Goal: Task Accomplishment & Management: Use online tool/utility

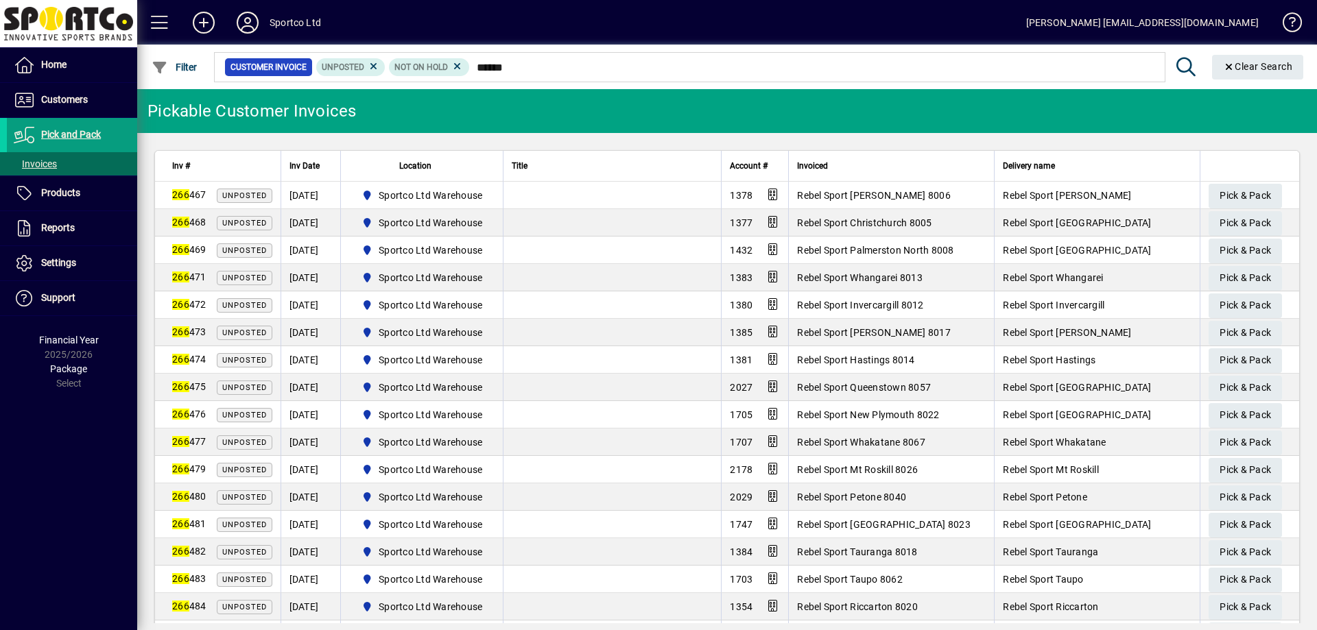
type input "******"
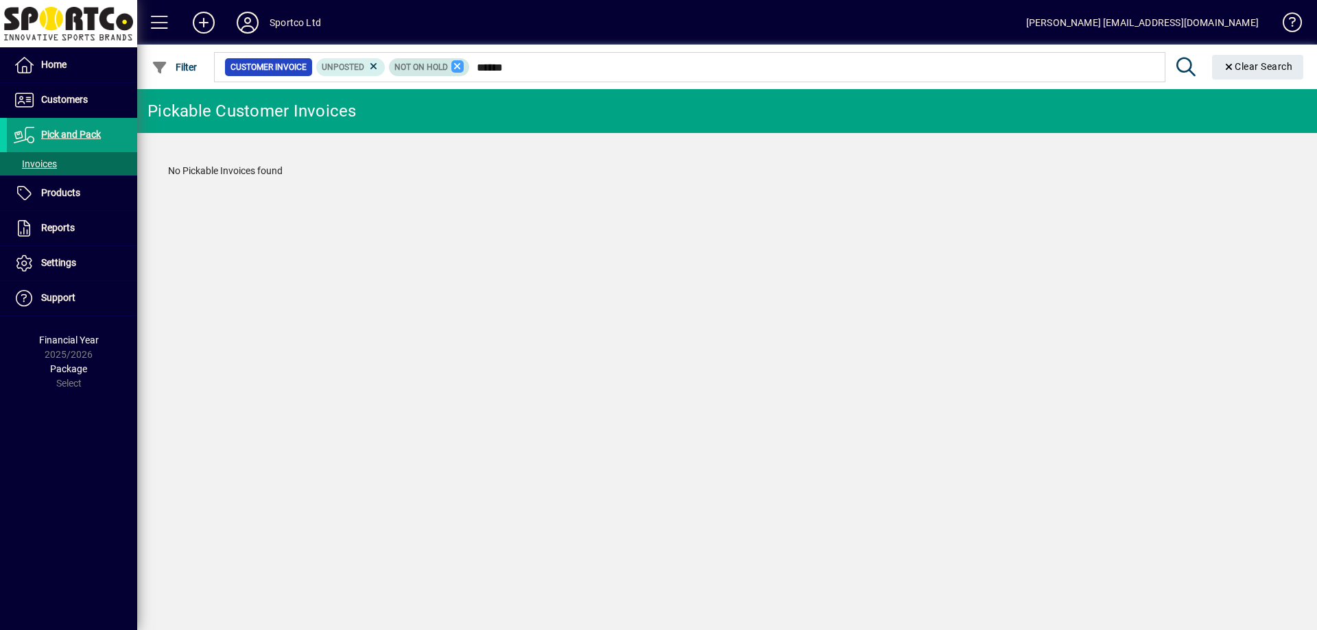
type input "******"
click at [454, 65] on icon at bounding box center [457, 66] width 12 height 12
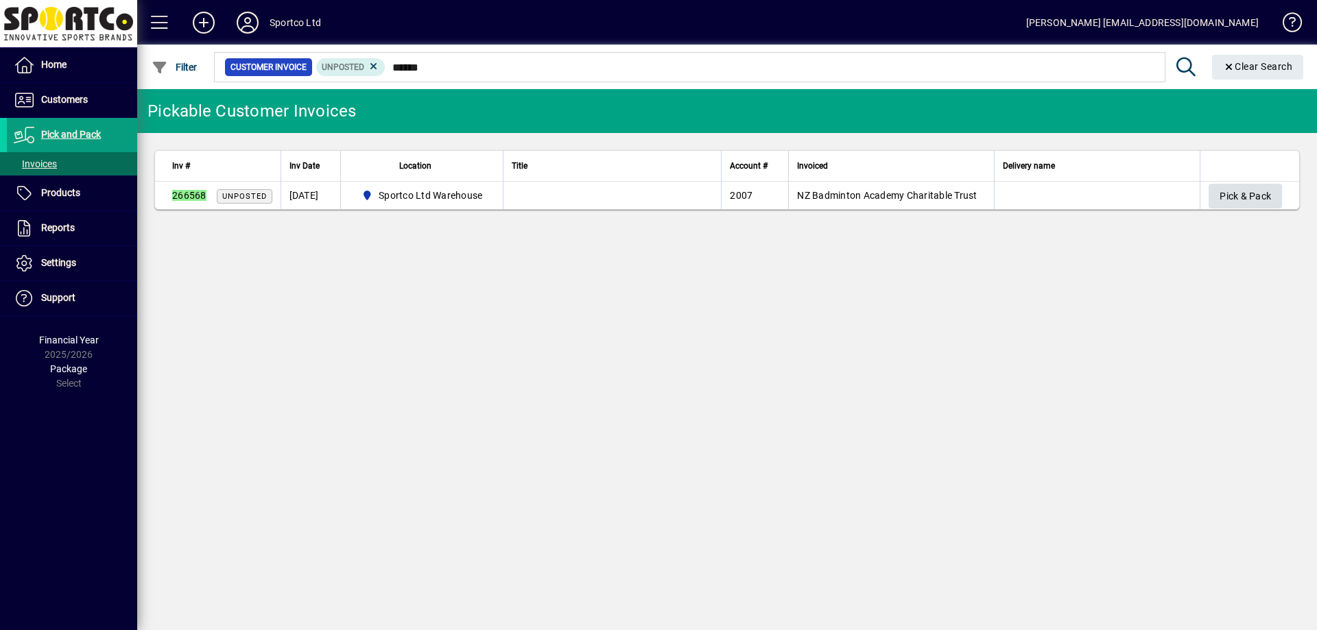
click at [1219, 198] on span "Pick & Pack" at bounding box center [1244, 196] width 51 height 23
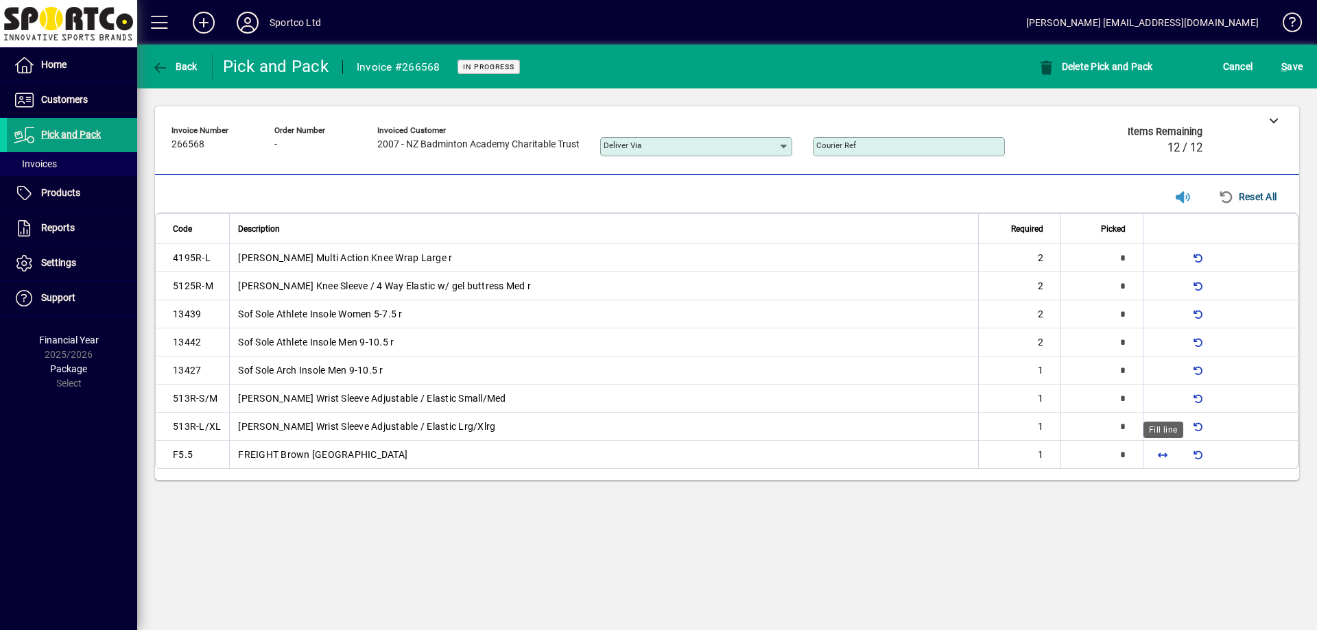
click at [1165, 452] on span "button" at bounding box center [1162, 454] width 33 height 33
type input "*"
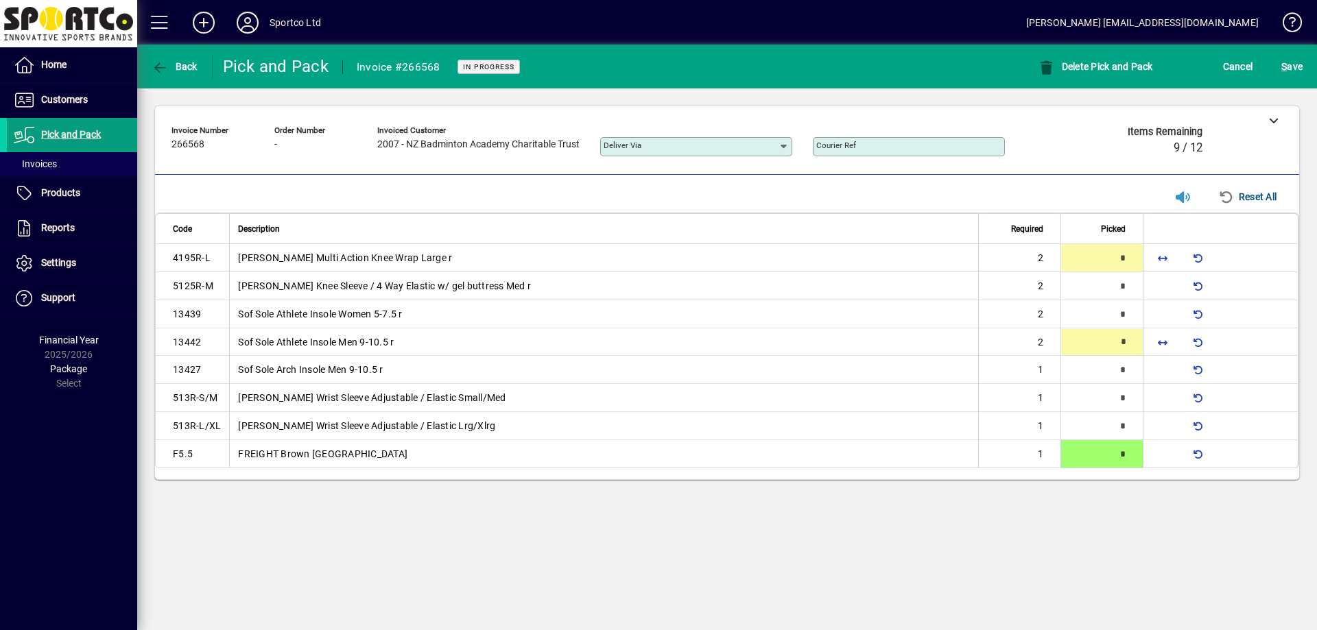
type input "*"
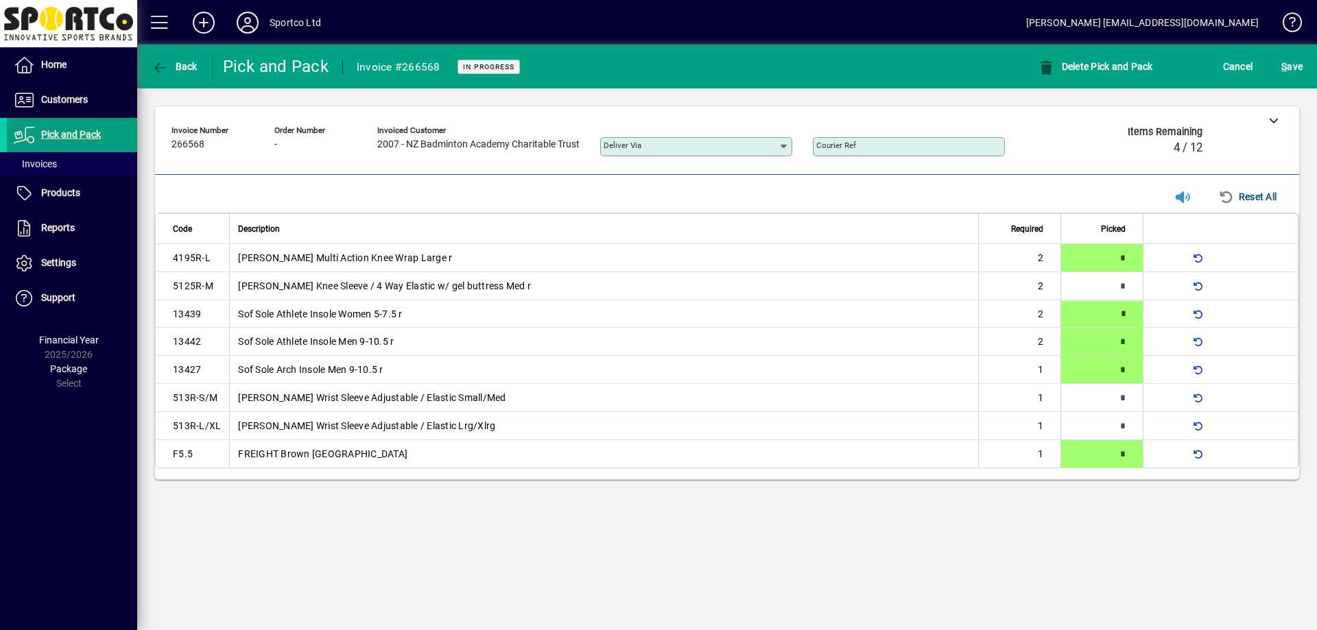
type input "*"
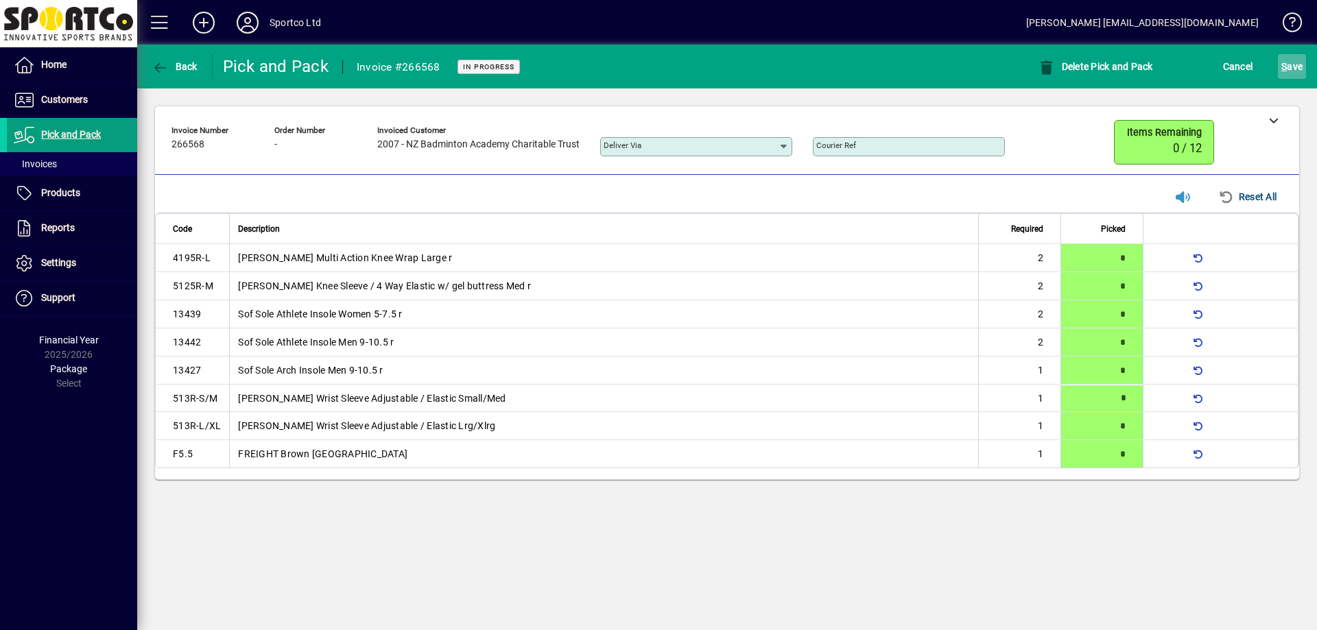
click at [1304, 61] on span "submit" at bounding box center [1292, 66] width 28 height 33
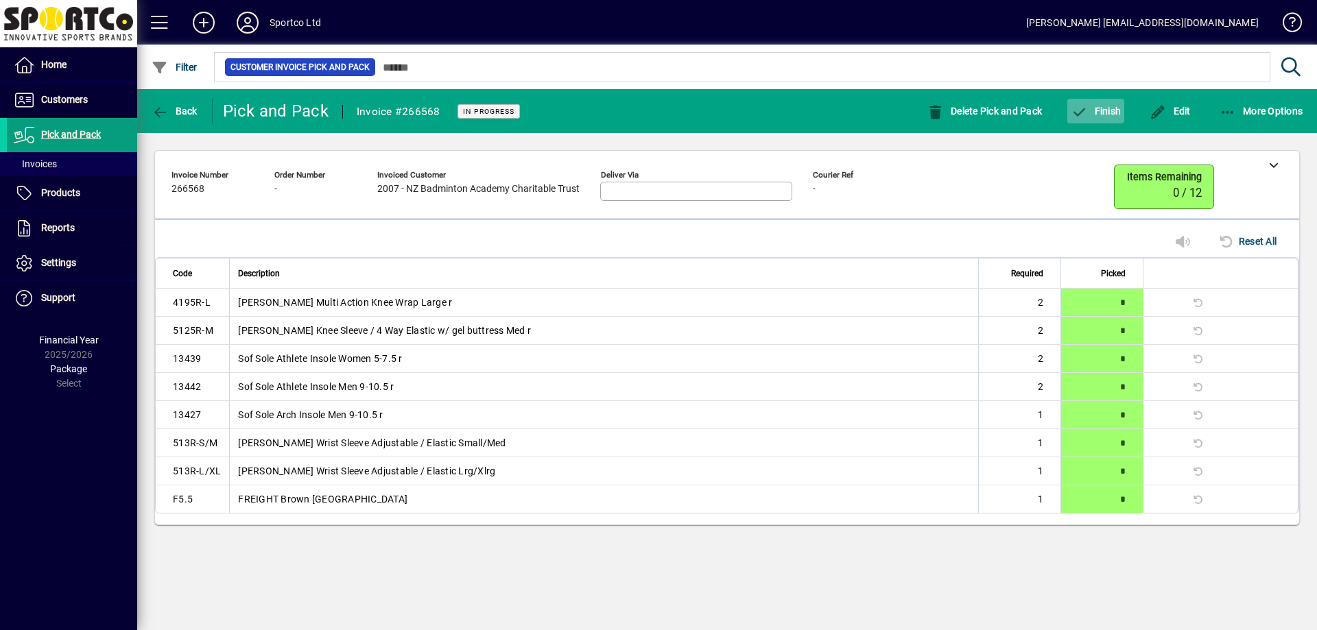
click at [1095, 106] on span "Finish" at bounding box center [1096, 111] width 50 height 11
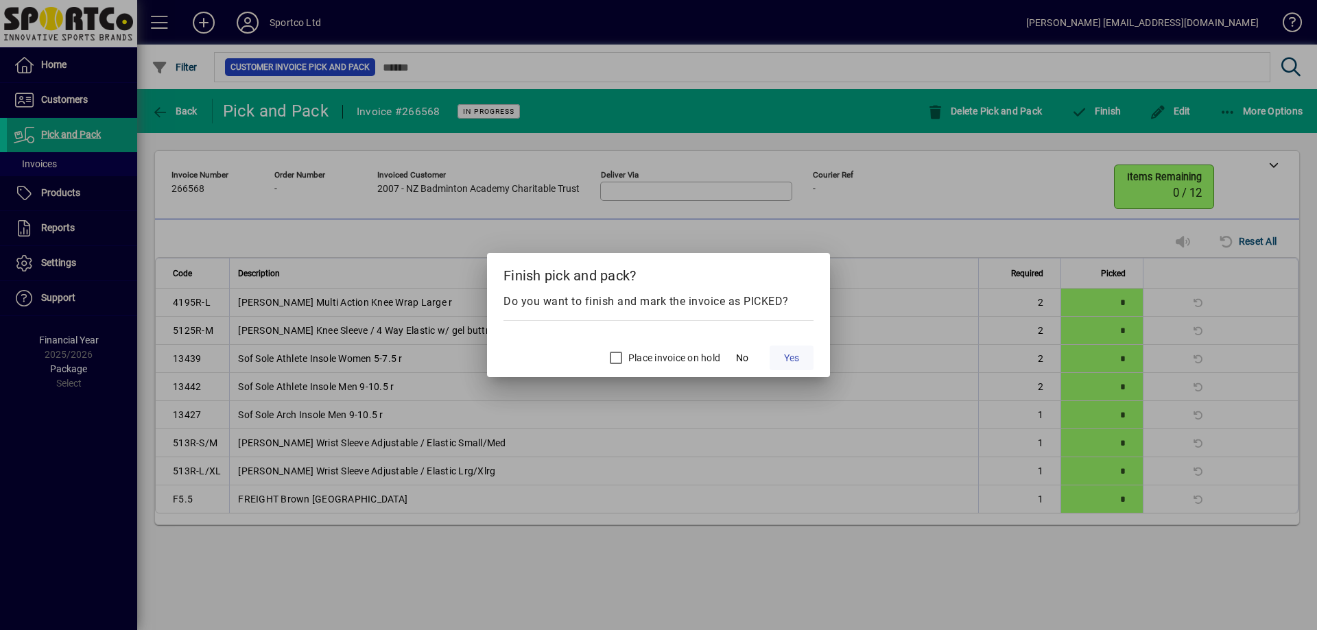
click at [796, 355] on span "Yes" at bounding box center [791, 358] width 15 height 14
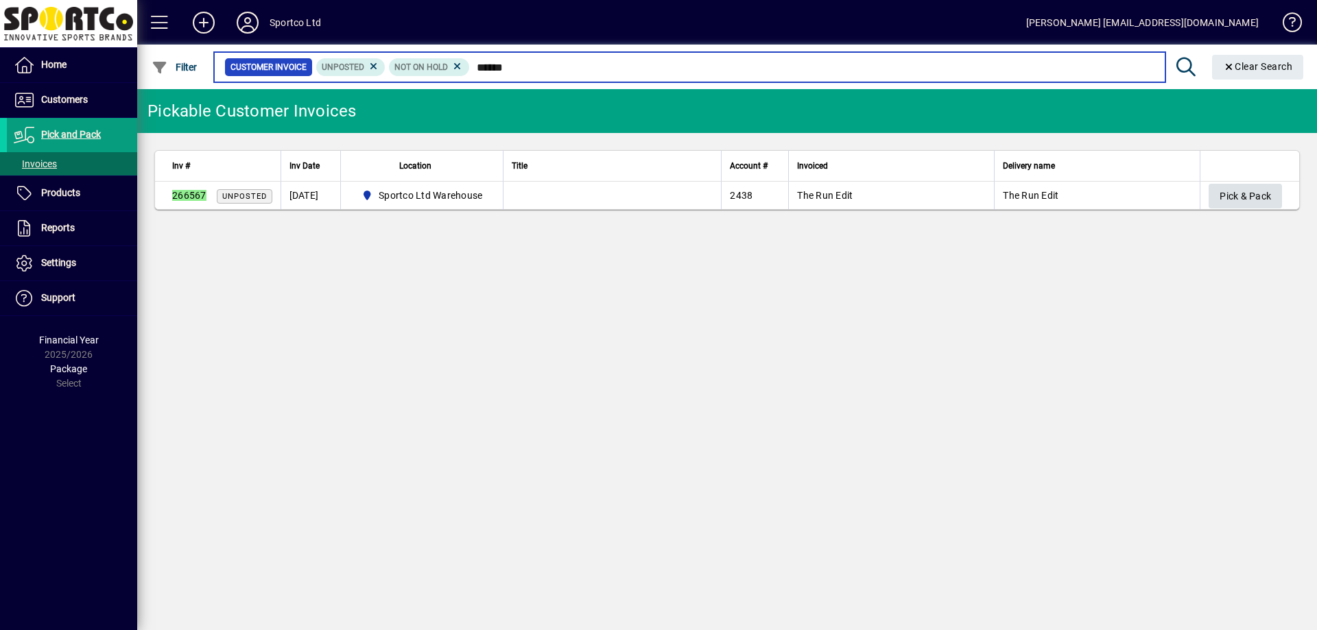
type input "******"
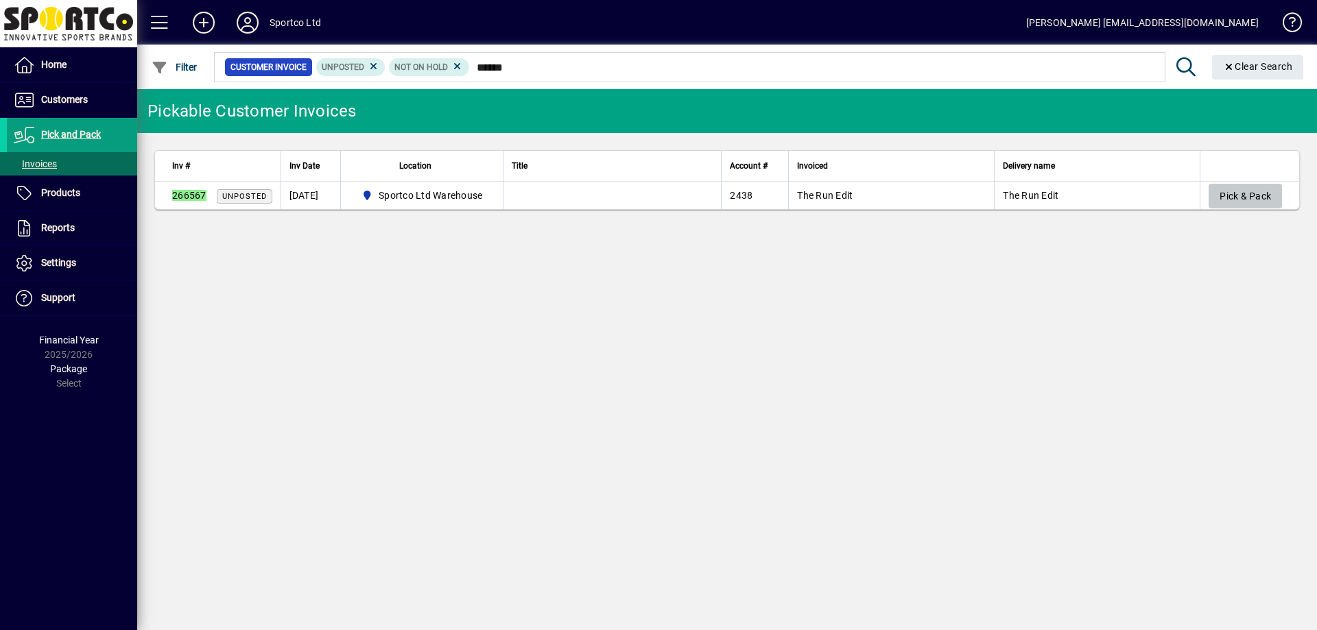
click at [1241, 182] on span "button" at bounding box center [1245, 196] width 73 height 33
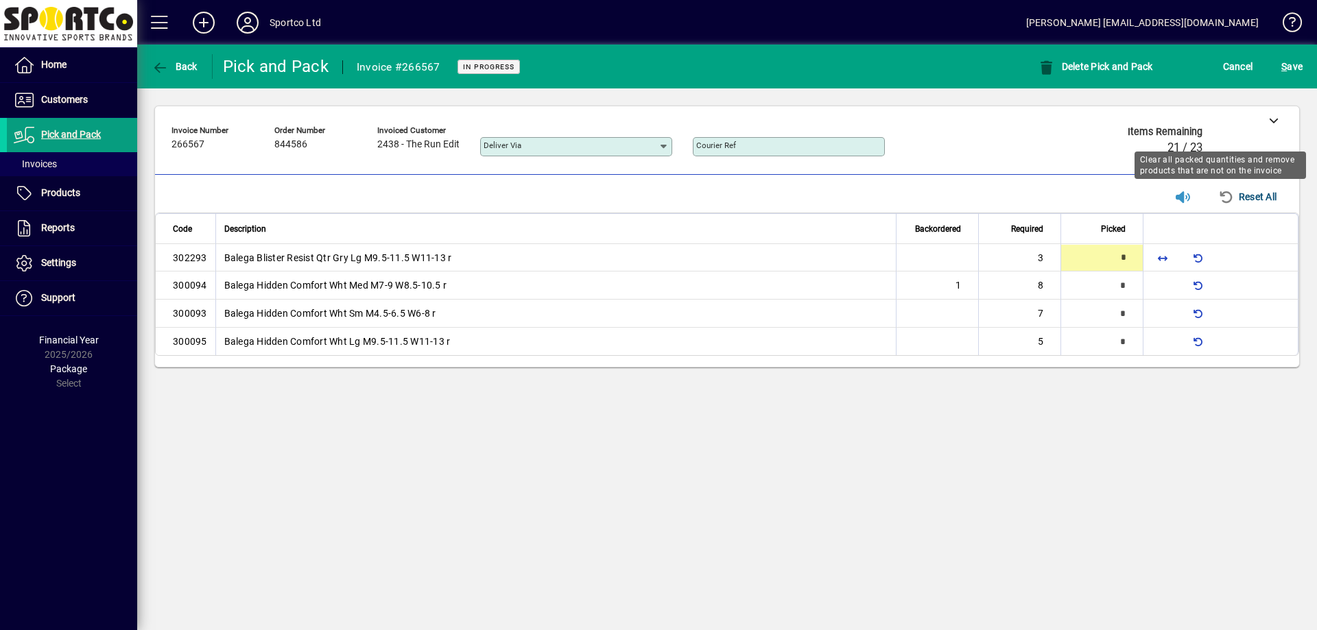
type input "*"
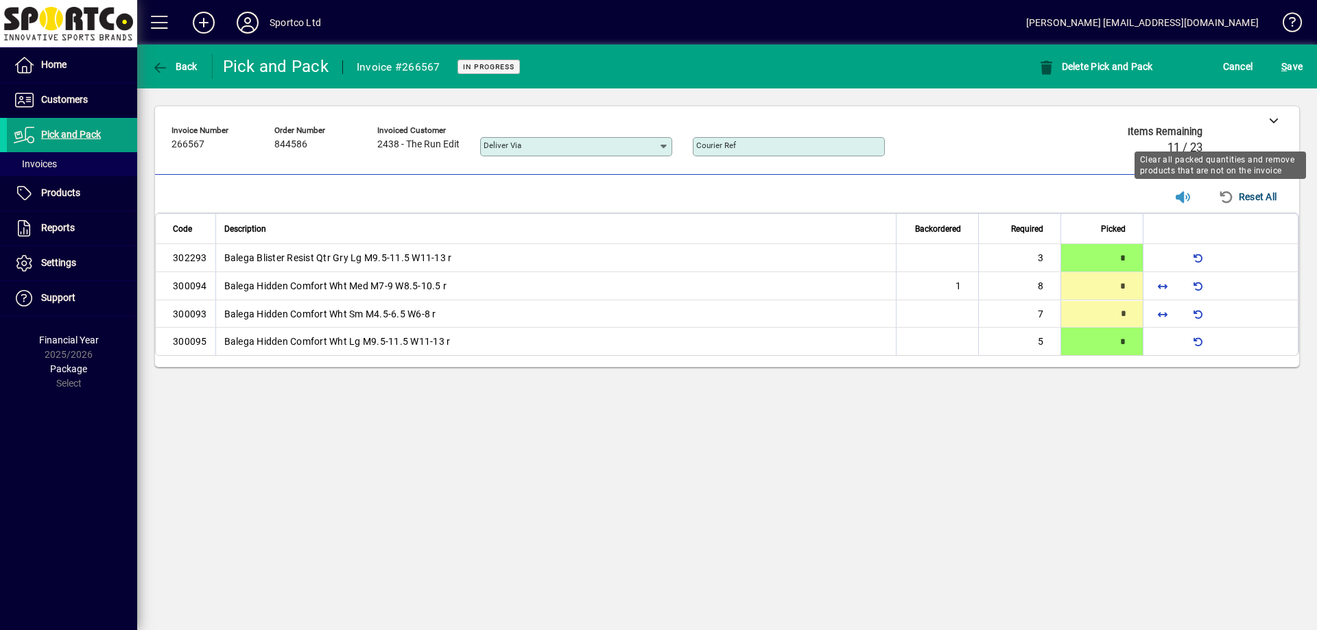
type input "*"
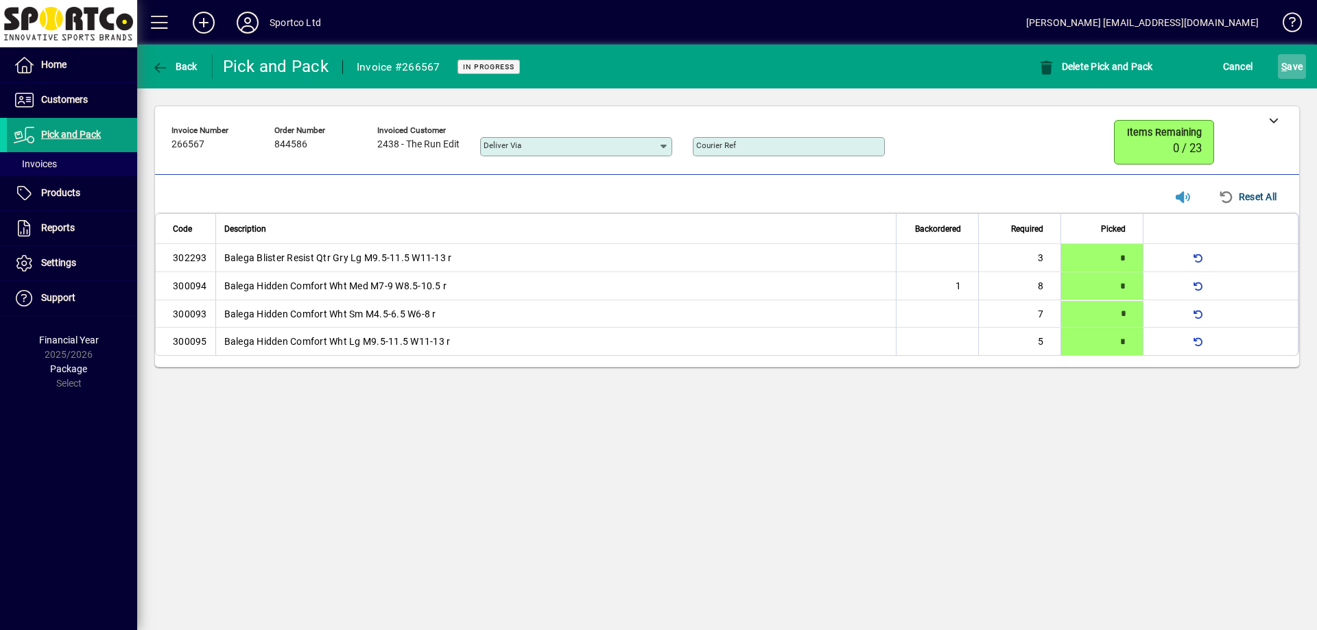
click at [1294, 69] on span "S ave" at bounding box center [1291, 67] width 21 height 22
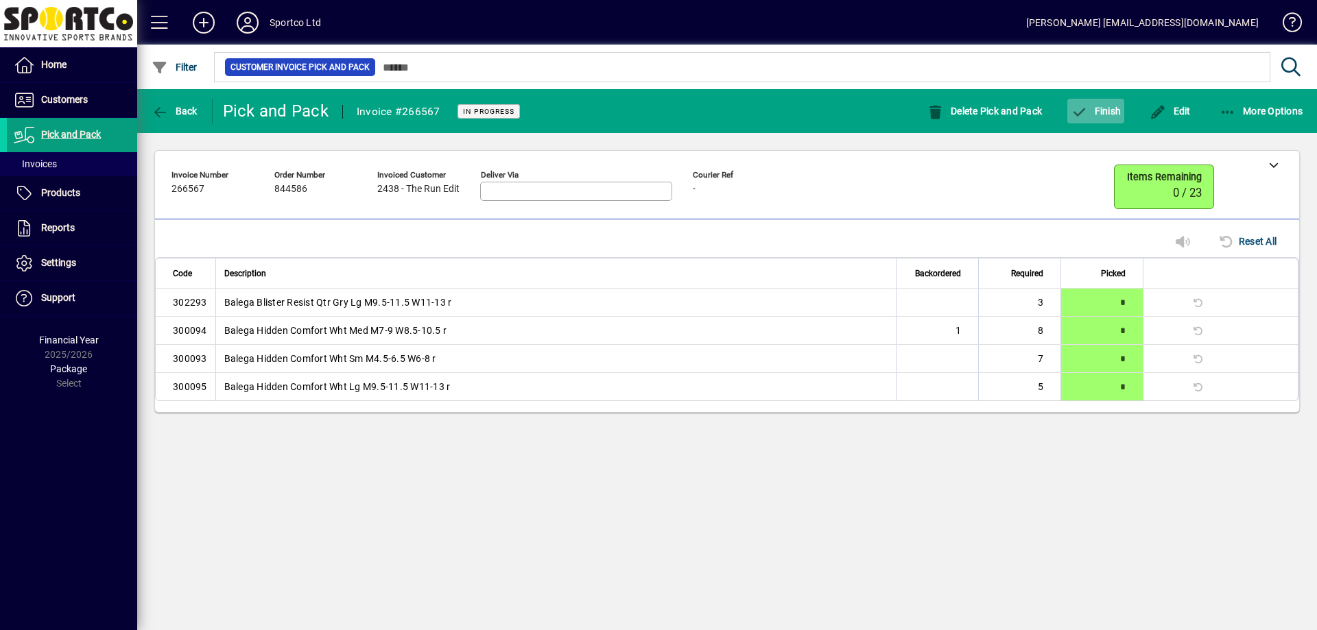
click at [1102, 110] on span "Finish" at bounding box center [1096, 111] width 50 height 11
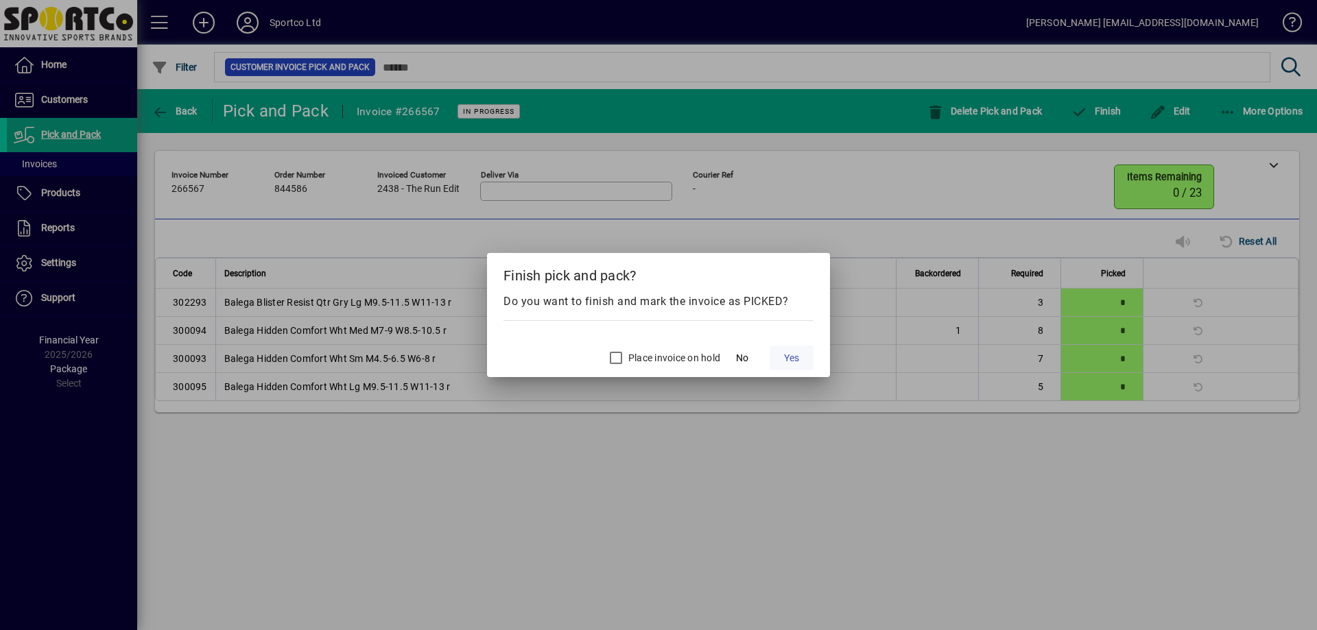
click at [794, 349] on span at bounding box center [792, 358] width 44 height 33
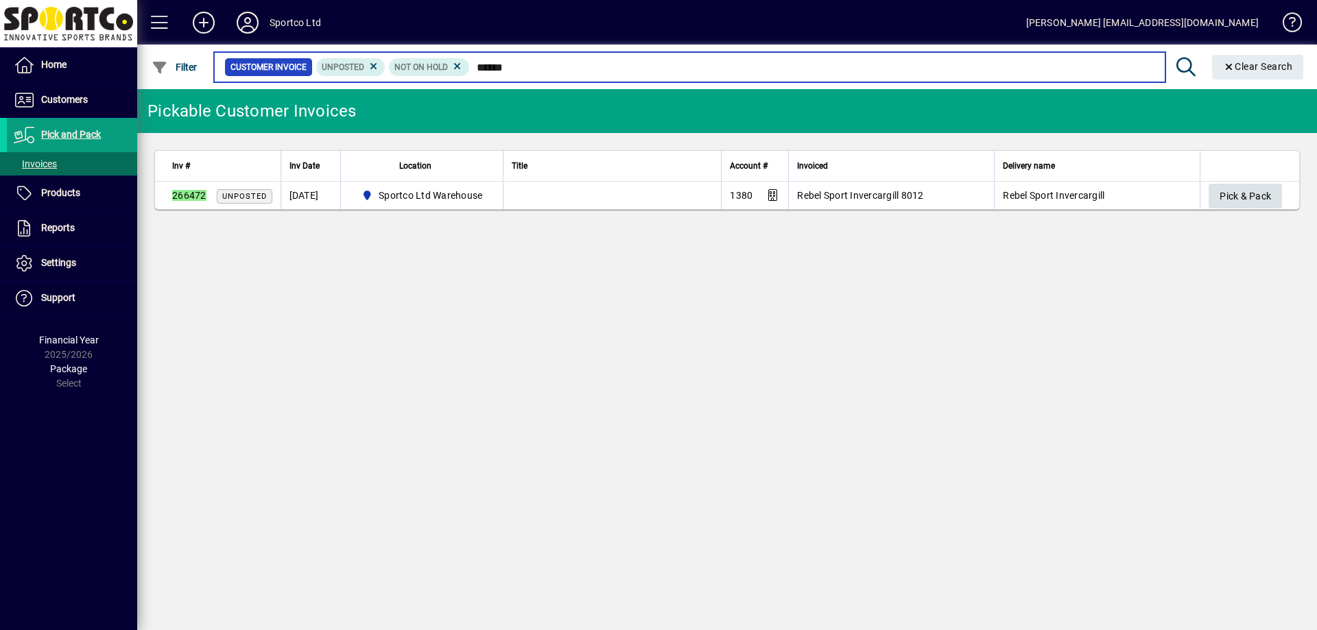
type input "******"
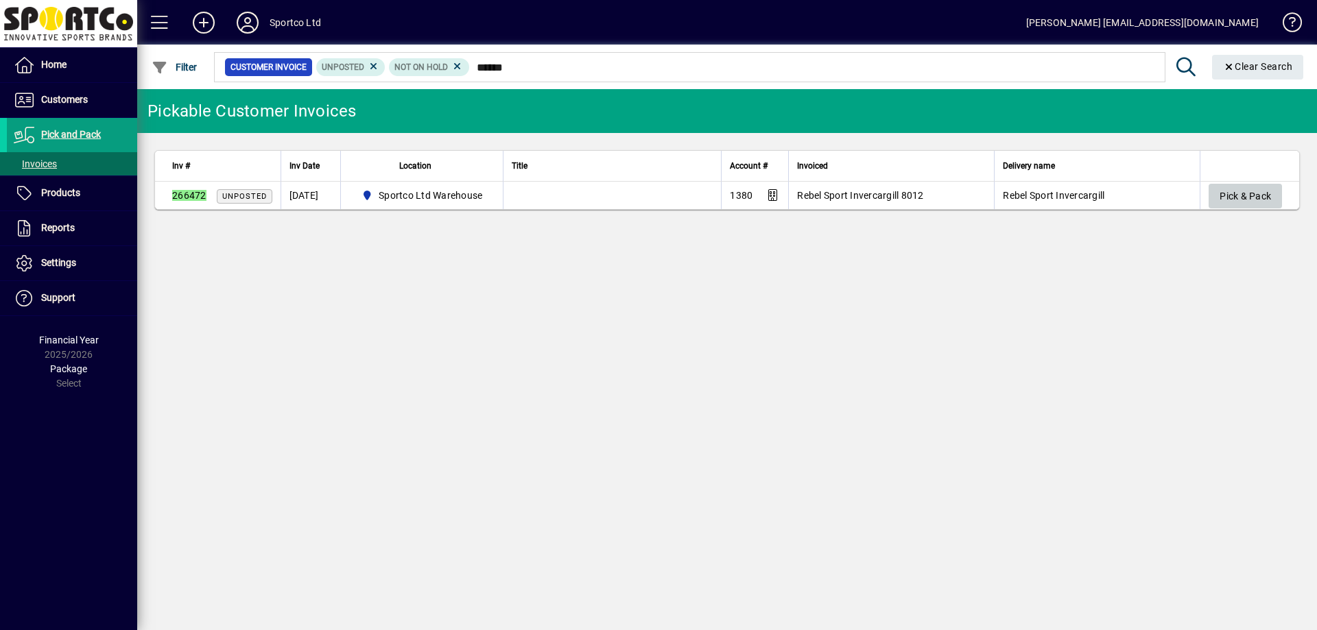
drag, startPoint x: 1227, startPoint y: 189, endPoint x: 1221, endPoint y: 175, distance: 15.0
click at [1228, 189] on span "Pick & Pack" at bounding box center [1244, 196] width 51 height 23
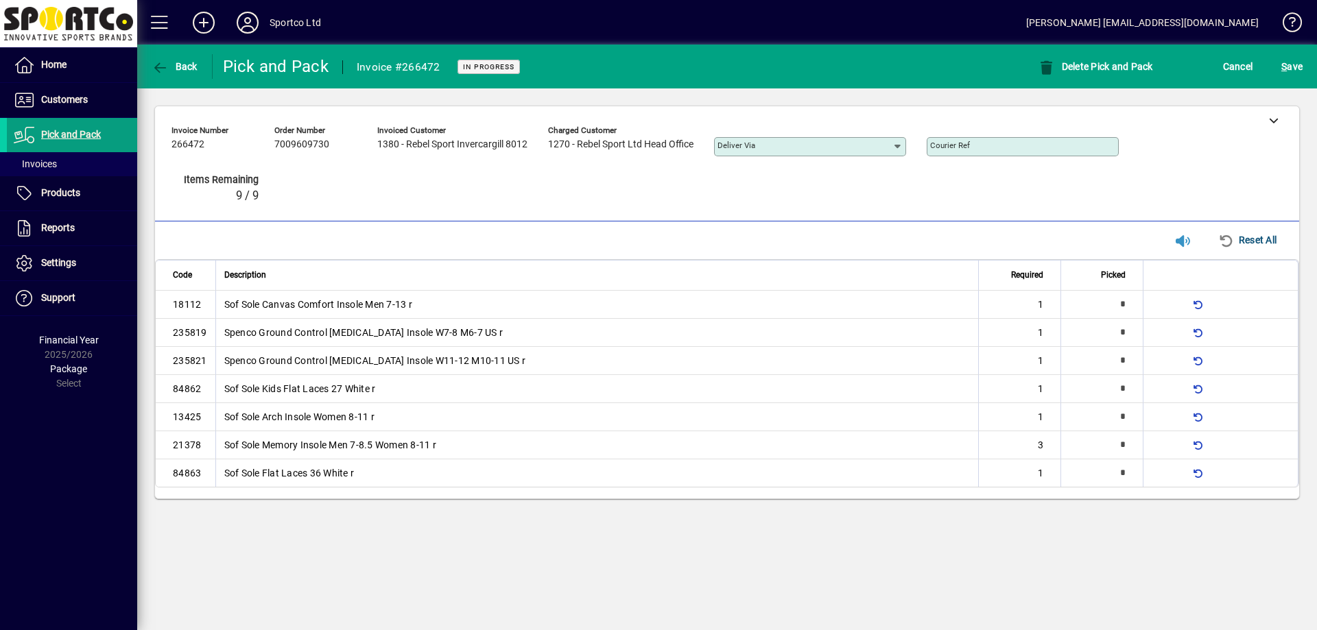
type input "*"
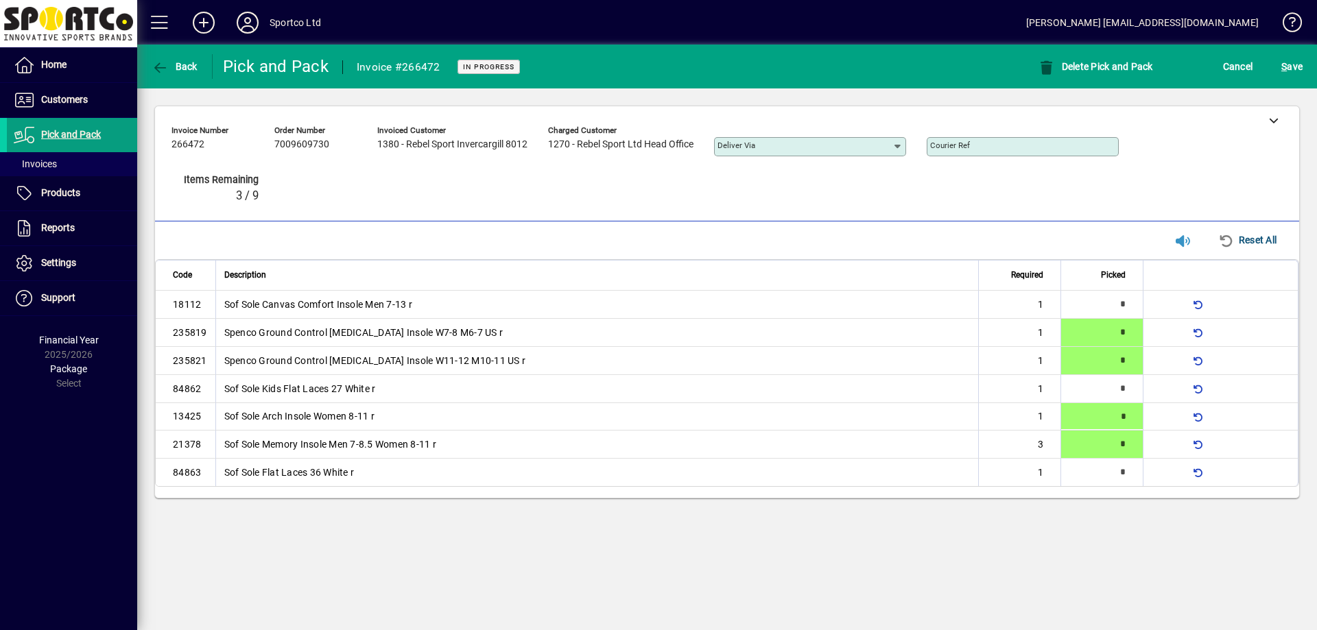
type input "*"
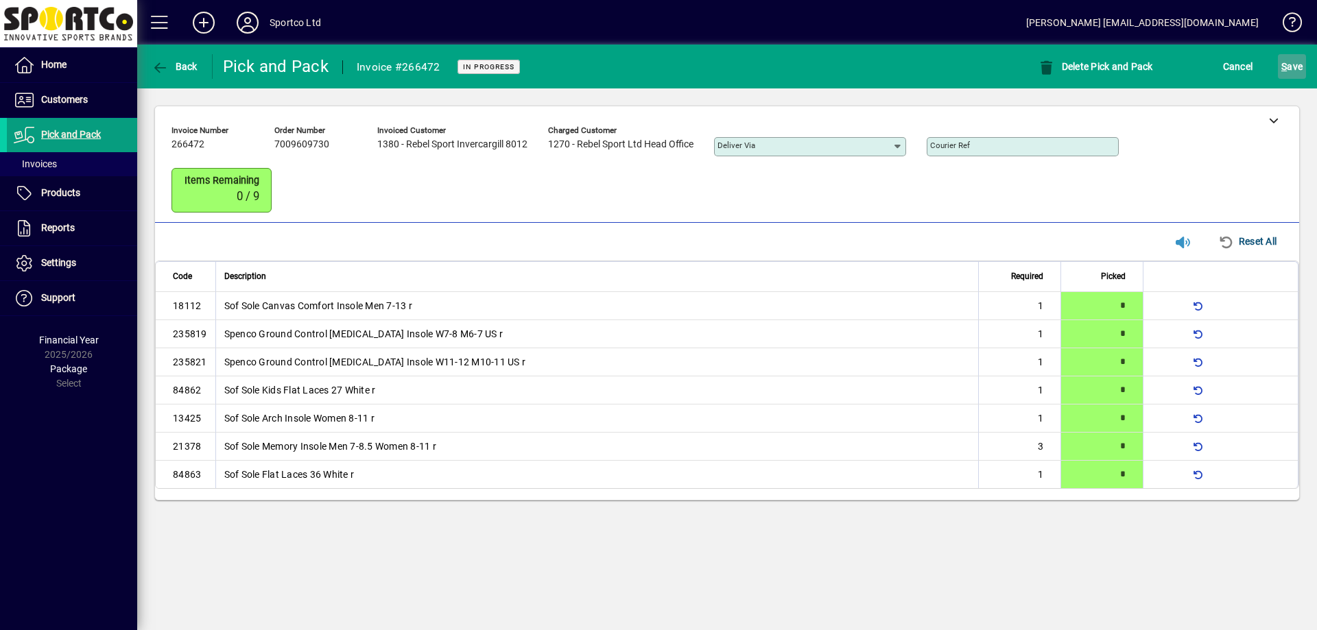
click at [1300, 75] on span "S ave" at bounding box center [1291, 67] width 21 height 22
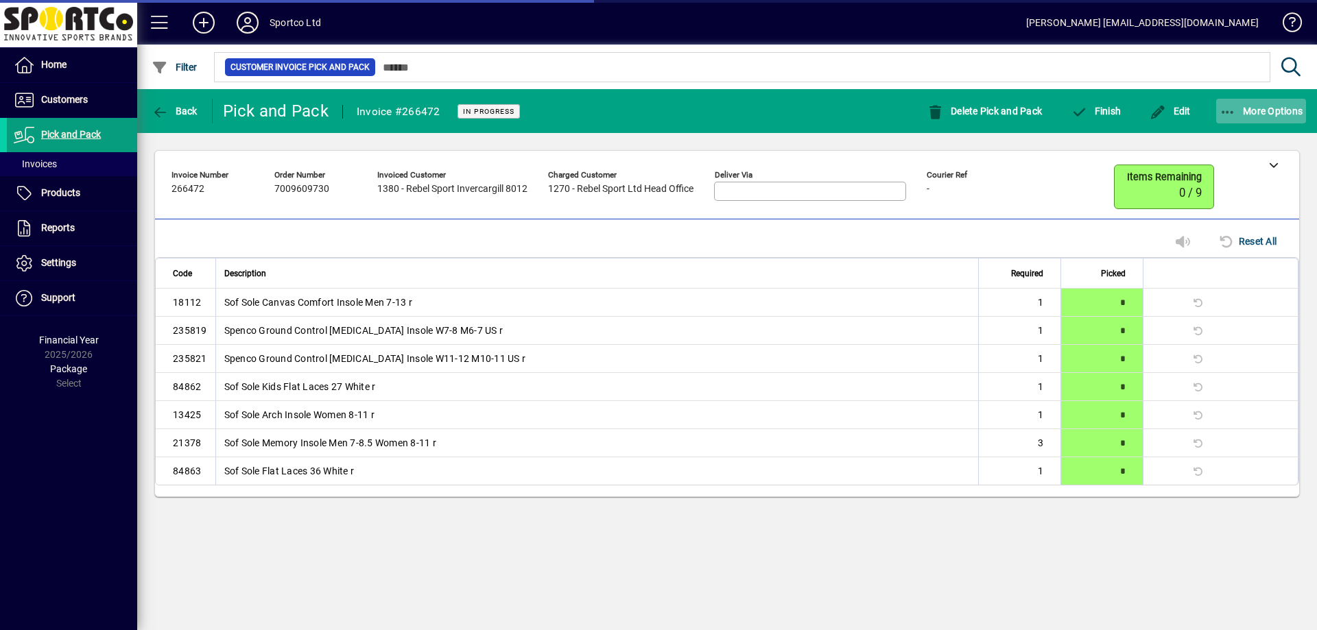
click at [1267, 116] on span "More Options" at bounding box center [1261, 111] width 84 height 11
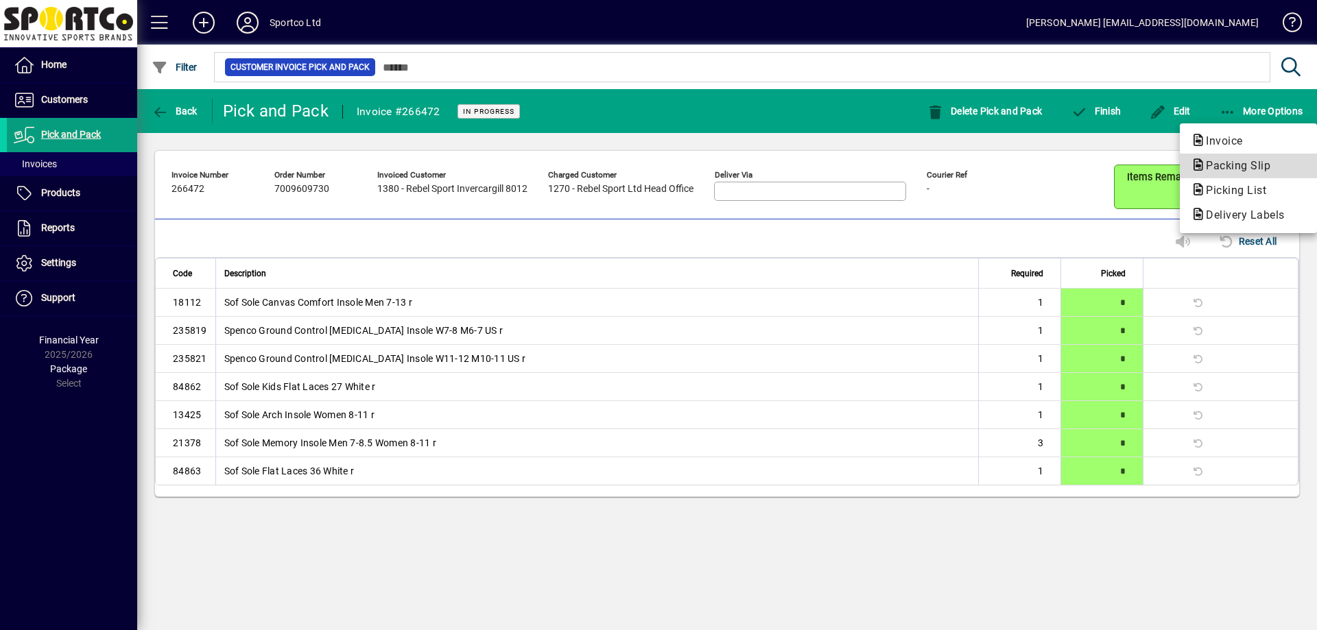
click at [1260, 163] on span "Packing Slip" at bounding box center [1234, 165] width 86 height 13
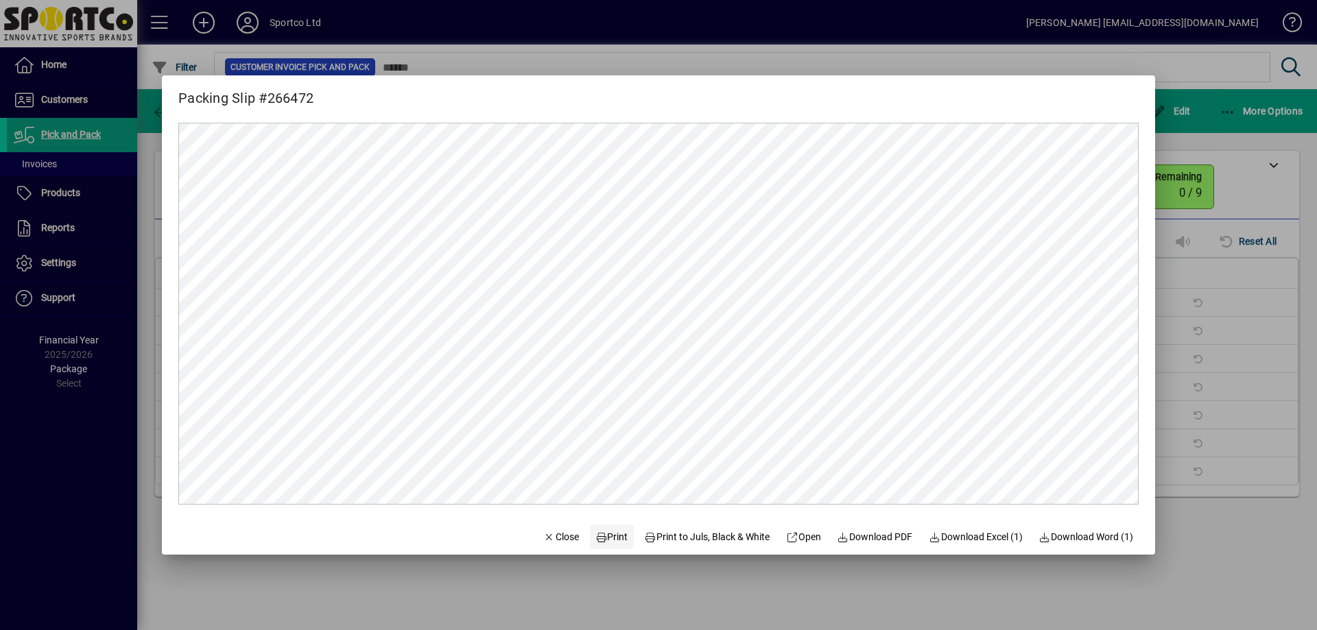
click at [597, 530] on span "Print" at bounding box center [611, 537] width 33 height 14
click at [549, 534] on span "Close" at bounding box center [561, 537] width 36 height 14
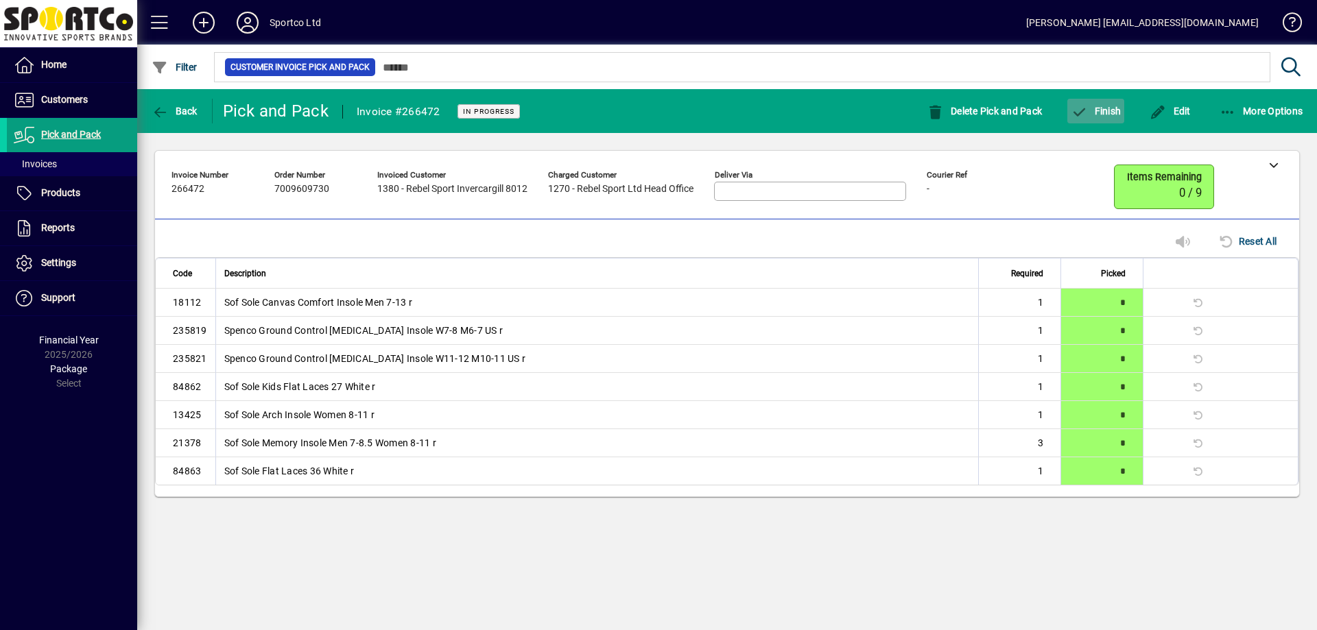
click at [1101, 109] on span "Finish" at bounding box center [1096, 111] width 50 height 11
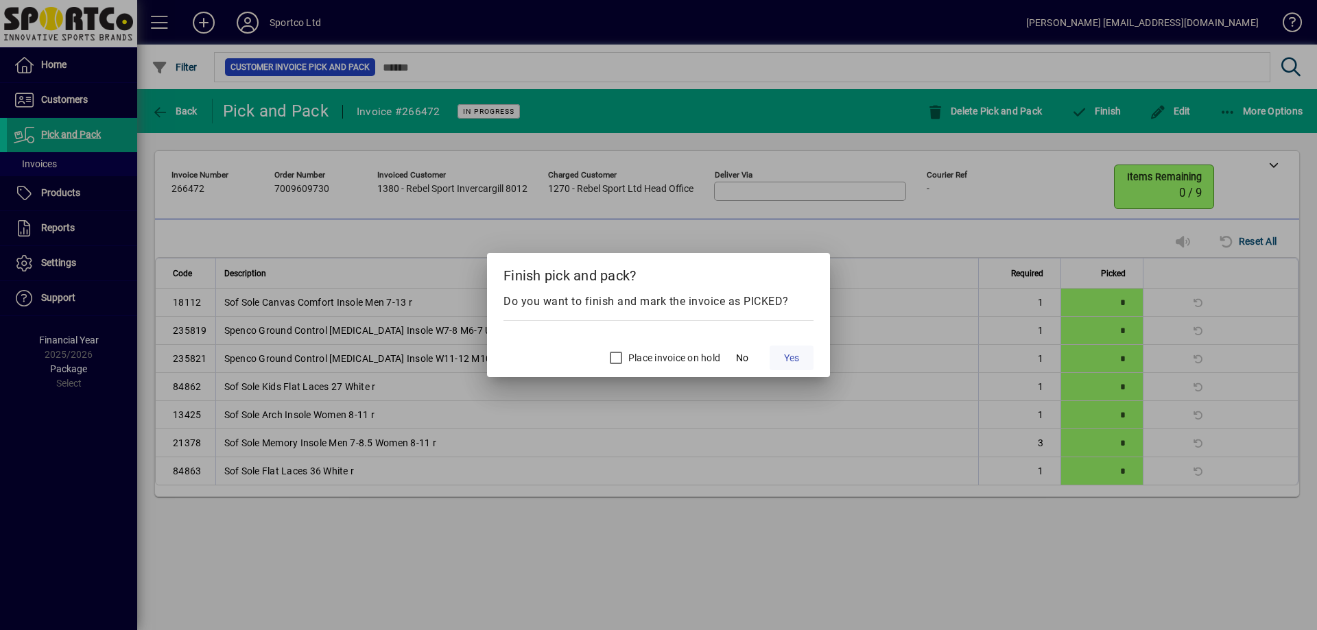
click at [798, 355] on span "Yes" at bounding box center [791, 358] width 15 height 14
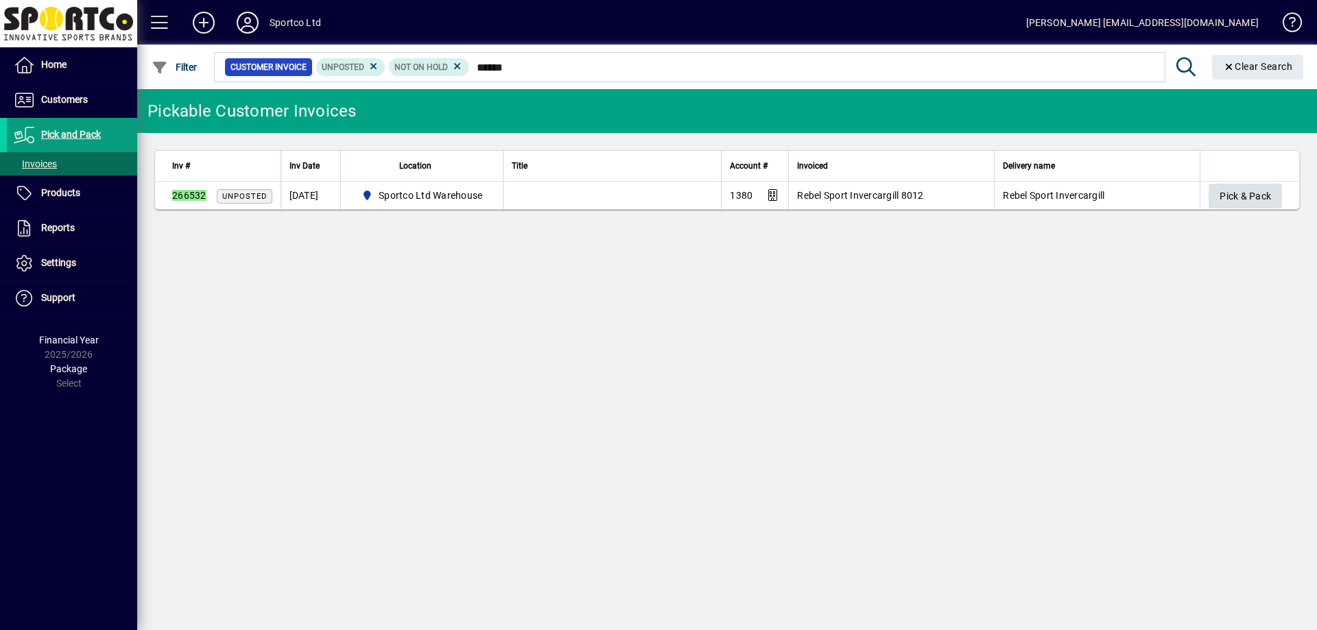
type input "******"
click at [1227, 201] on span "Pick & Pack" at bounding box center [1244, 196] width 51 height 23
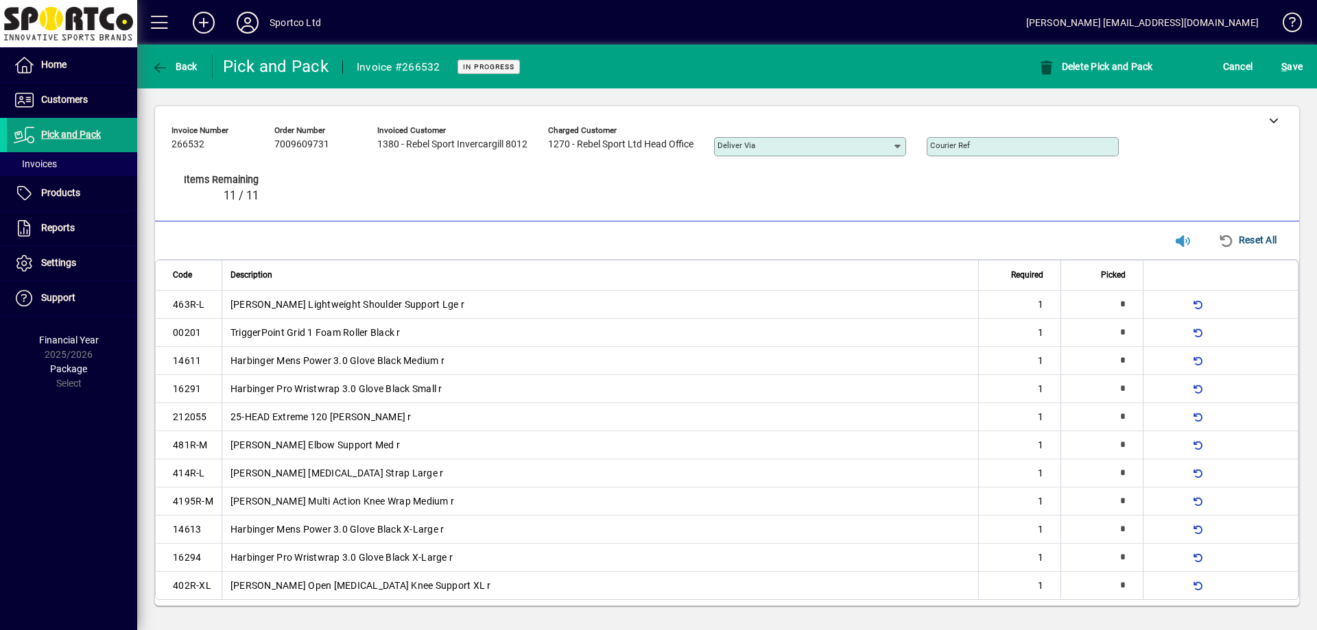
type input "*"
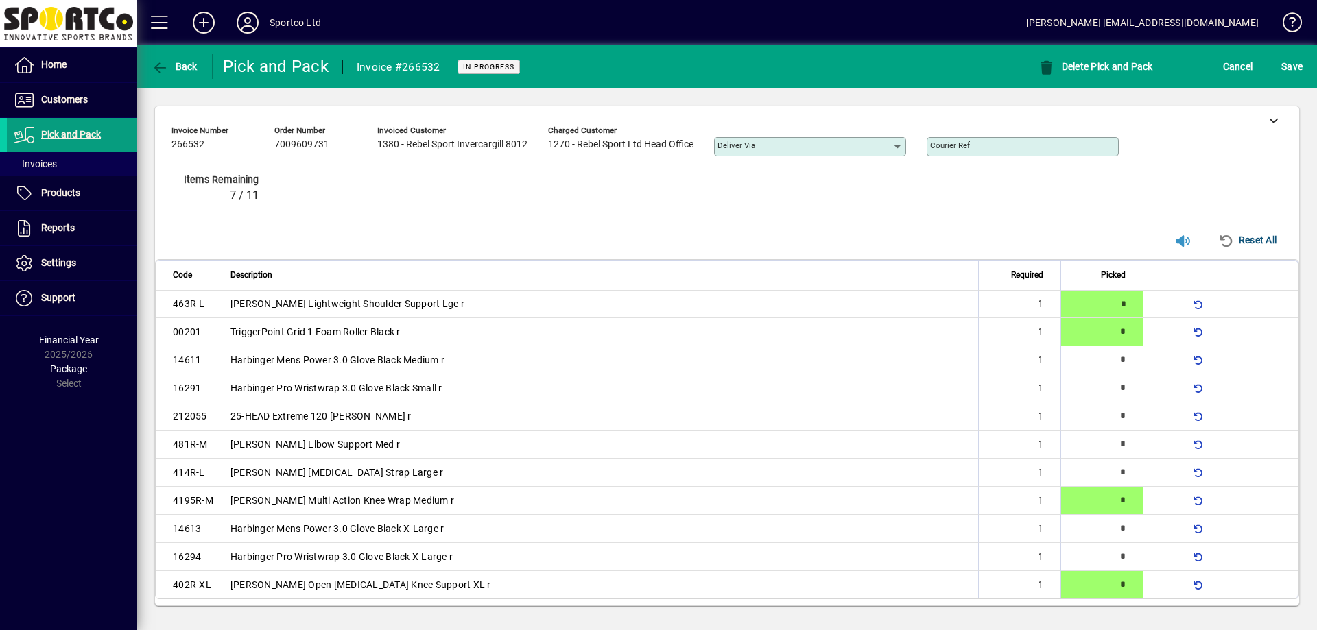
type input "*"
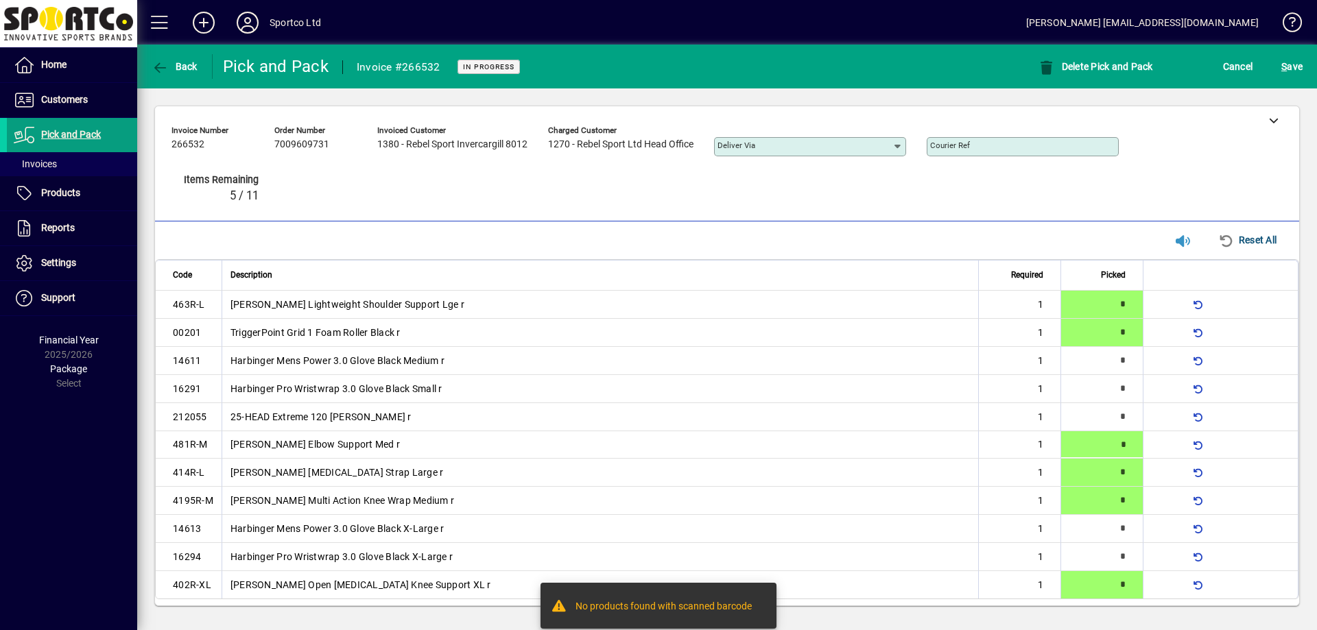
type input "*"
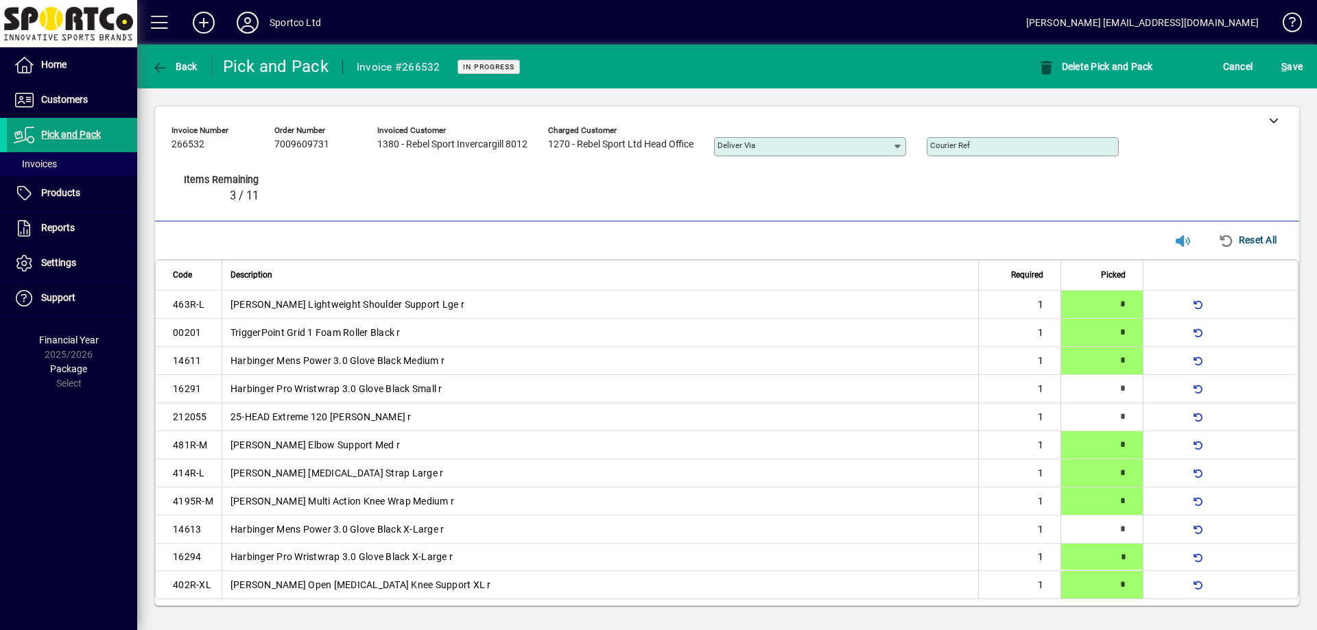
type input "*"
drag, startPoint x: 1268, startPoint y: 56, endPoint x: 1308, endPoint y: 75, distance: 44.2
click at [1269, 56] on div "S ave" at bounding box center [1292, 66] width 50 height 25
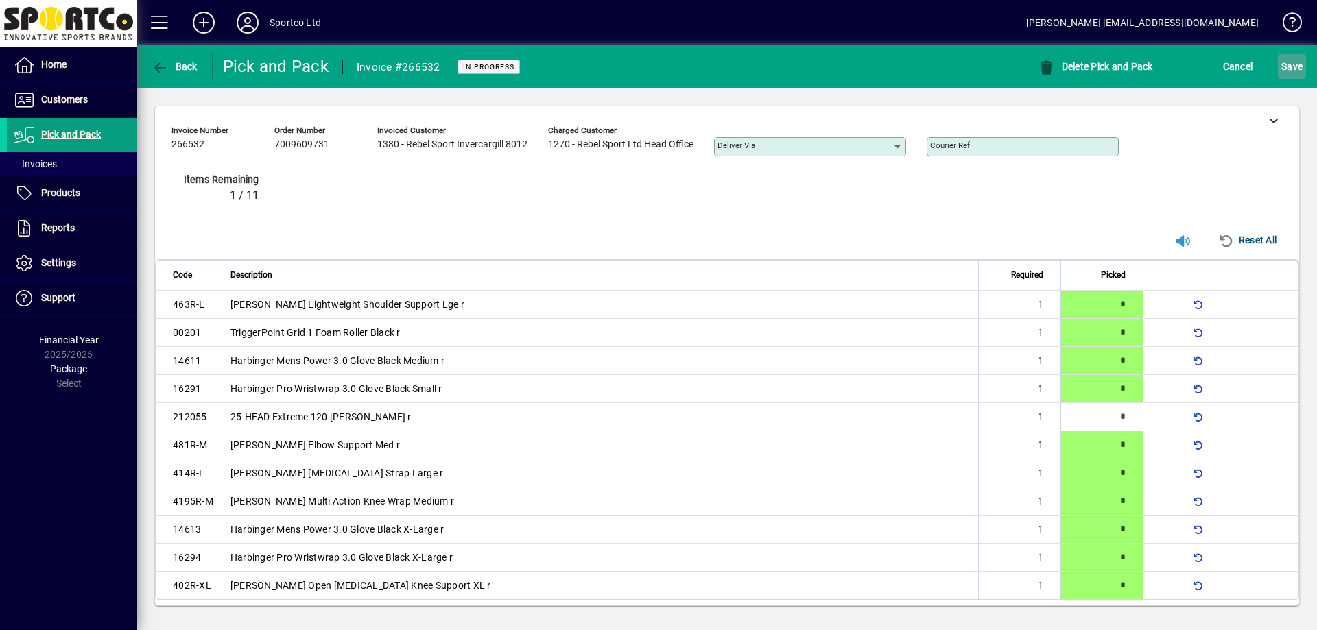
click at [1298, 71] on span "S ave" at bounding box center [1291, 67] width 21 height 22
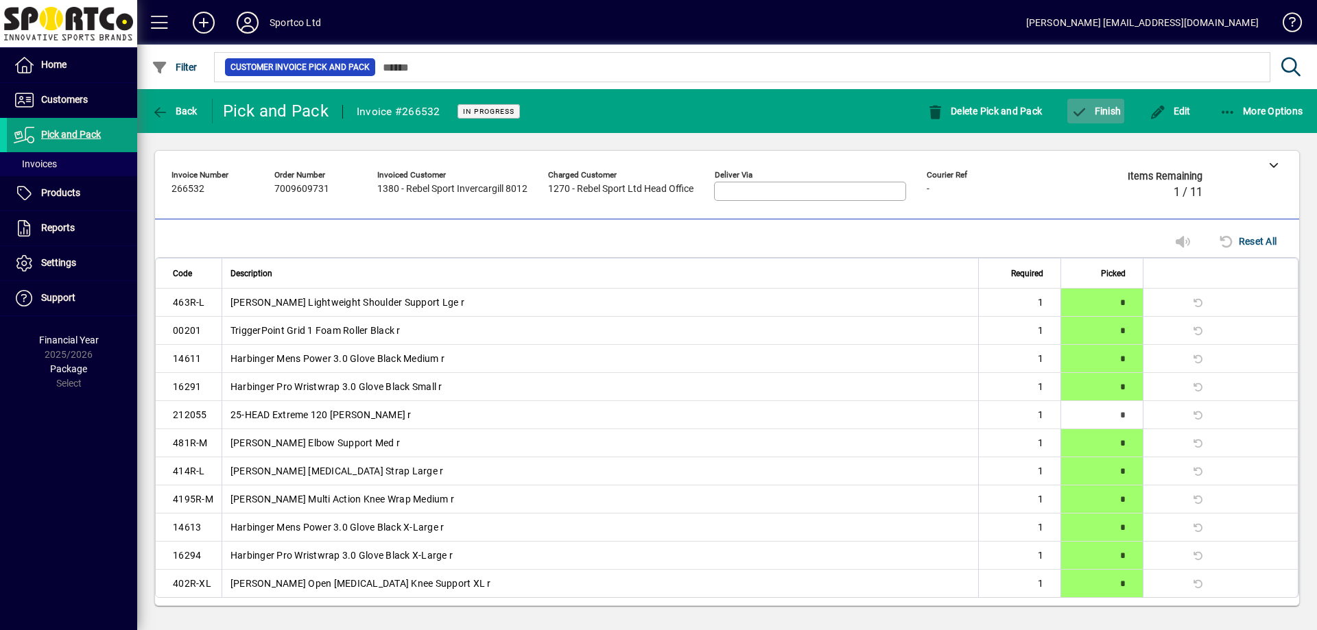
click at [1115, 113] on span "Finish" at bounding box center [1096, 111] width 50 height 11
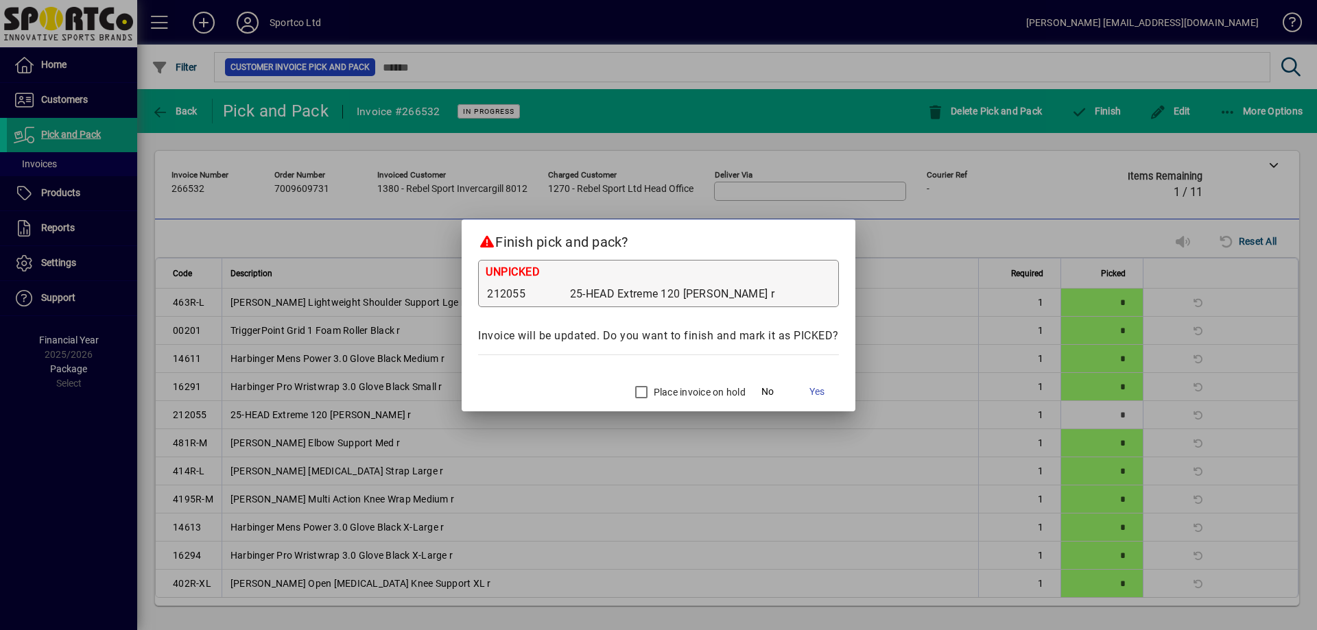
drag, startPoint x: 695, startPoint y: 392, endPoint x: 709, endPoint y: 397, distance: 14.5
click at [696, 392] on label "Place invoice on hold" at bounding box center [698, 392] width 95 height 14
click at [809, 390] on span "Yes" at bounding box center [816, 392] width 15 height 14
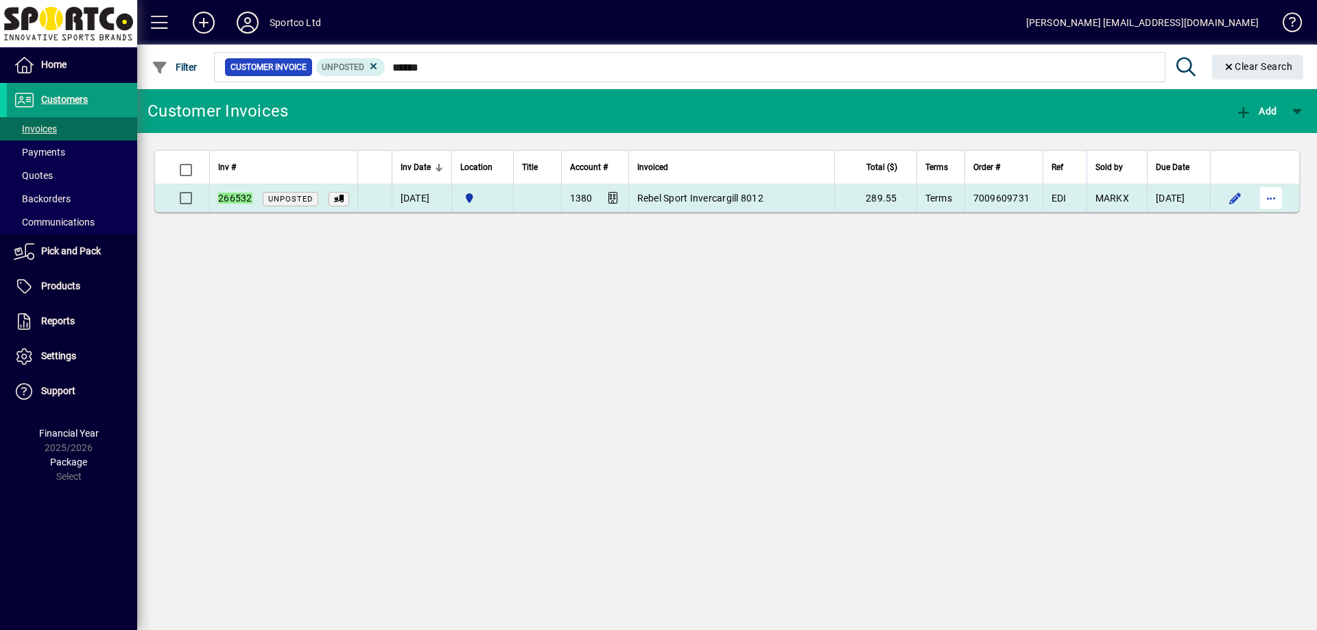
type input "******"
click at [1276, 202] on span "button" at bounding box center [1270, 198] width 33 height 33
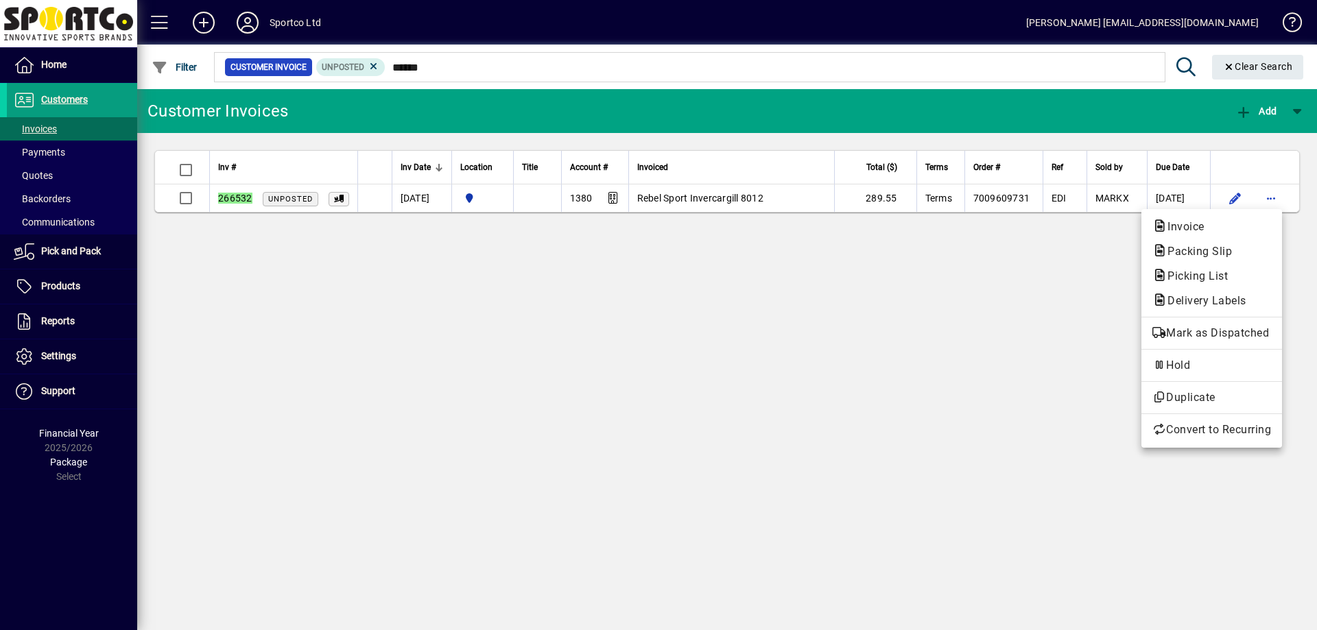
click at [1200, 256] on span "Packing Slip" at bounding box center [1195, 251] width 86 height 13
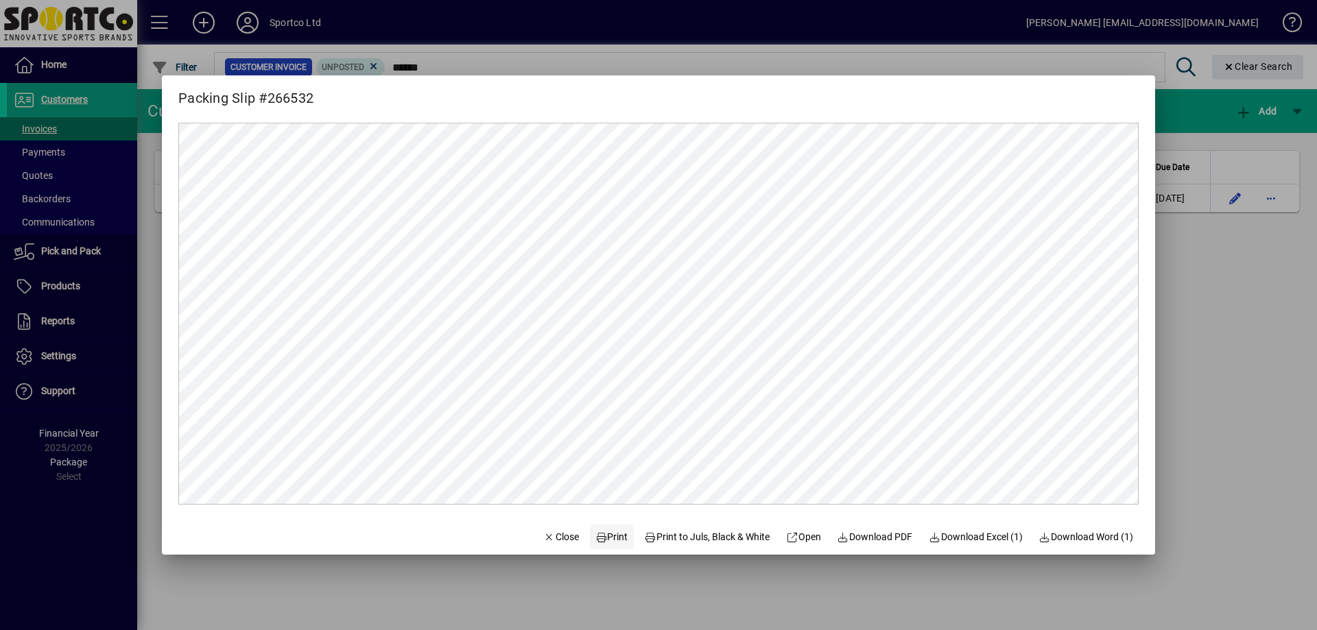
click at [597, 543] on span "Print" at bounding box center [611, 537] width 33 height 14
click at [549, 529] on span "button" at bounding box center [561, 537] width 47 height 33
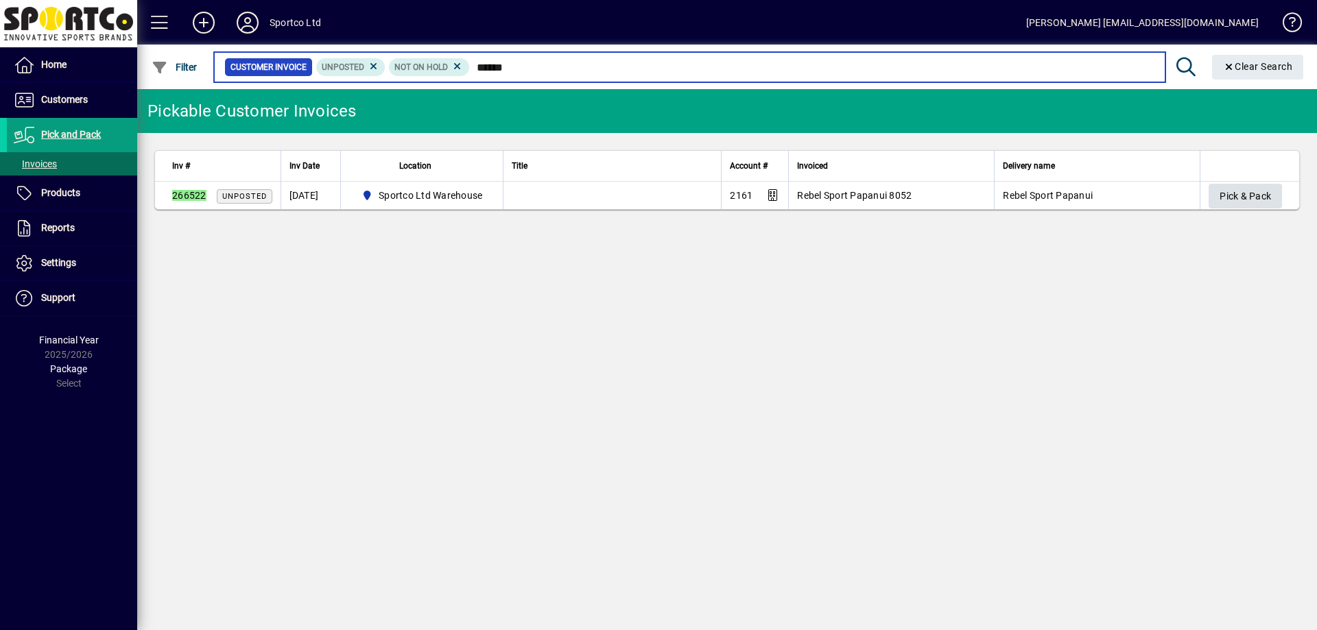
type input "******"
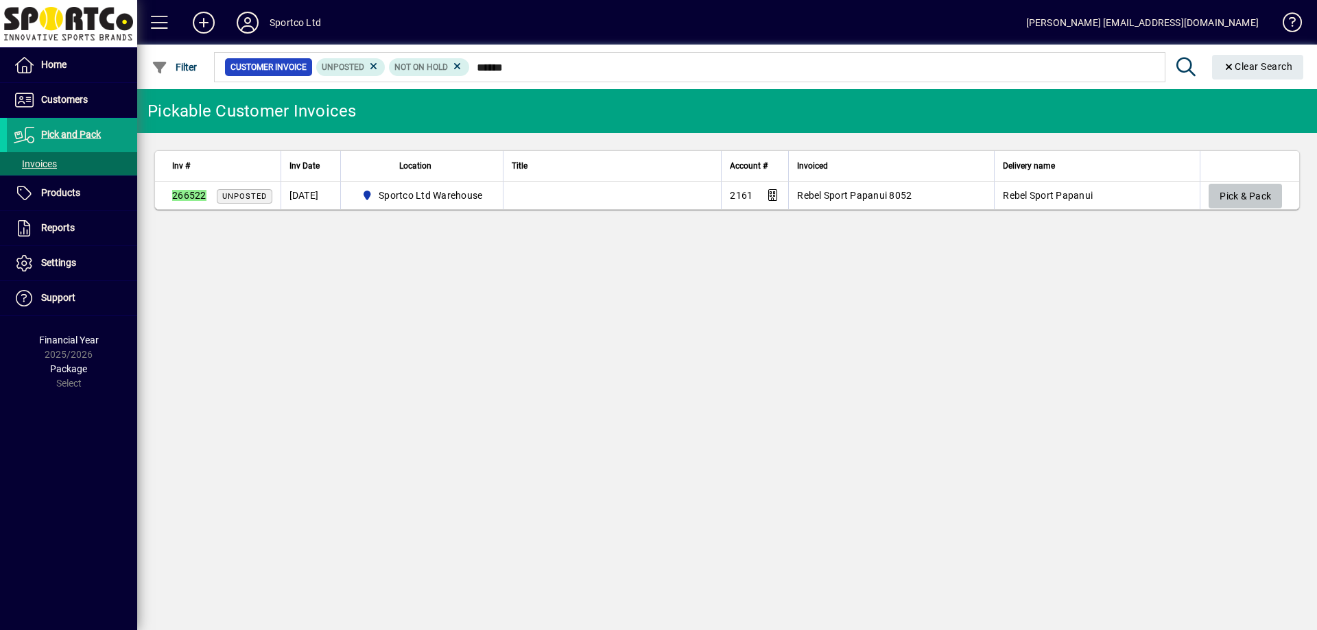
click at [1261, 191] on span "Pick & Pack" at bounding box center [1244, 196] width 51 height 23
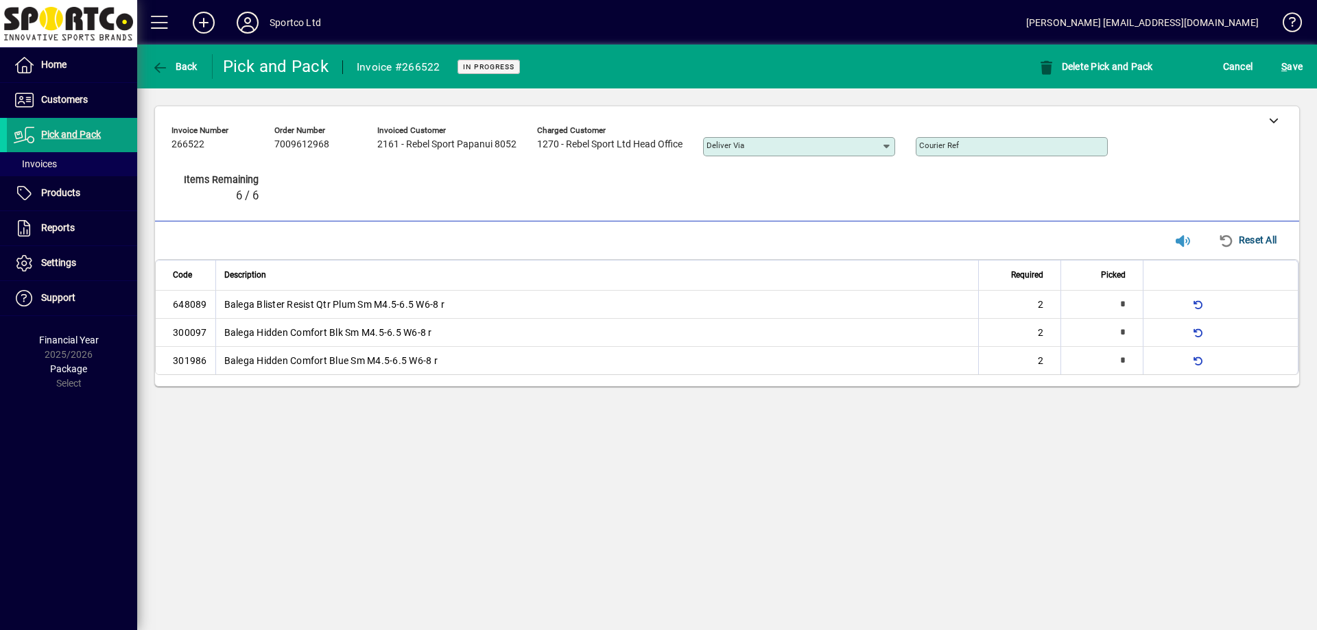
type input "*"
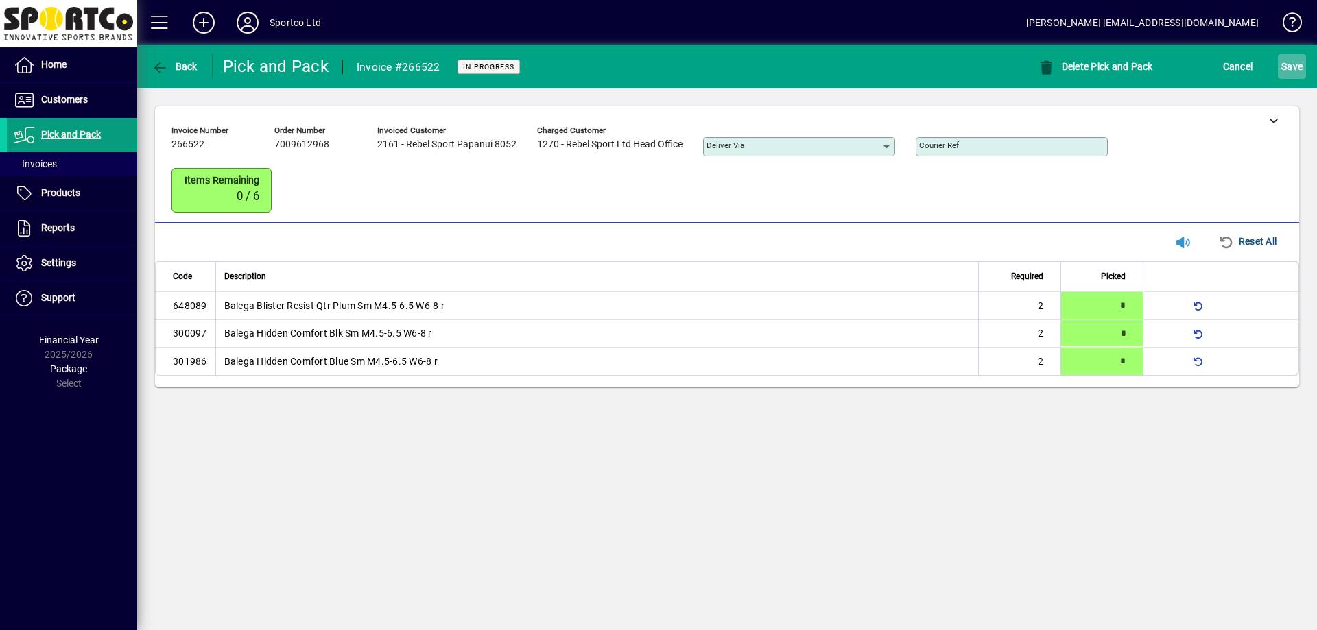
click at [1292, 76] on span "S ave" at bounding box center [1291, 67] width 21 height 22
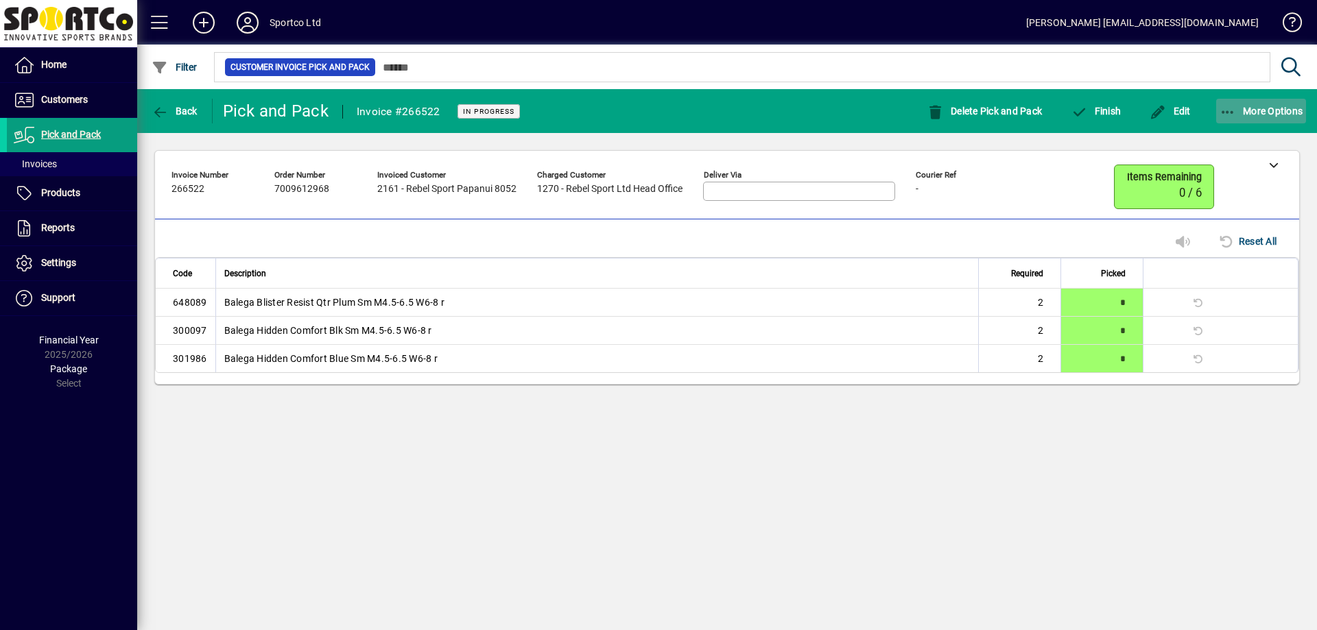
click at [1270, 115] on span "More Options" at bounding box center [1261, 111] width 84 height 11
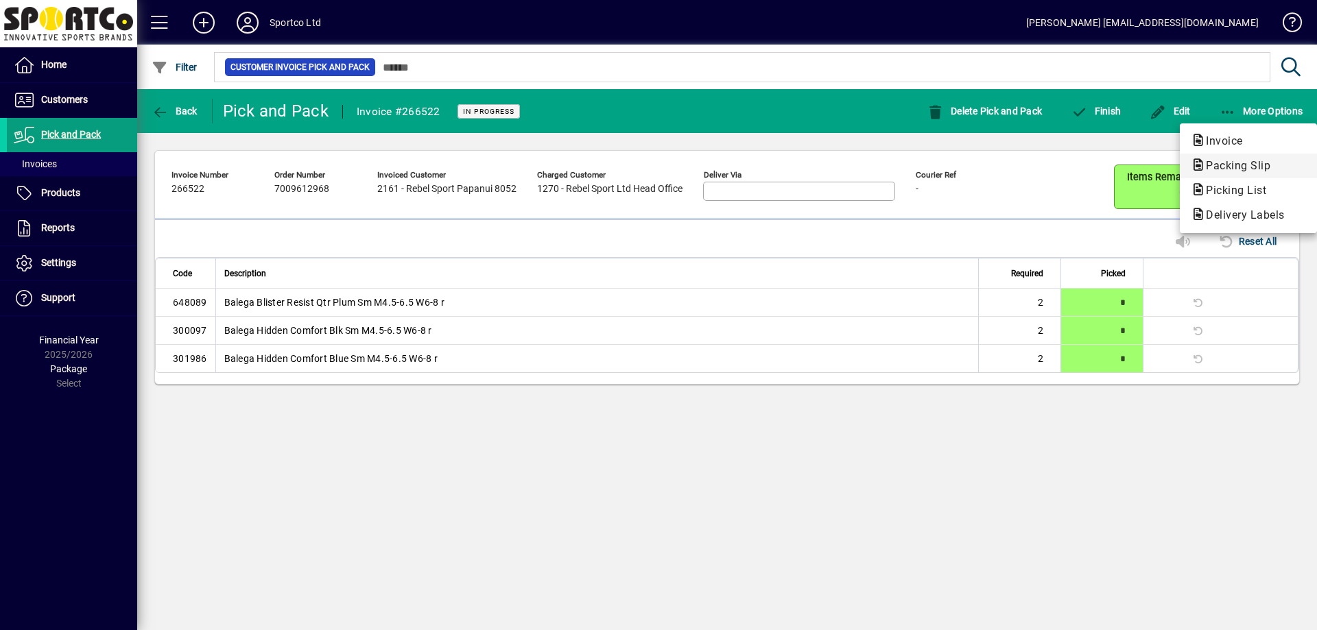
click at [1255, 165] on span "Packing Slip" at bounding box center [1234, 165] width 86 height 13
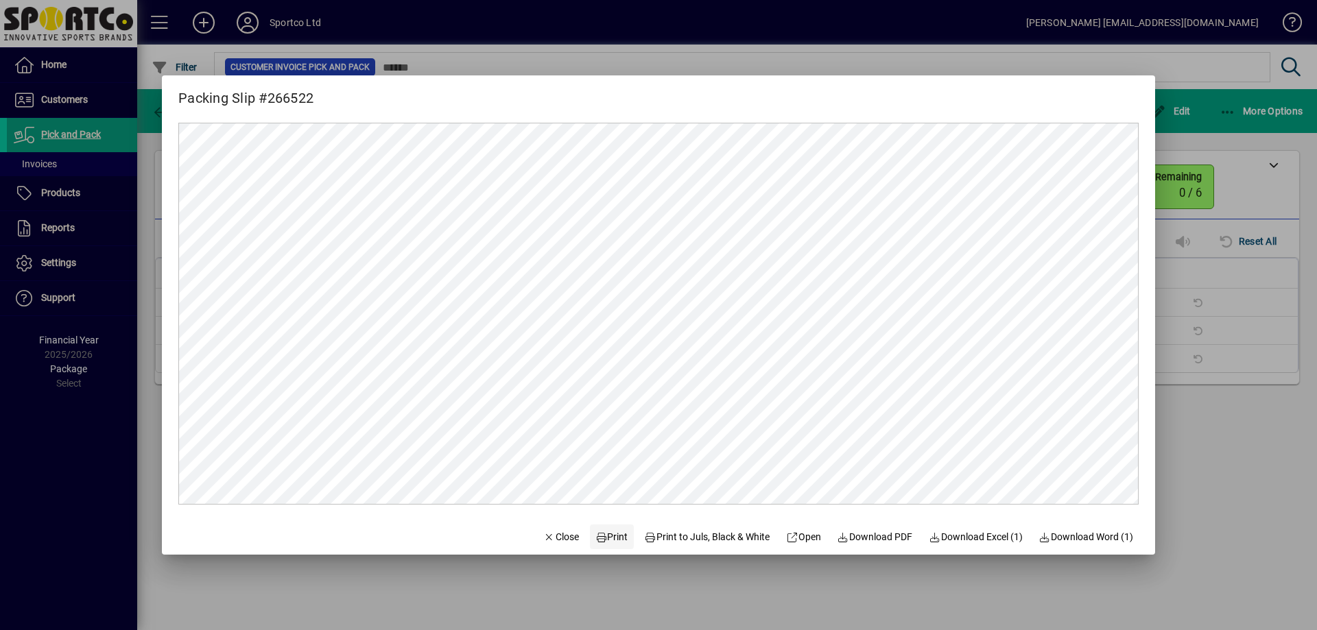
click at [595, 543] on span "Print" at bounding box center [611, 537] width 33 height 14
click at [552, 532] on span "Close" at bounding box center [561, 537] width 36 height 14
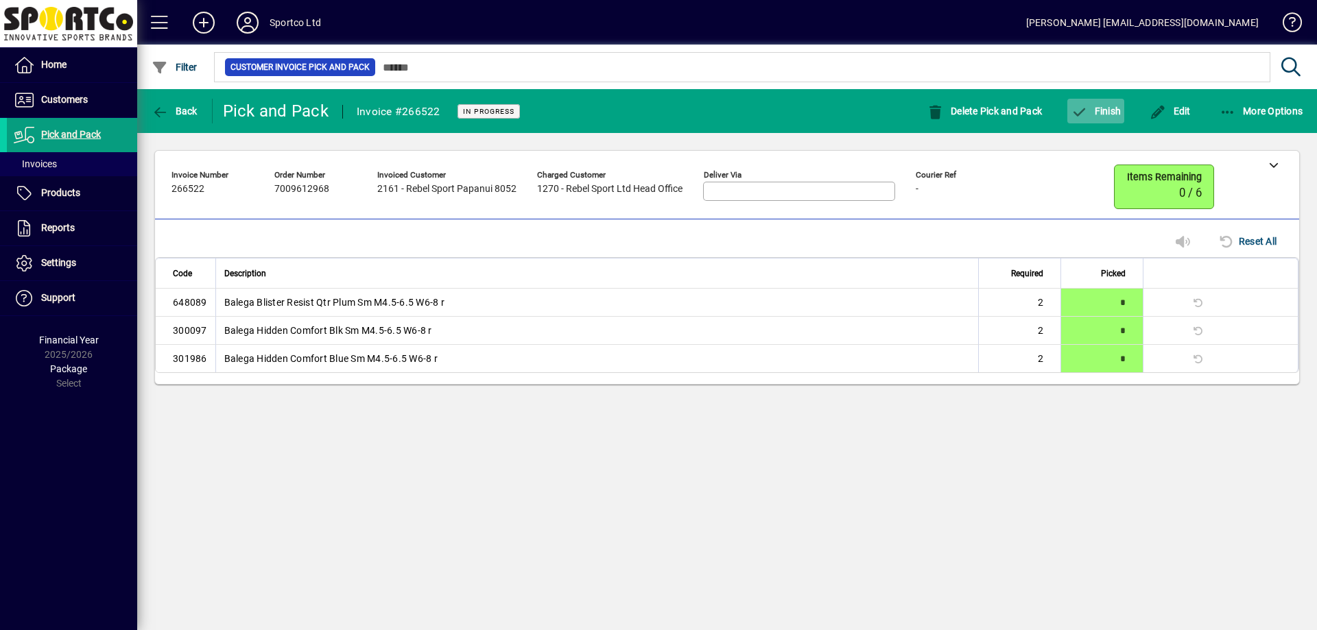
click at [1115, 103] on span "button" at bounding box center [1095, 111] width 57 height 33
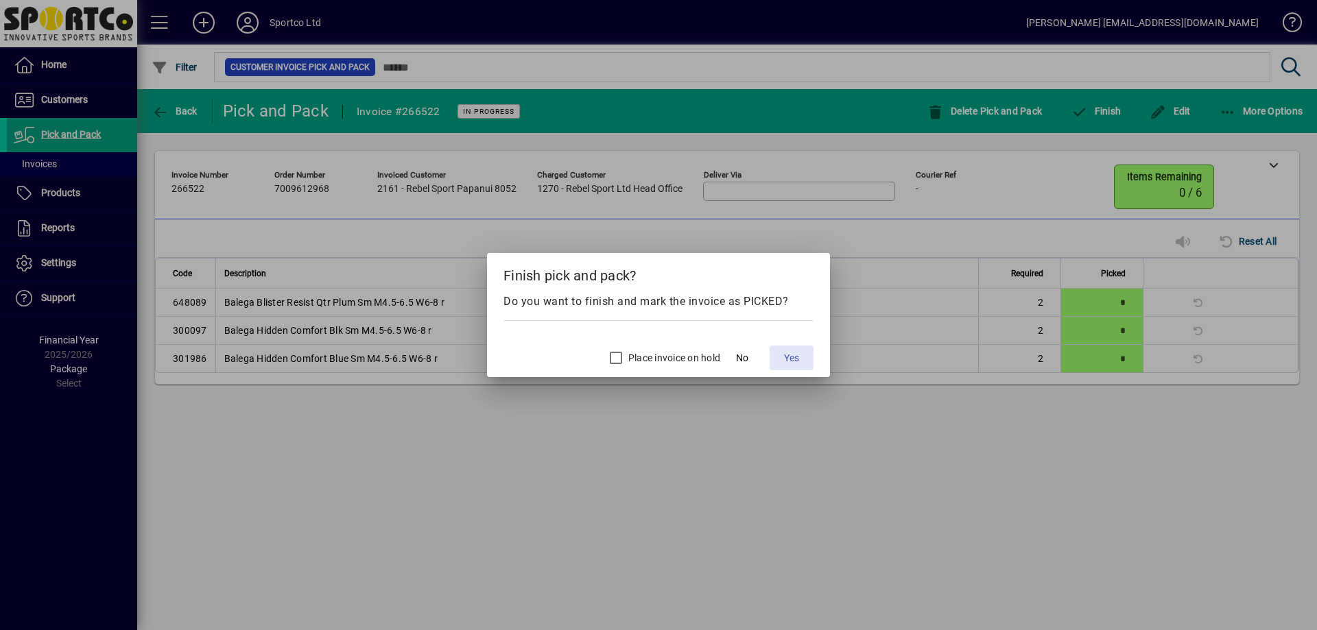
click at [778, 355] on span at bounding box center [792, 358] width 44 height 33
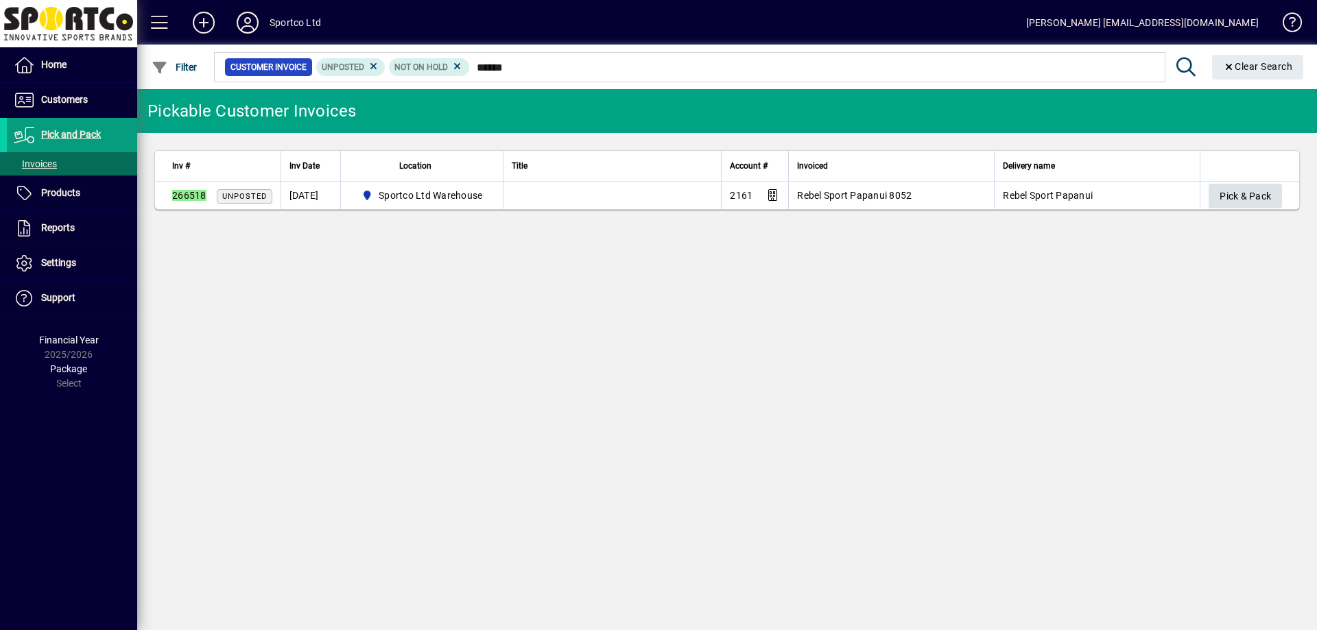
type input "******"
click at [1228, 200] on span "Pick & Pack" at bounding box center [1244, 196] width 51 height 23
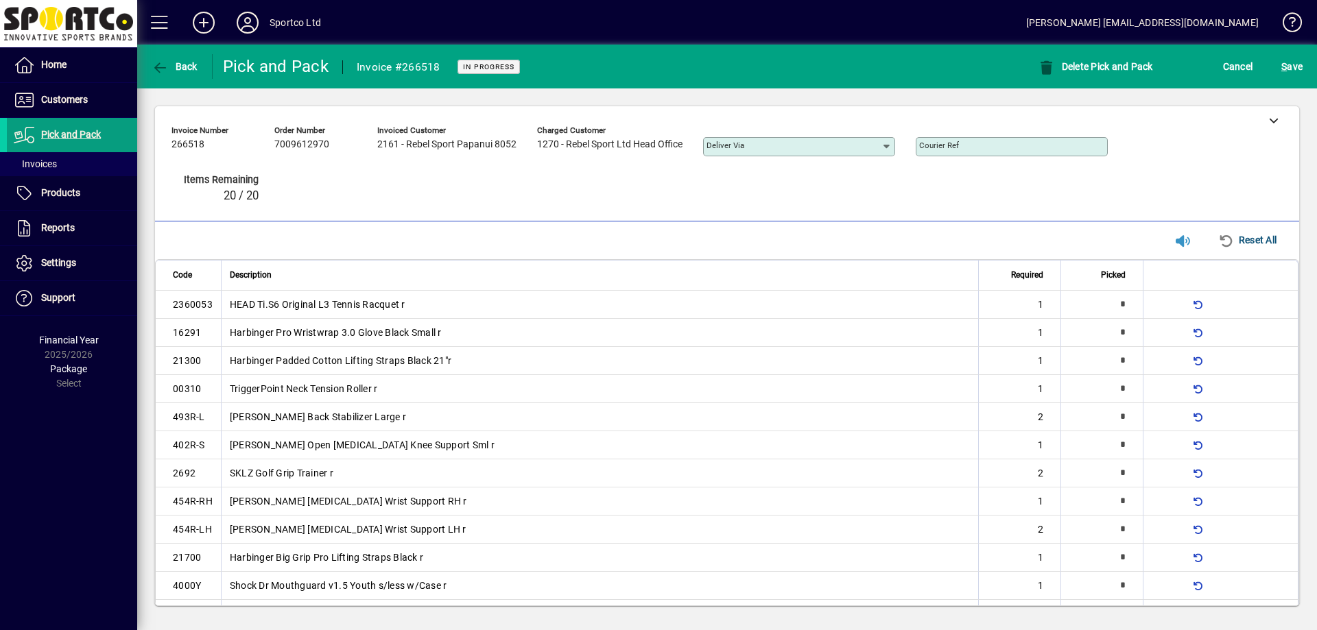
type input "*"
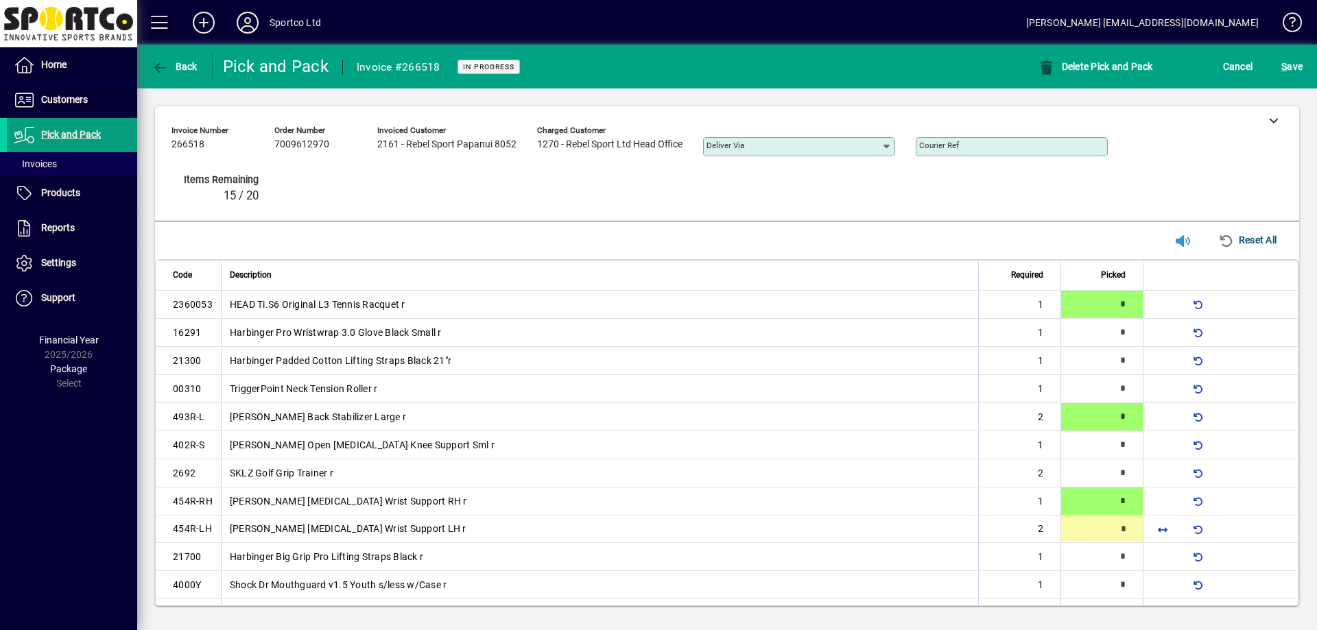
type input "*"
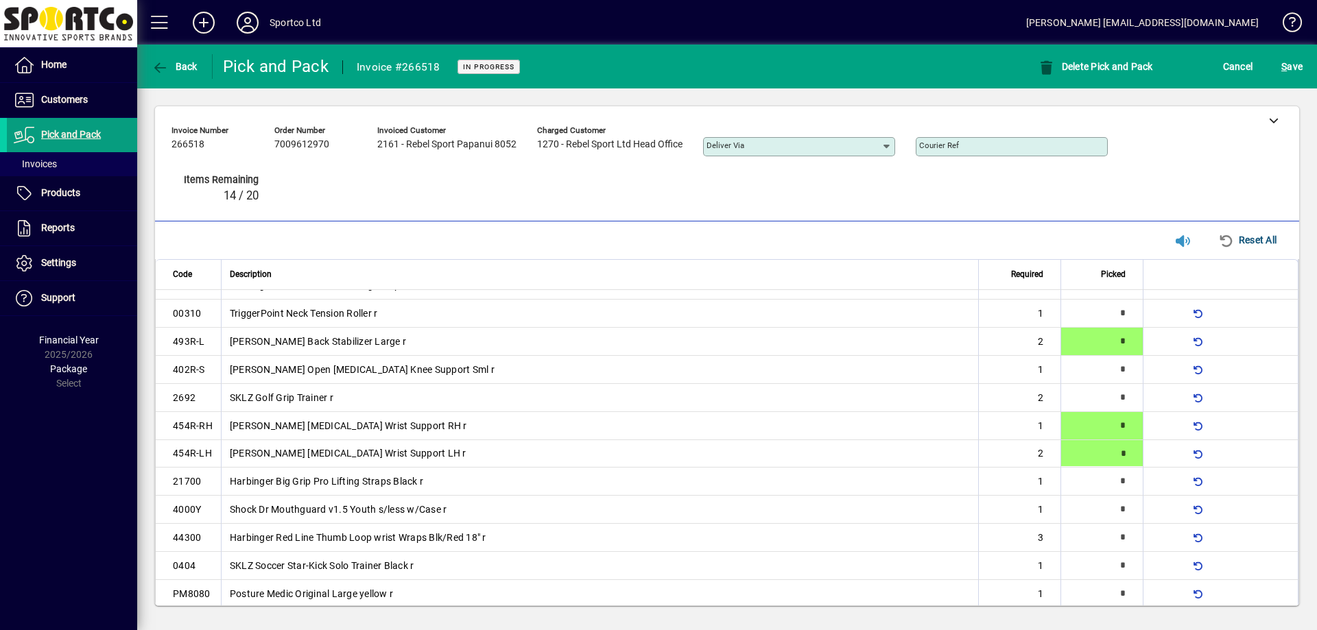
scroll to position [98, 0]
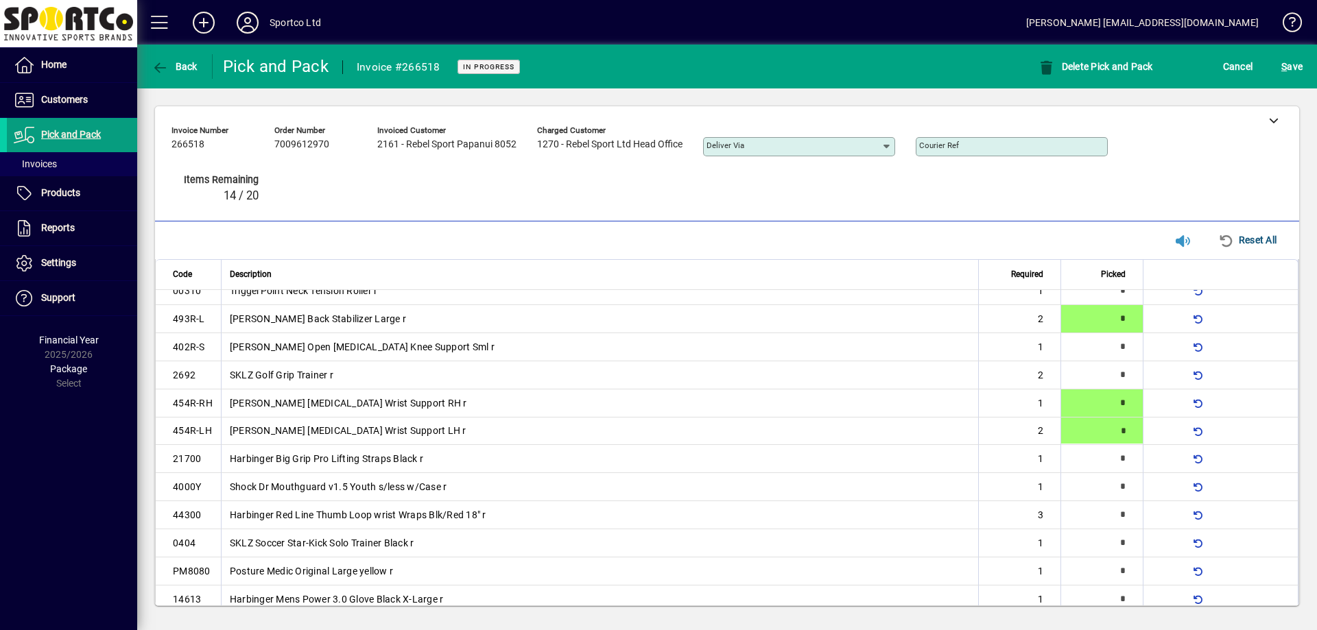
type input "*"
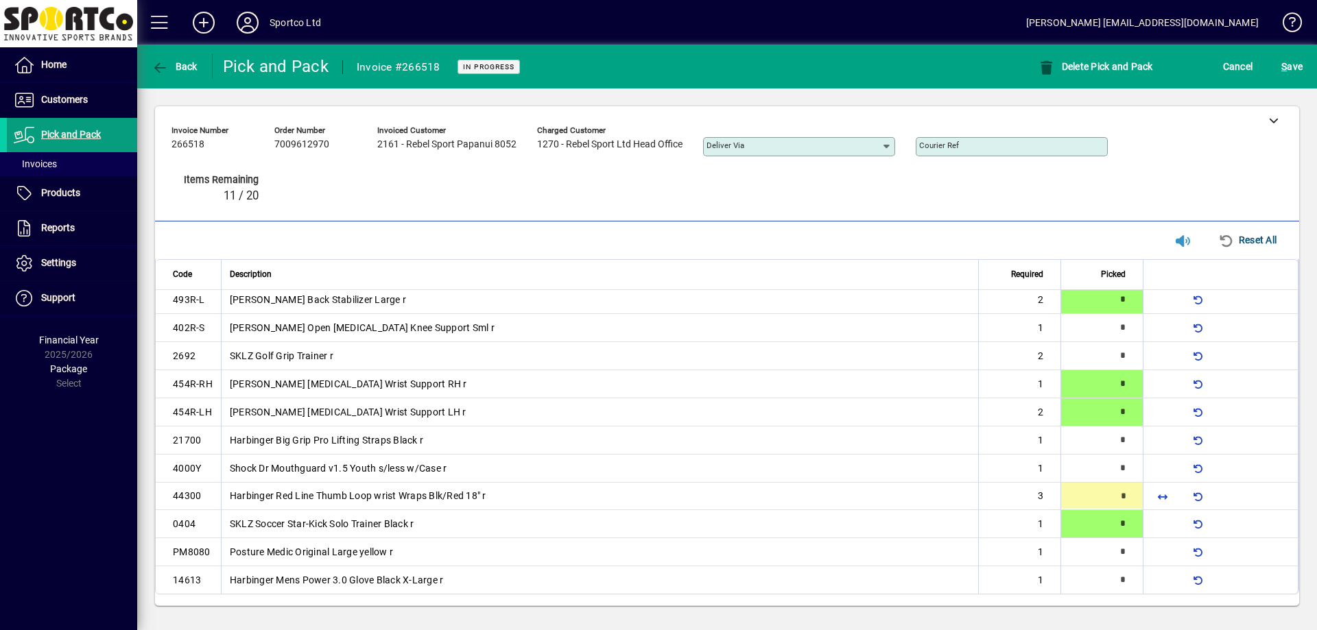
type input "*"
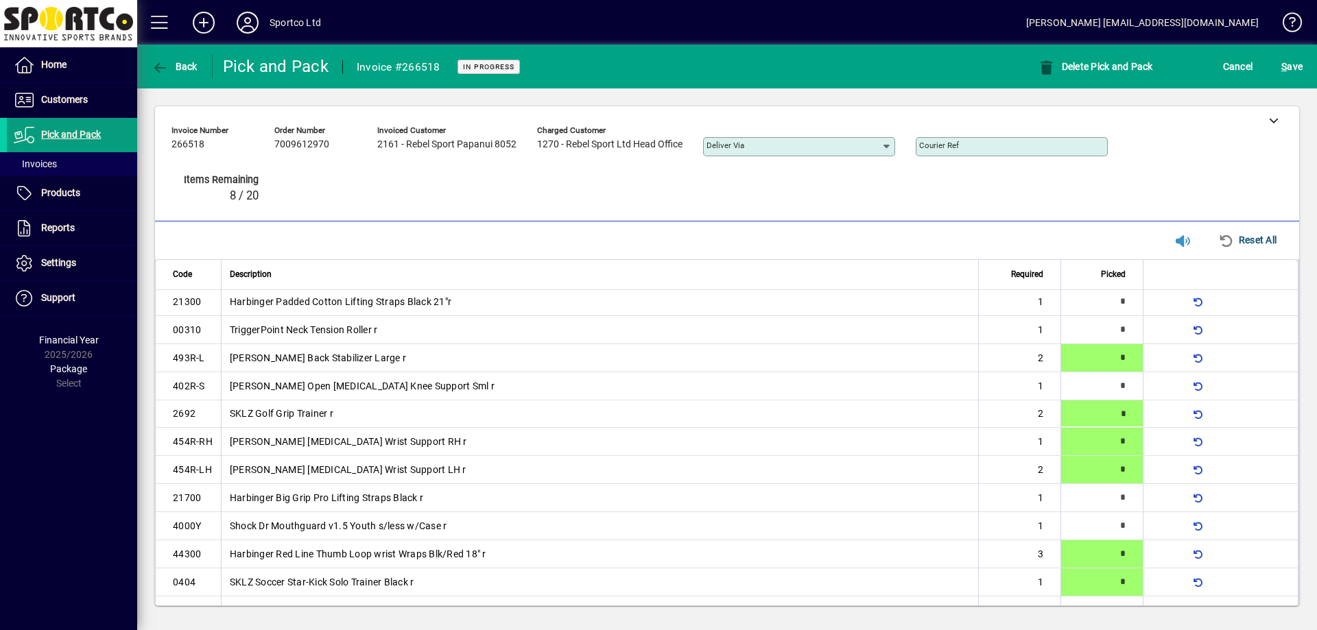
scroll to position [42, 0]
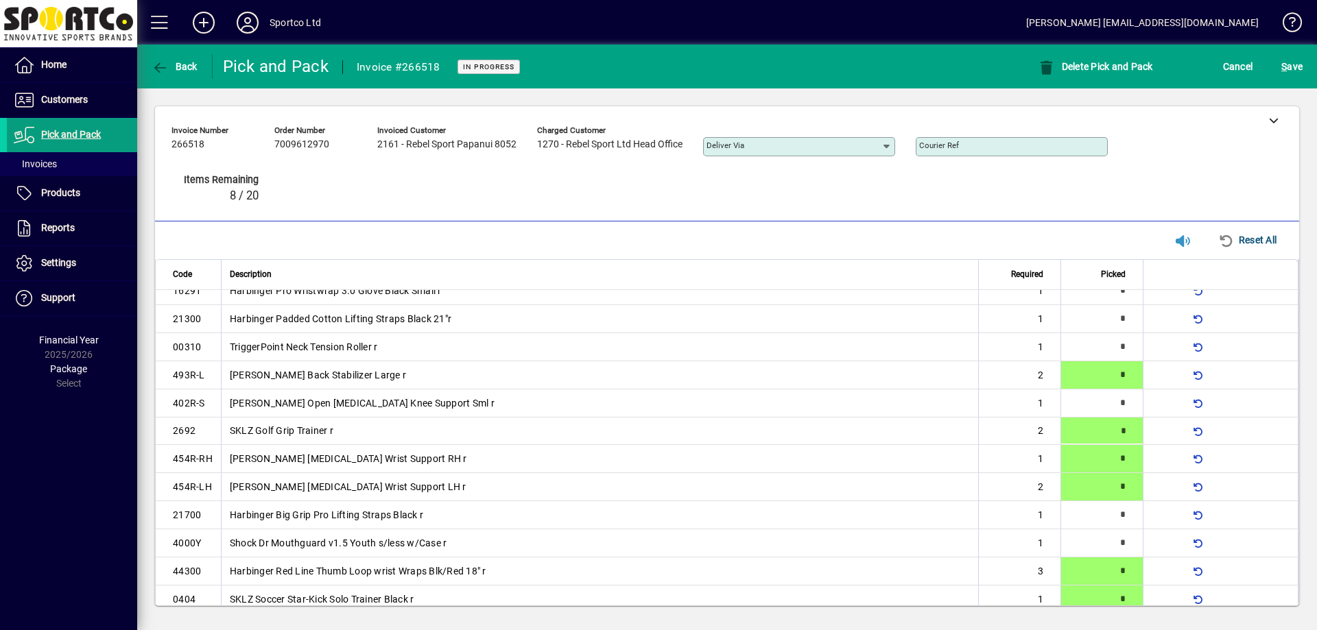
type input "*"
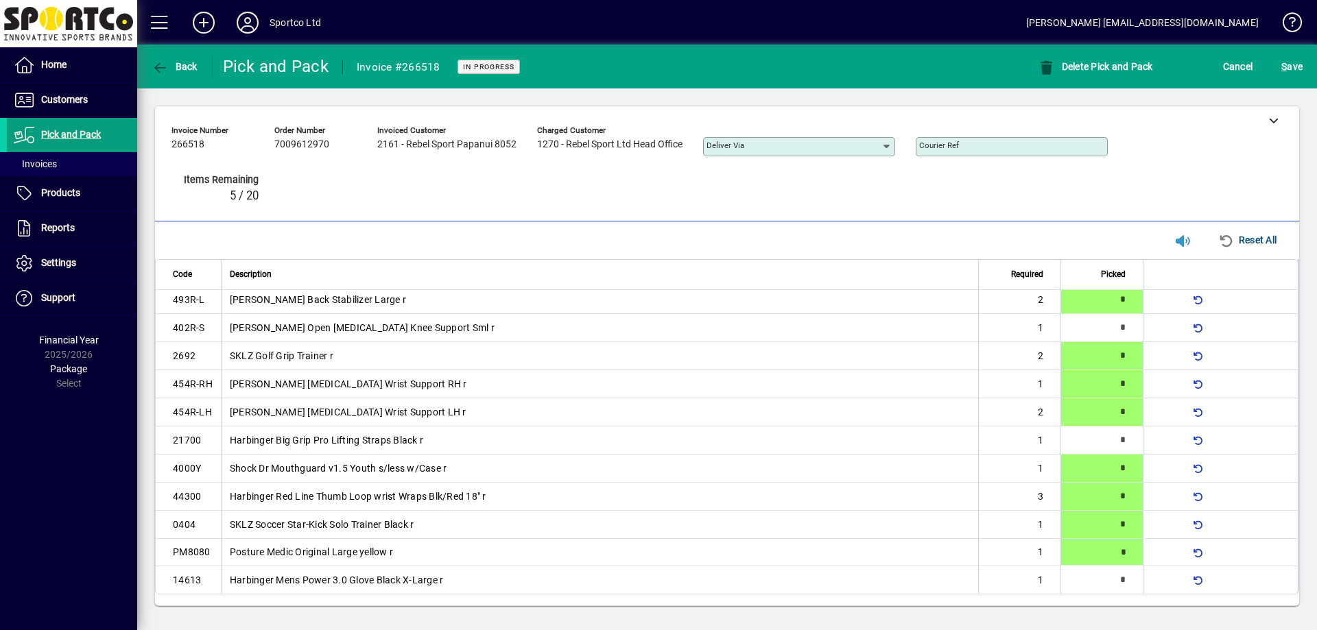
type input "*"
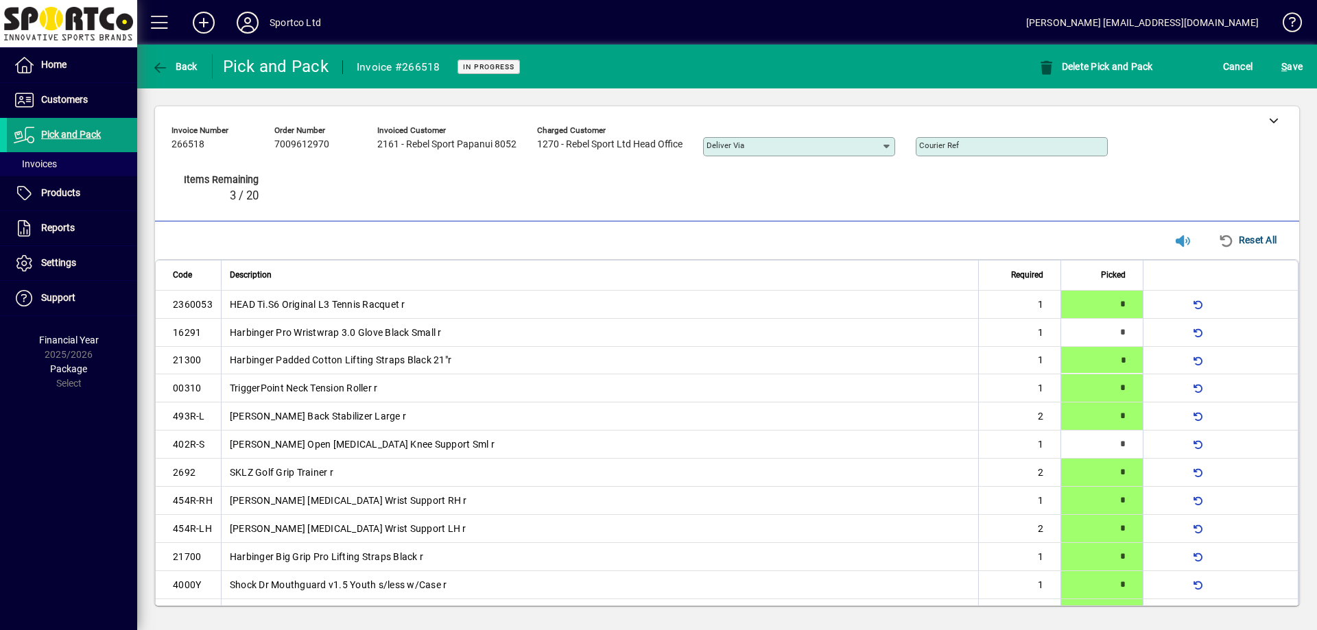
type input "*"
click at [1290, 62] on span "S ave" at bounding box center [1291, 67] width 21 height 22
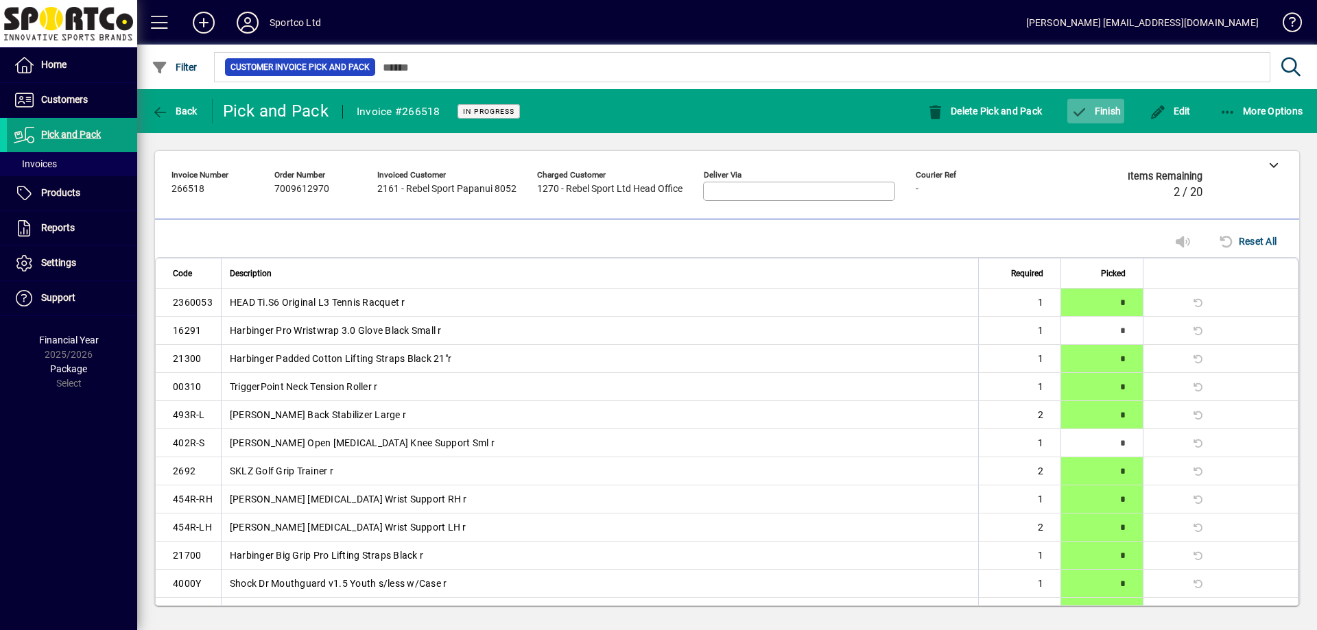
click at [1110, 111] on span "Finish" at bounding box center [1096, 111] width 50 height 11
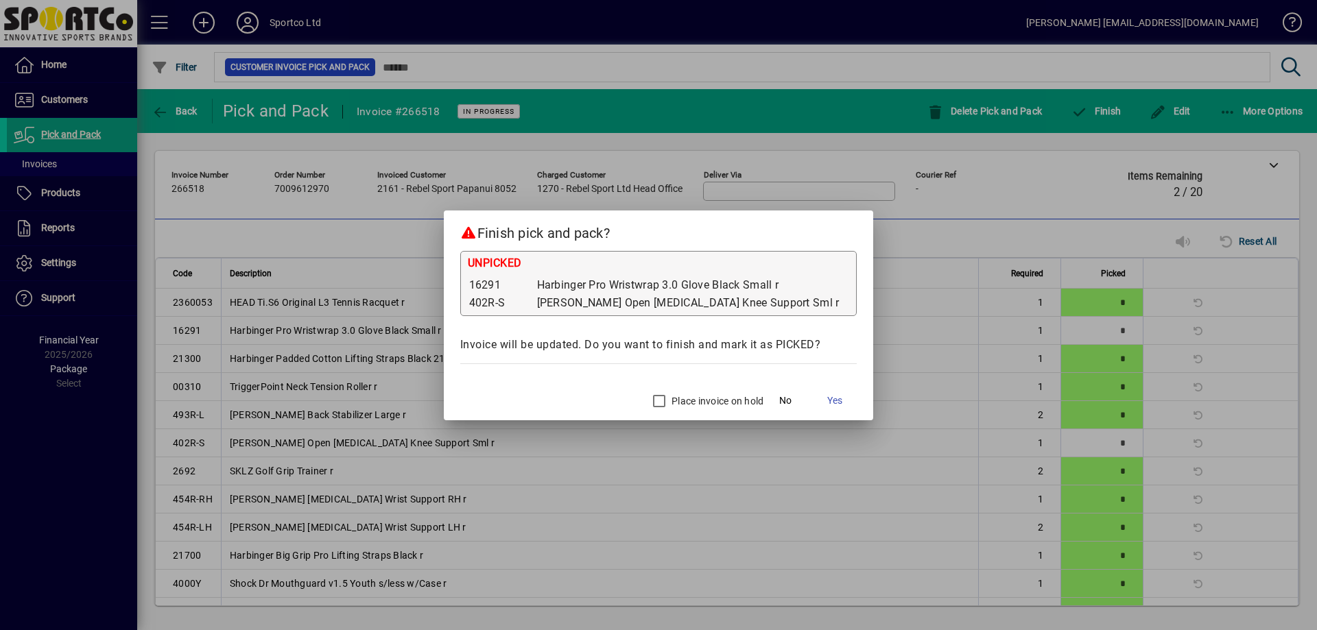
click at [705, 404] on label "Place invoice on hold" at bounding box center [716, 401] width 95 height 14
click at [827, 402] on span "Yes" at bounding box center [834, 401] width 15 height 14
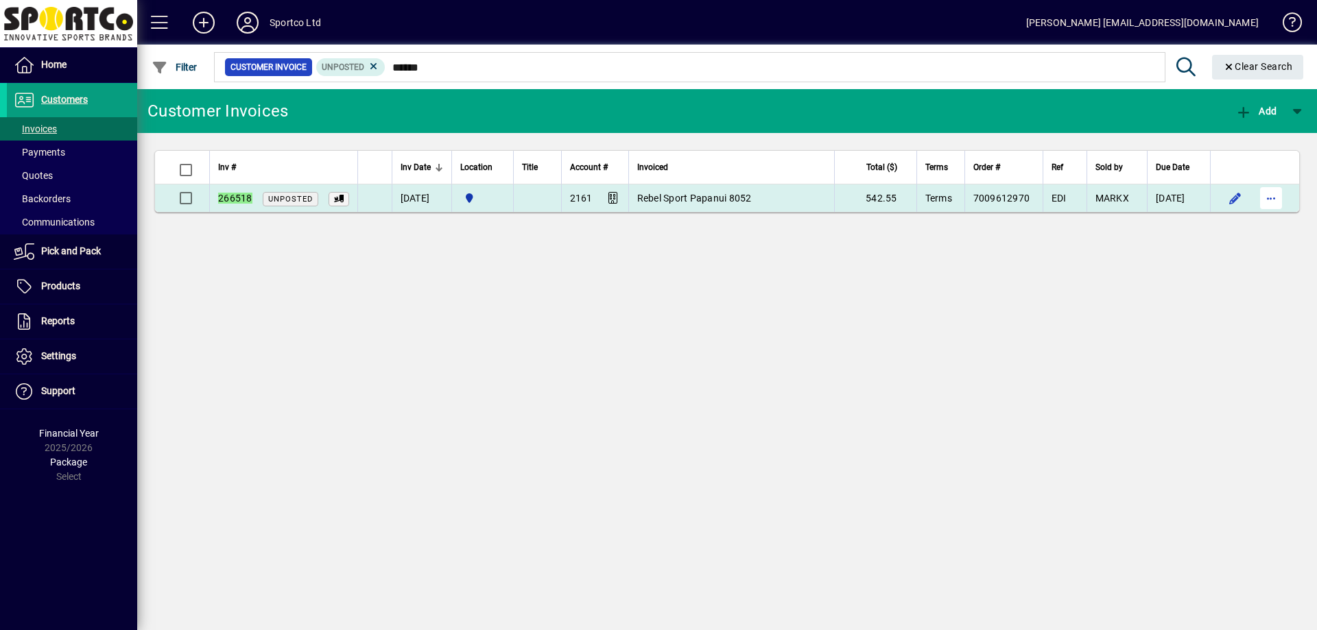
type input "******"
click at [1266, 200] on span "button" at bounding box center [1270, 198] width 33 height 33
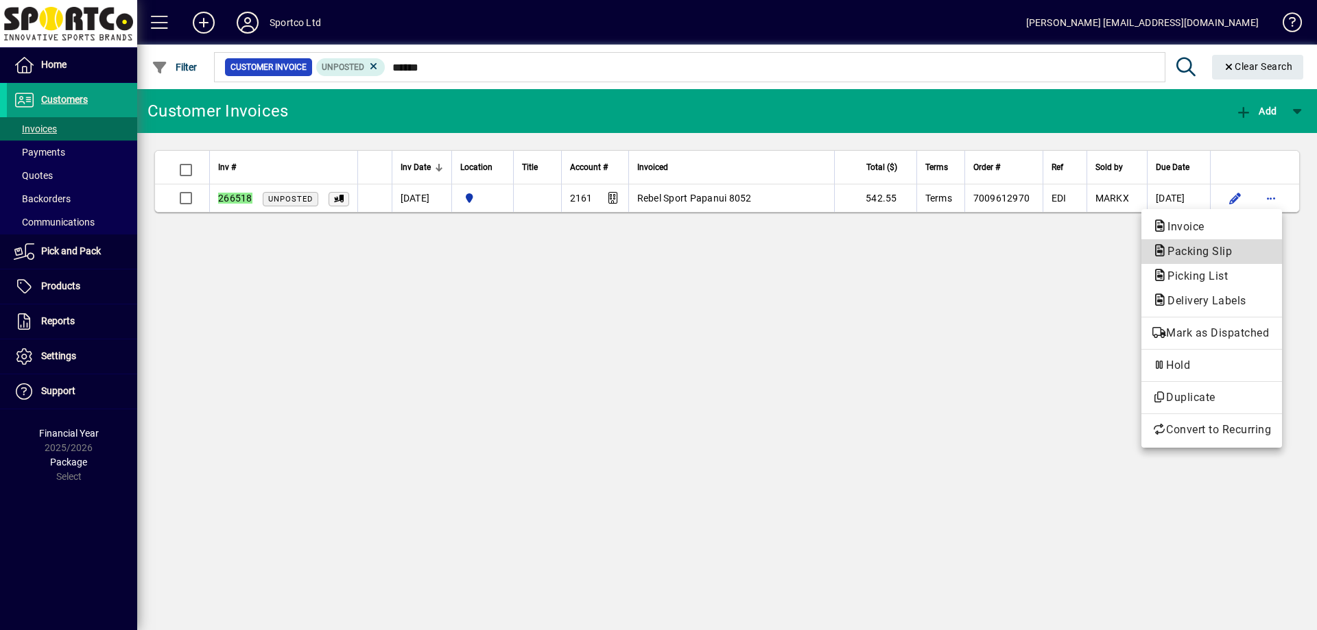
click at [1192, 250] on span "Packing Slip" at bounding box center [1195, 251] width 86 height 13
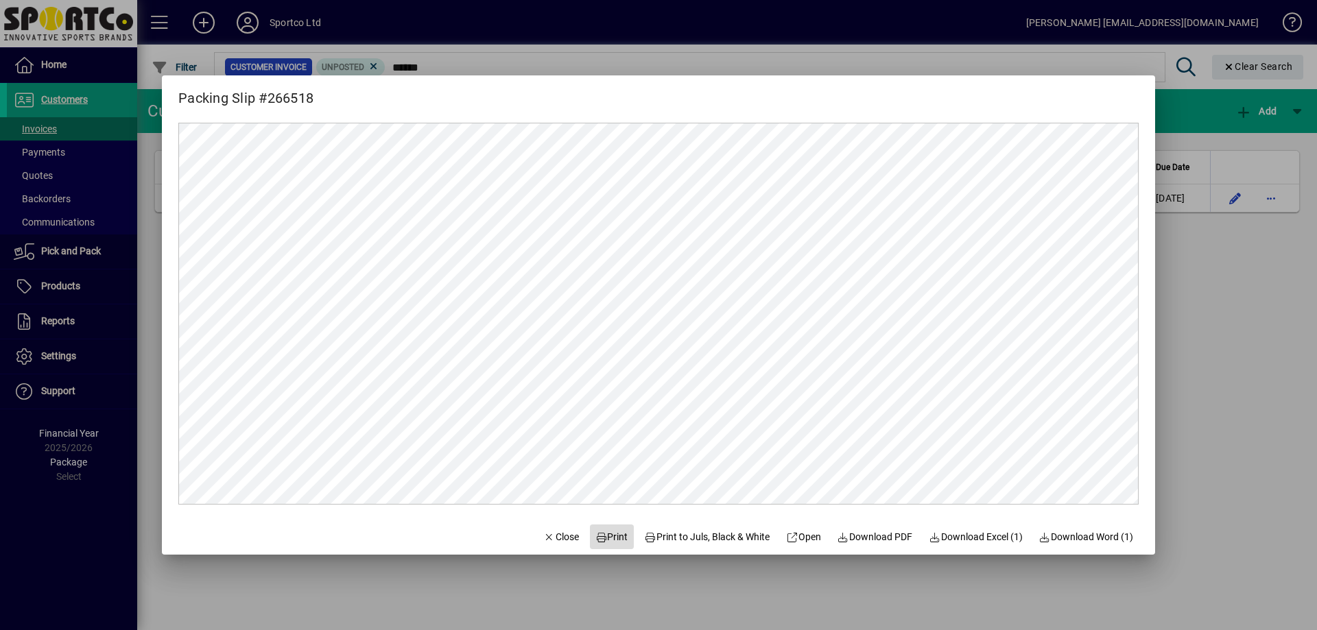
click at [610, 538] on span "Print" at bounding box center [611, 537] width 33 height 14
click at [548, 536] on span "Close" at bounding box center [561, 537] width 36 height 14
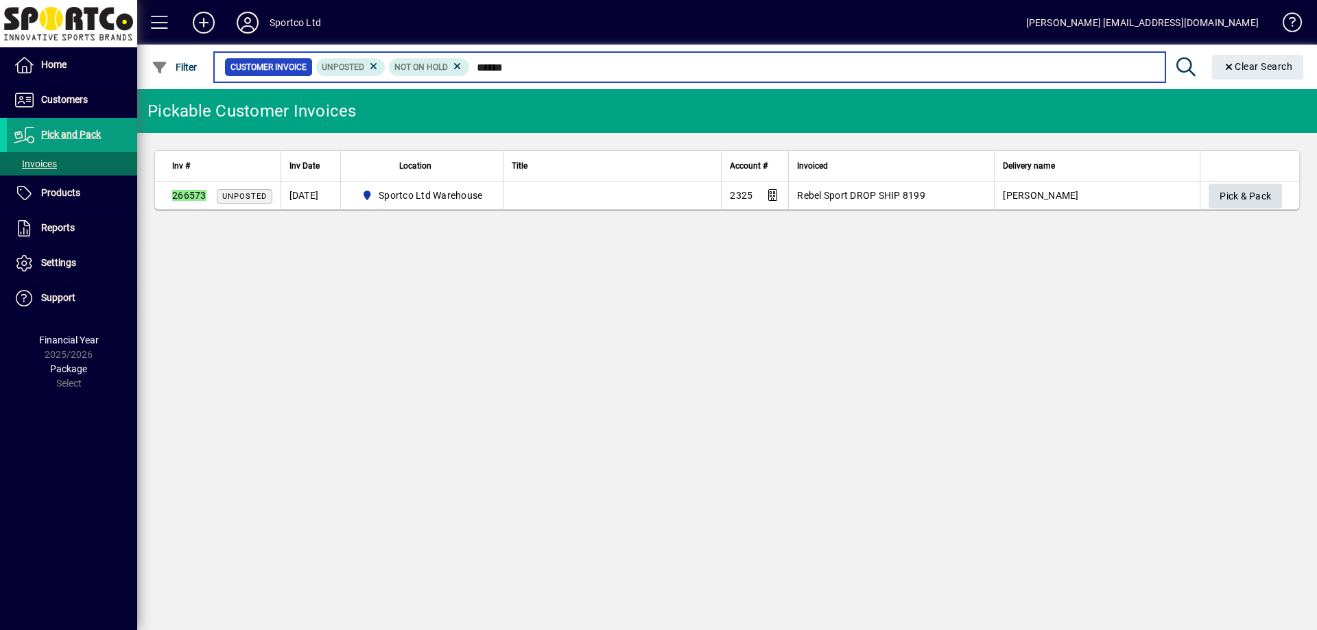
type input "******"
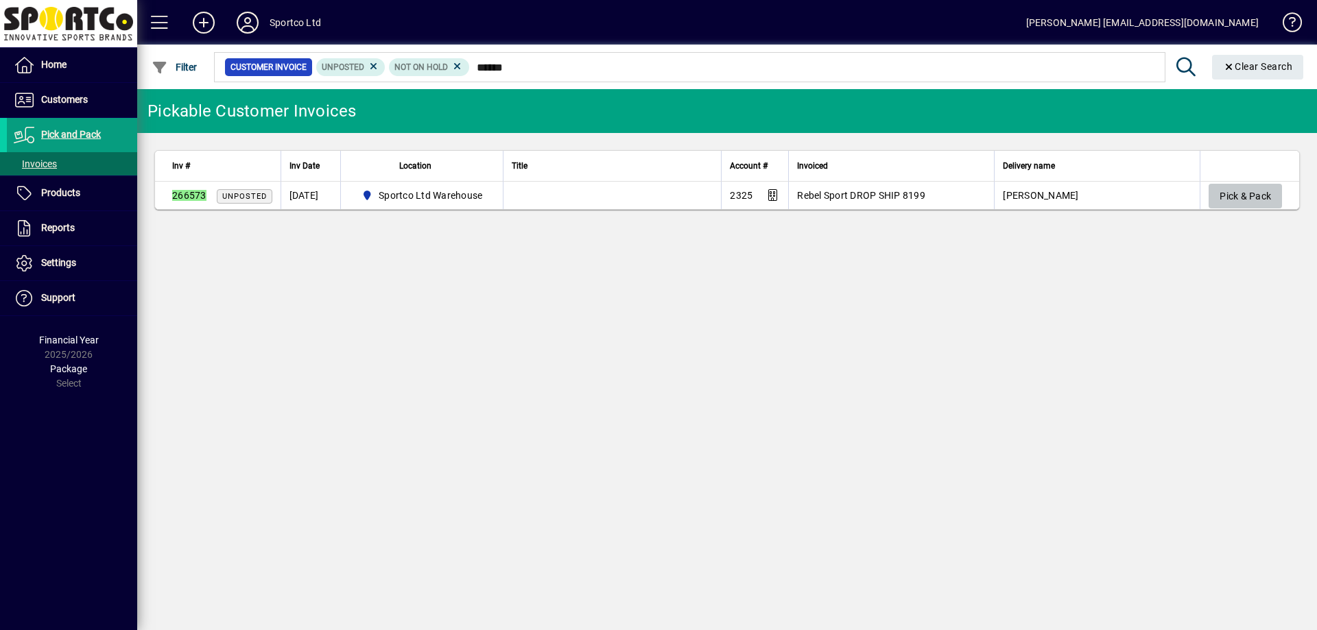
click at [1246, 185] on span "Pick & Pack" at bounding box center [1244, 196] width 51 height 23
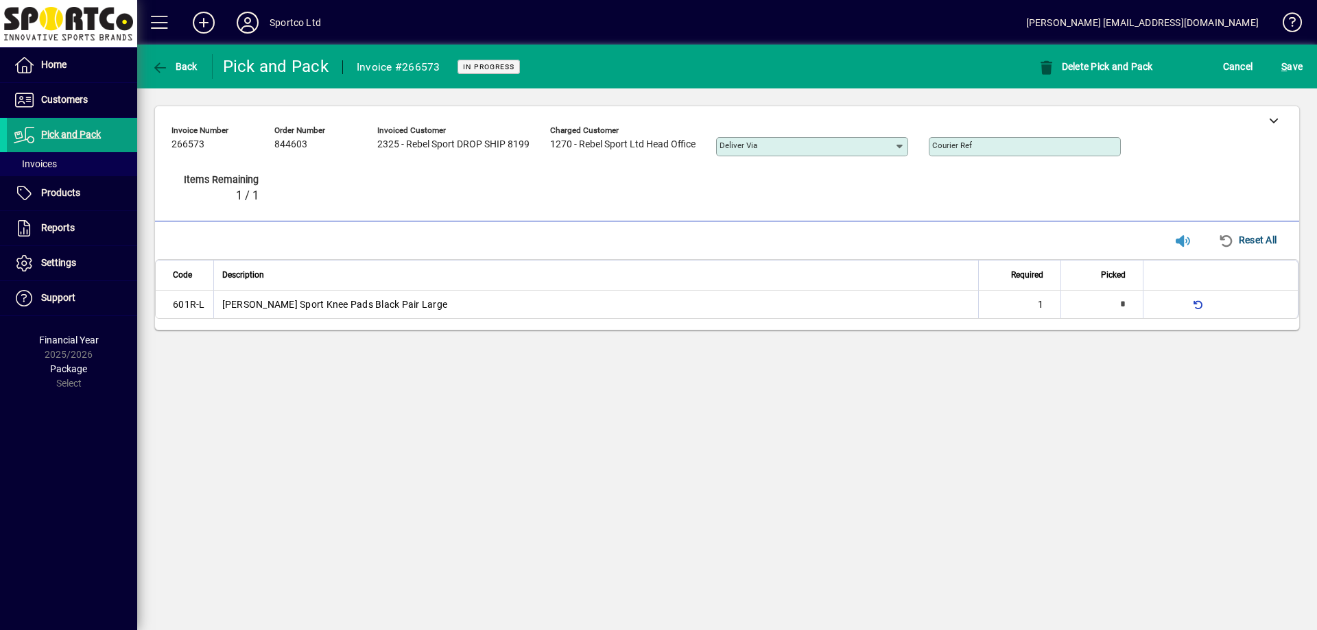
type input "*"
click at [1001, 147] on input "Courier Ref" at bounding box center [1026, 146] width 188 height 11
paste input "**********"
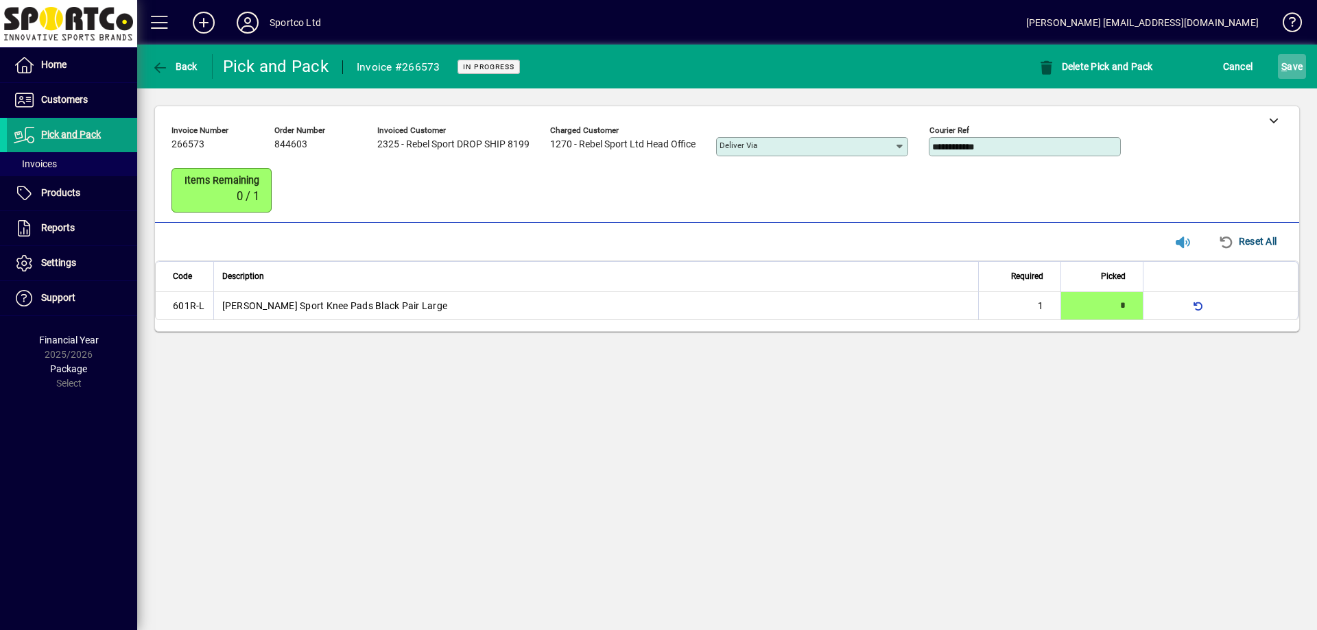
type input "**********"
click at [1302, 78] on span "submit" at bounding box center [1292, 66] width 28 height 33
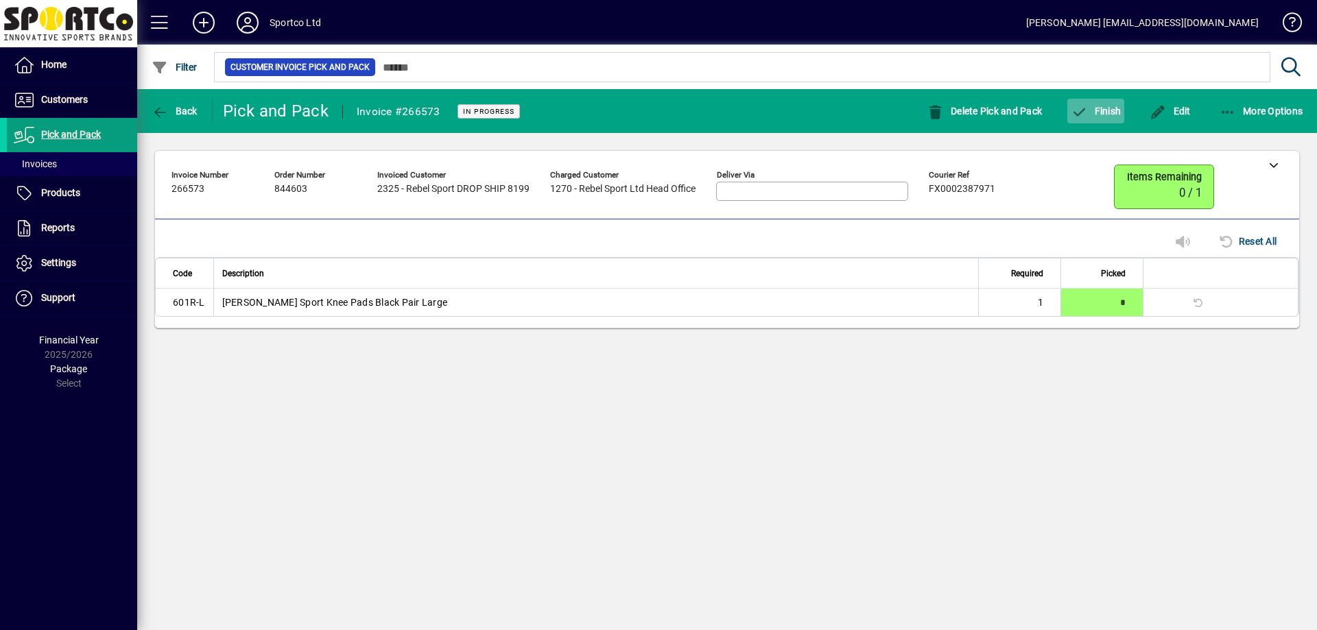
click at [1102, 114] on span "Finish" at bounding box center [1096, 111] width 50 height 11
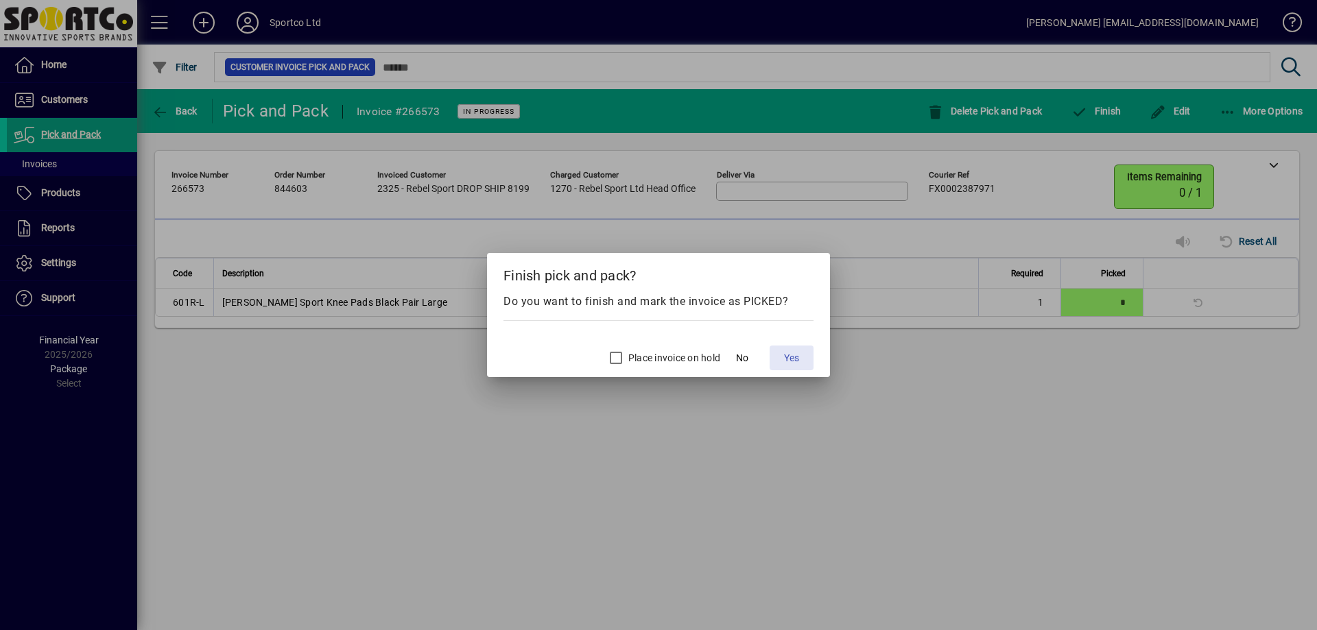
click at [802, 353] on span at bounding box center [792, 358] width 44 height 33
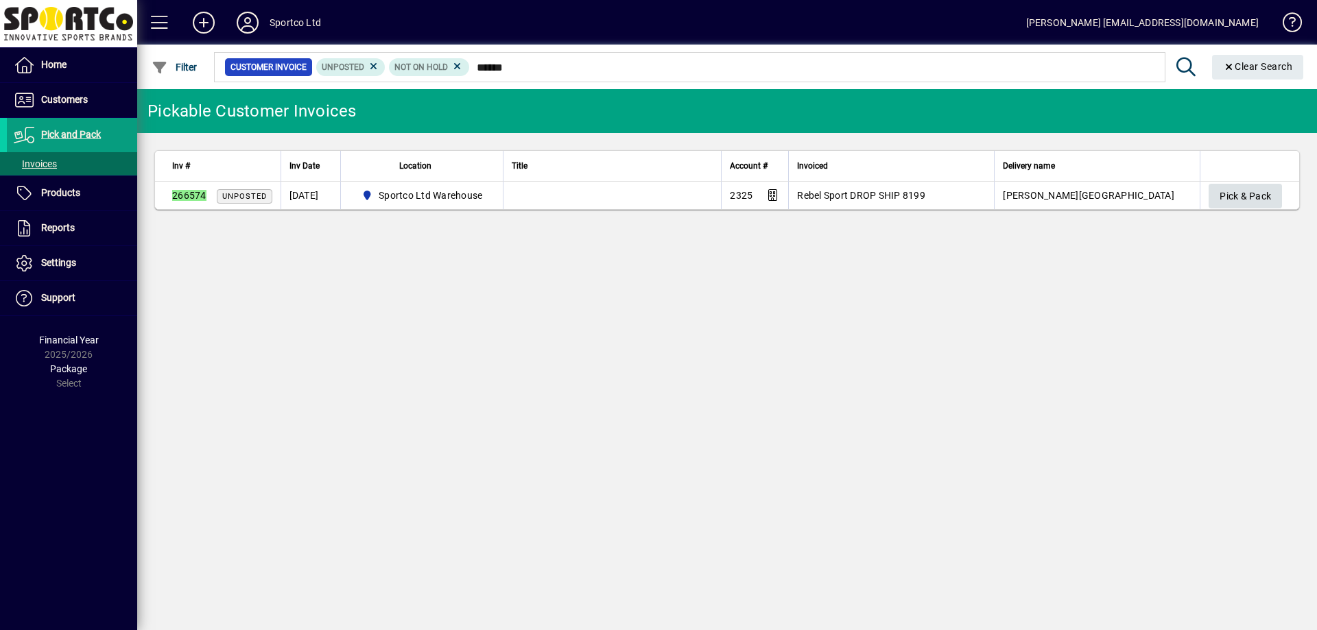
type input "******"
click at [1241, 187] on span "Pick & Pack" at bounding box center [1244, 196] width 51 height 23
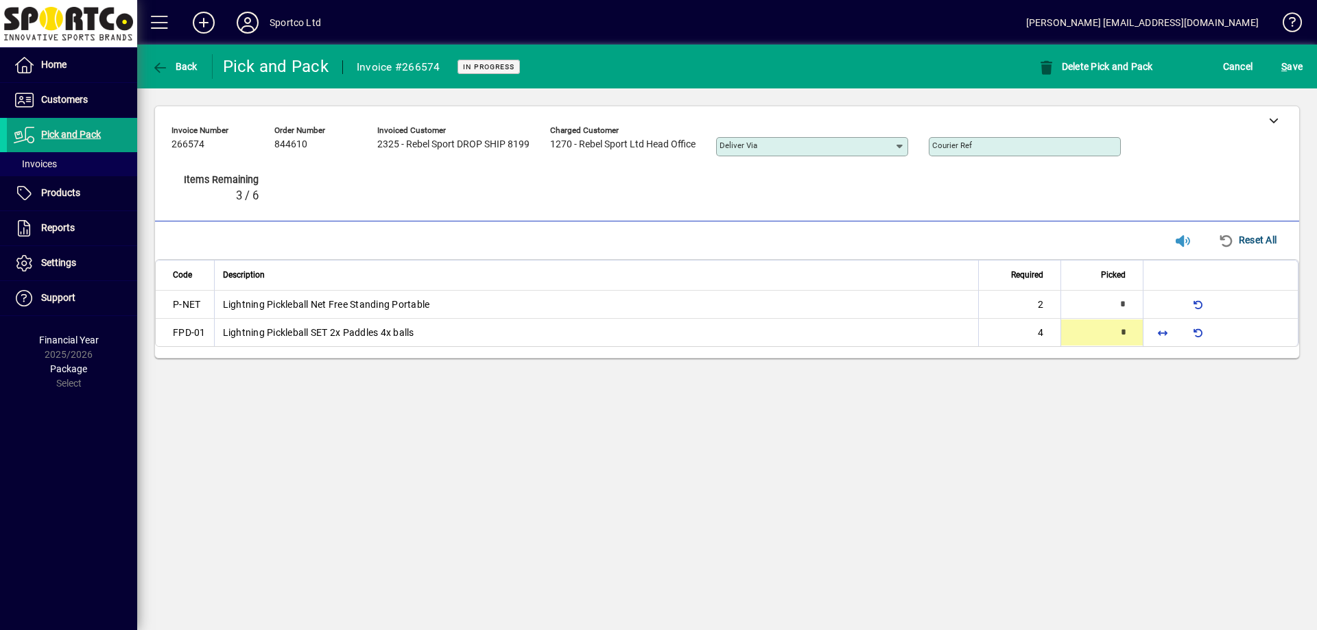
type input "*"
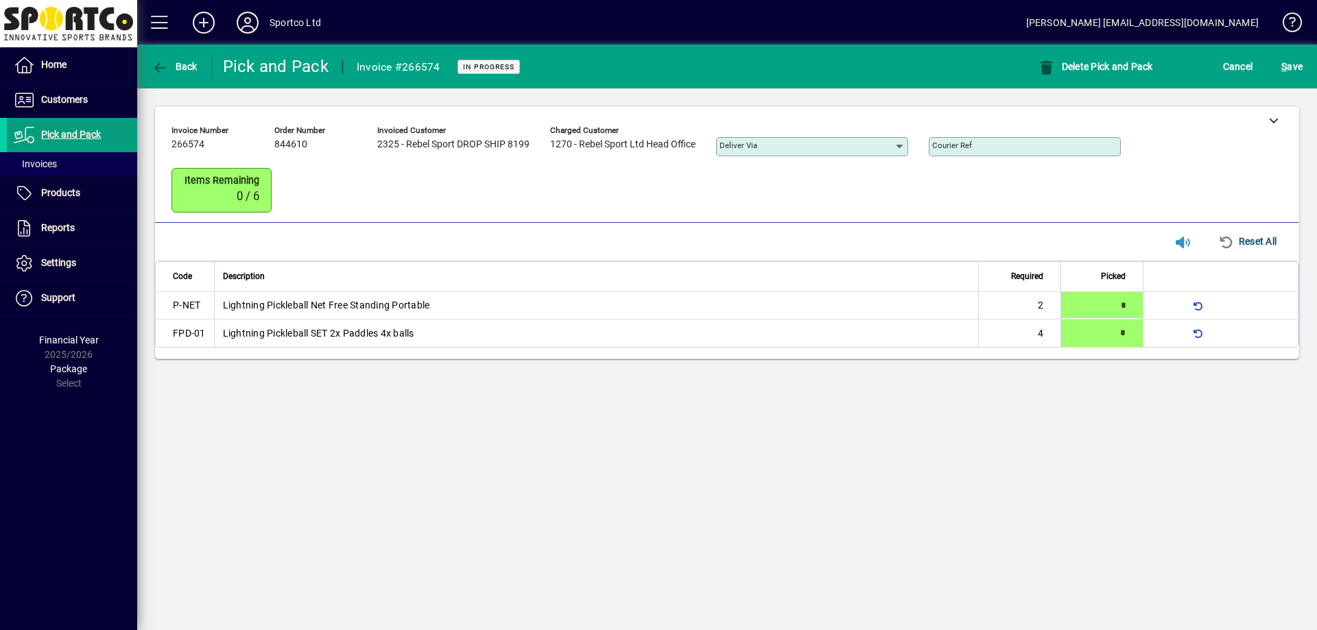
click at [1020, 145] on input "Courier Ref" at bounding box center [1026, 146] width 188 height 11
paste input "**********"
type input "**********"
click at [1288, 69] on span "S ave" at bounding box center [1291, 67] width 21 height 22
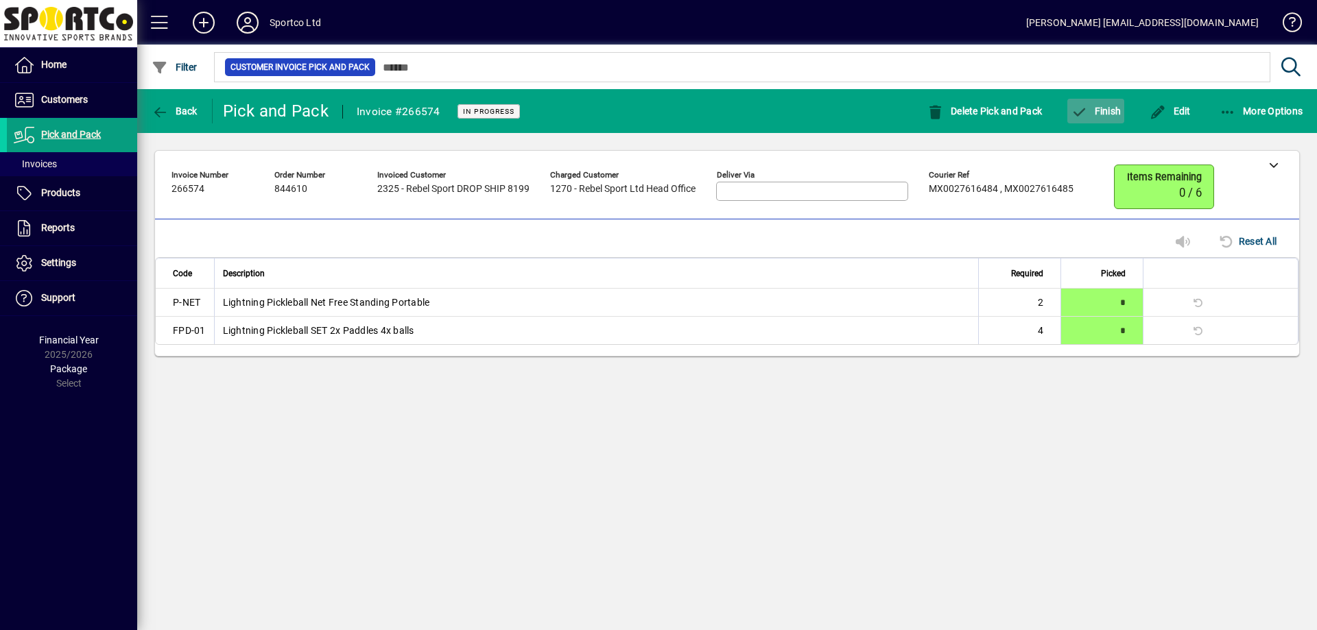
click at [1096, 110] on span "Finish" at bounding box center [1096, 111] width 50 height 11
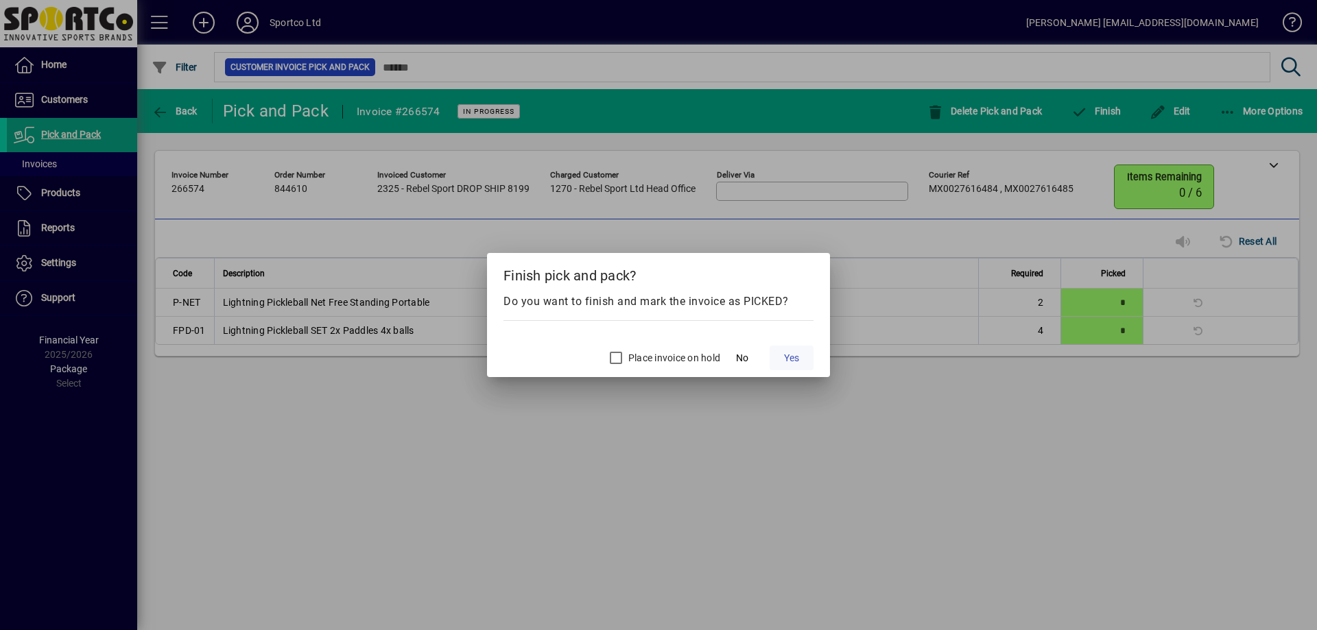
click at [794, 361] on span "Yes" at bounding box center [791, 358] width 15 height 14
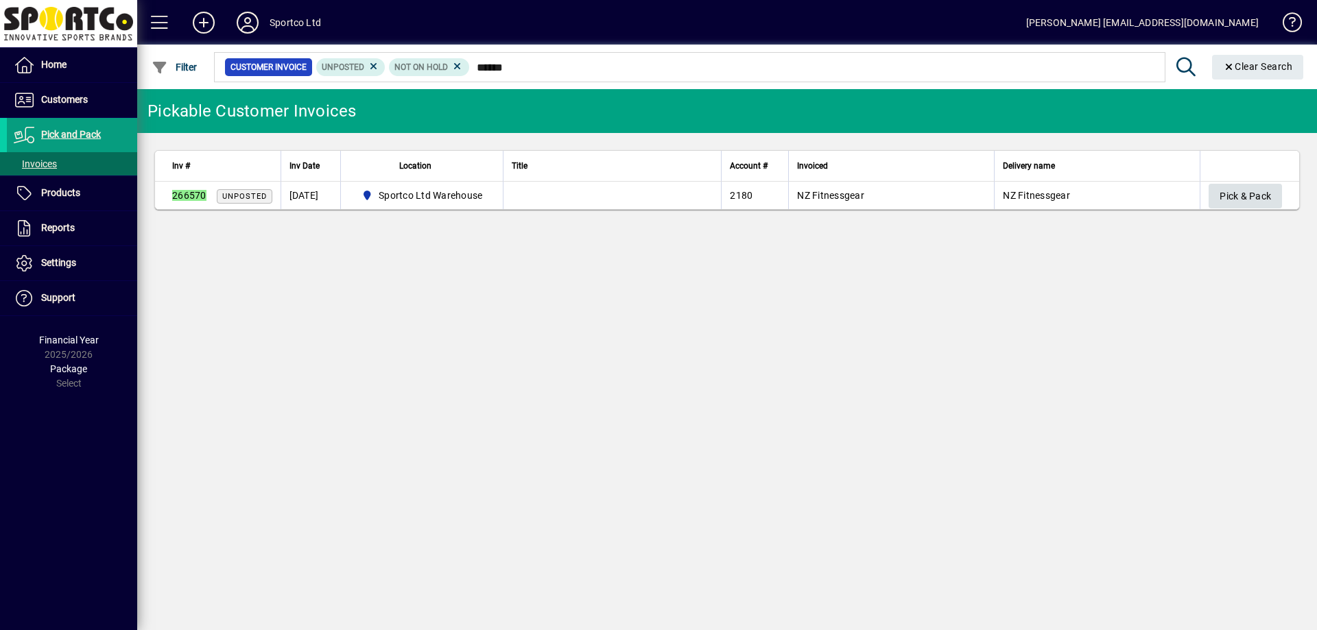
type input "******"
click at [1259, 196] on span "Pick & Pack" at bounding box center [1244, 196] width 51 height 23
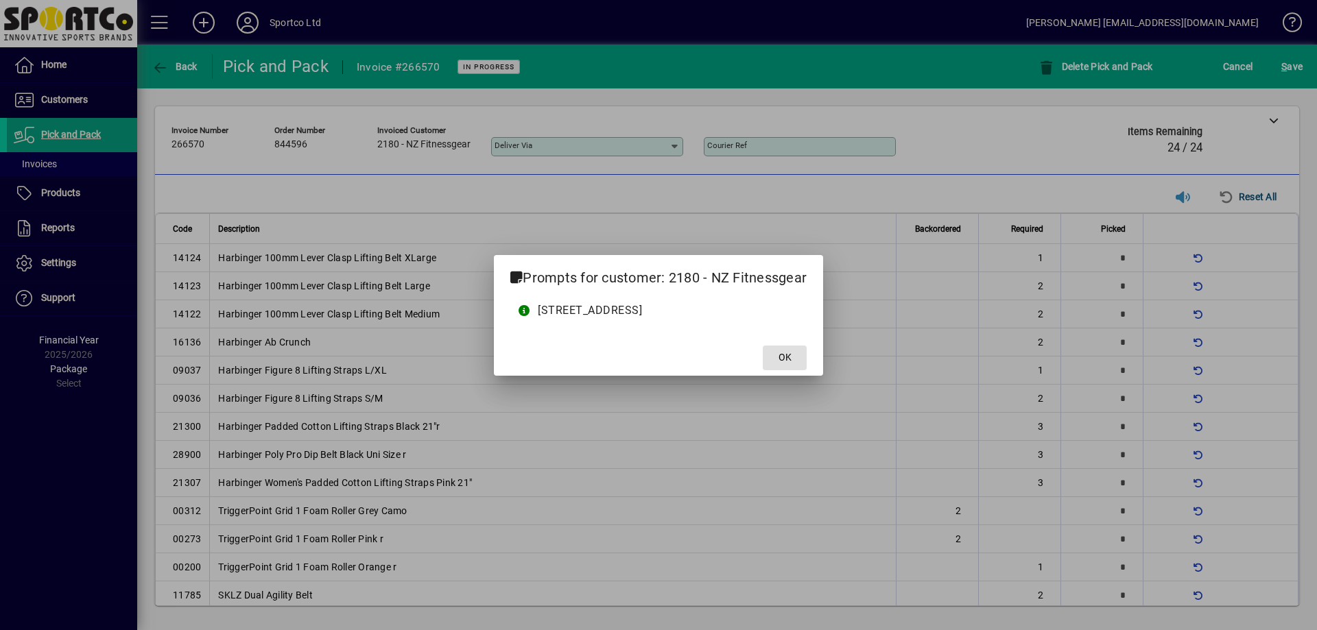
click at [792, 359] on span "OK" at bounding box center [784, 357] width 13 height 14
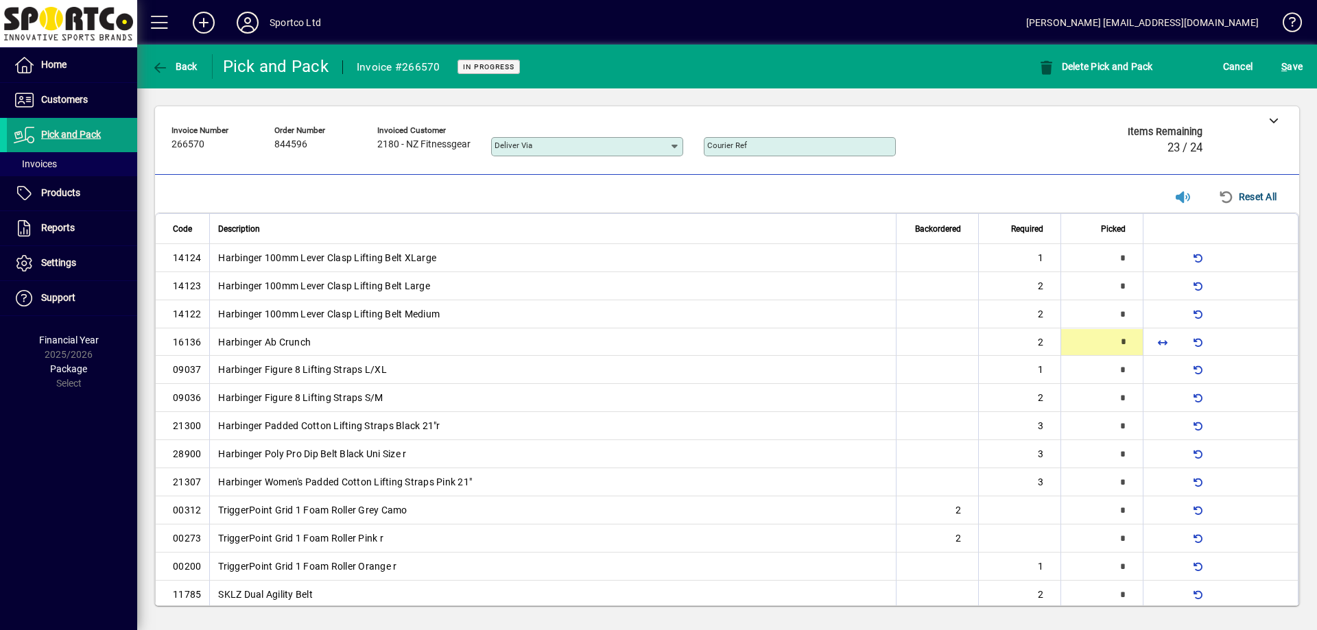
type input "*"
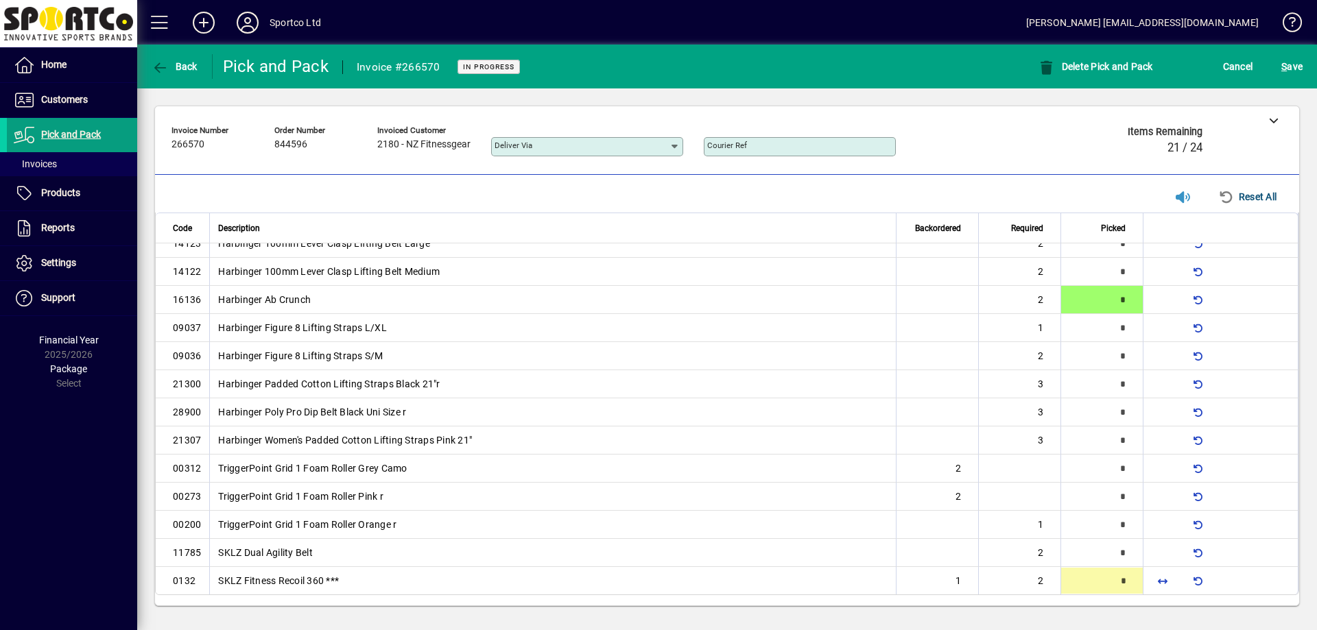
type input "*"
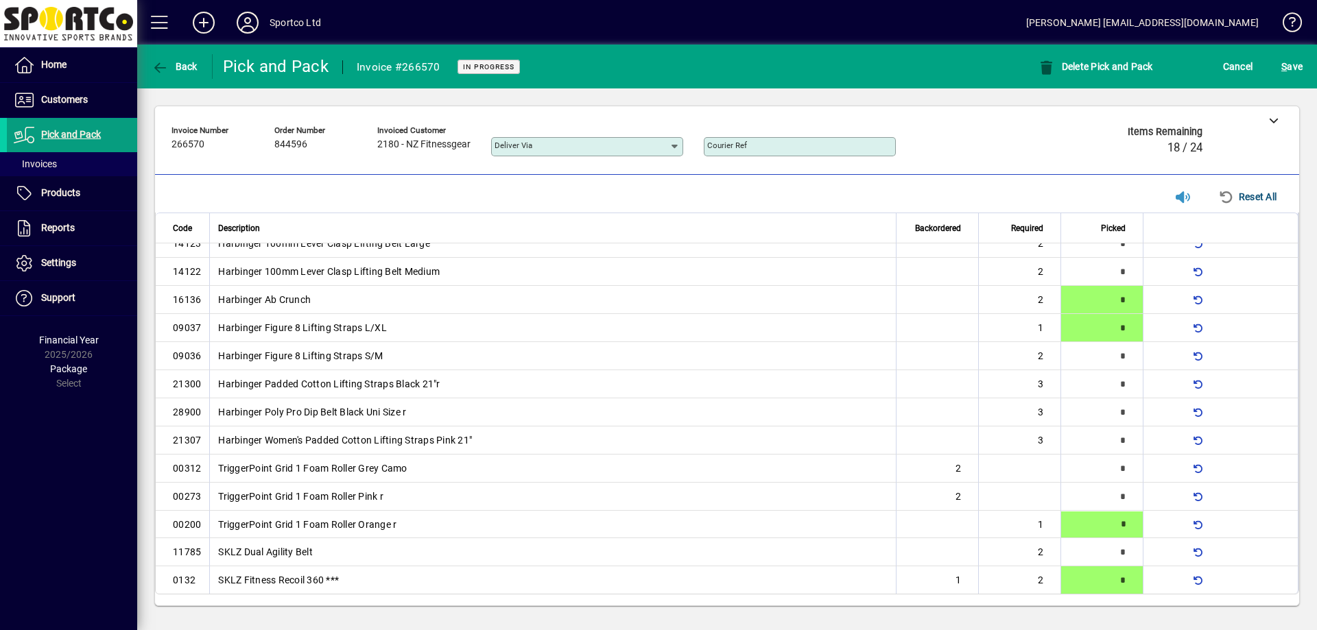
type input "*"
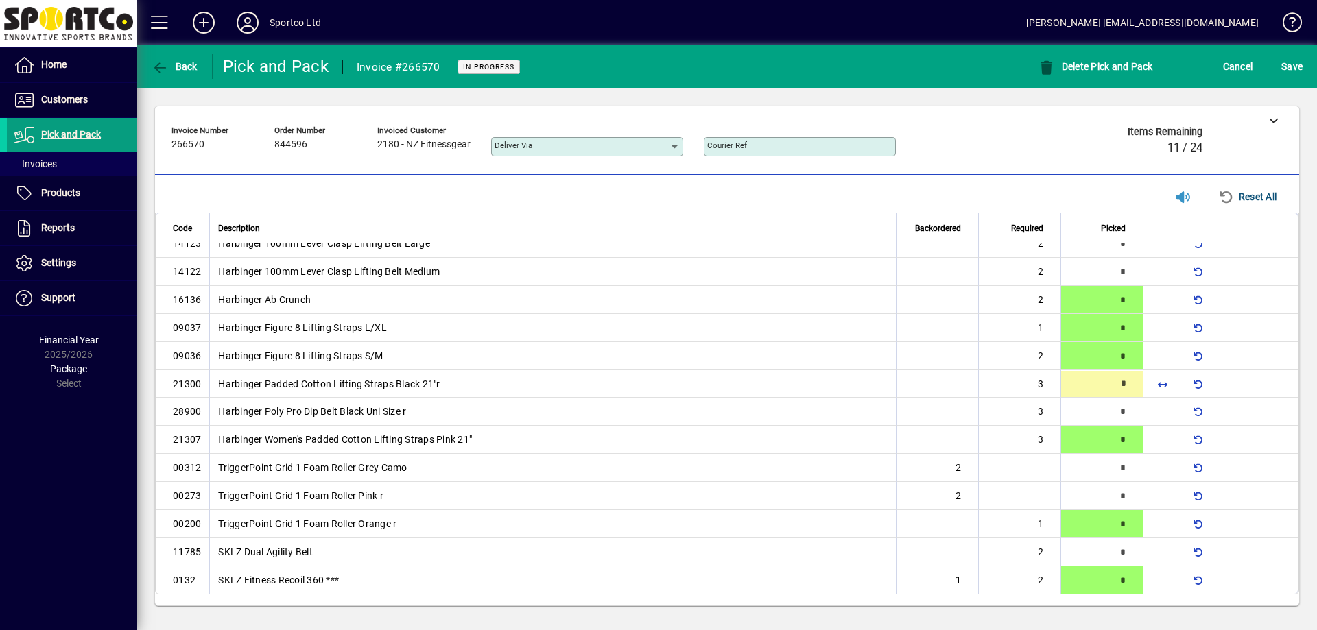
scroll to position [19, 0]
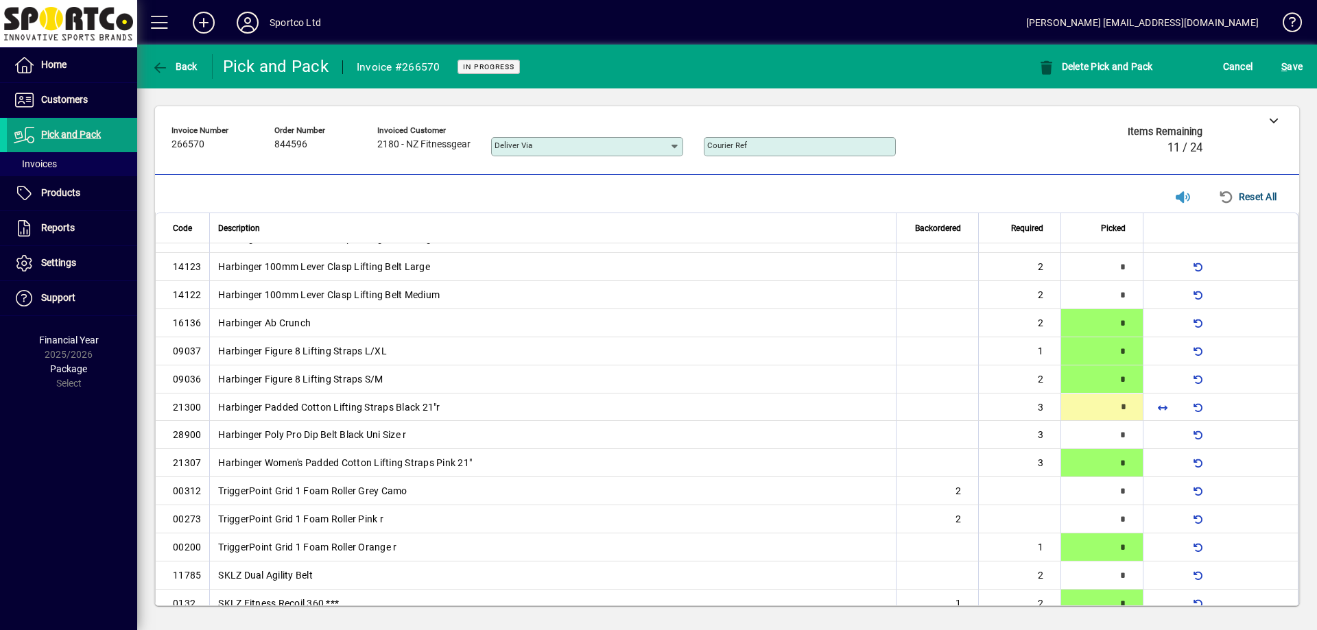
type input "*"
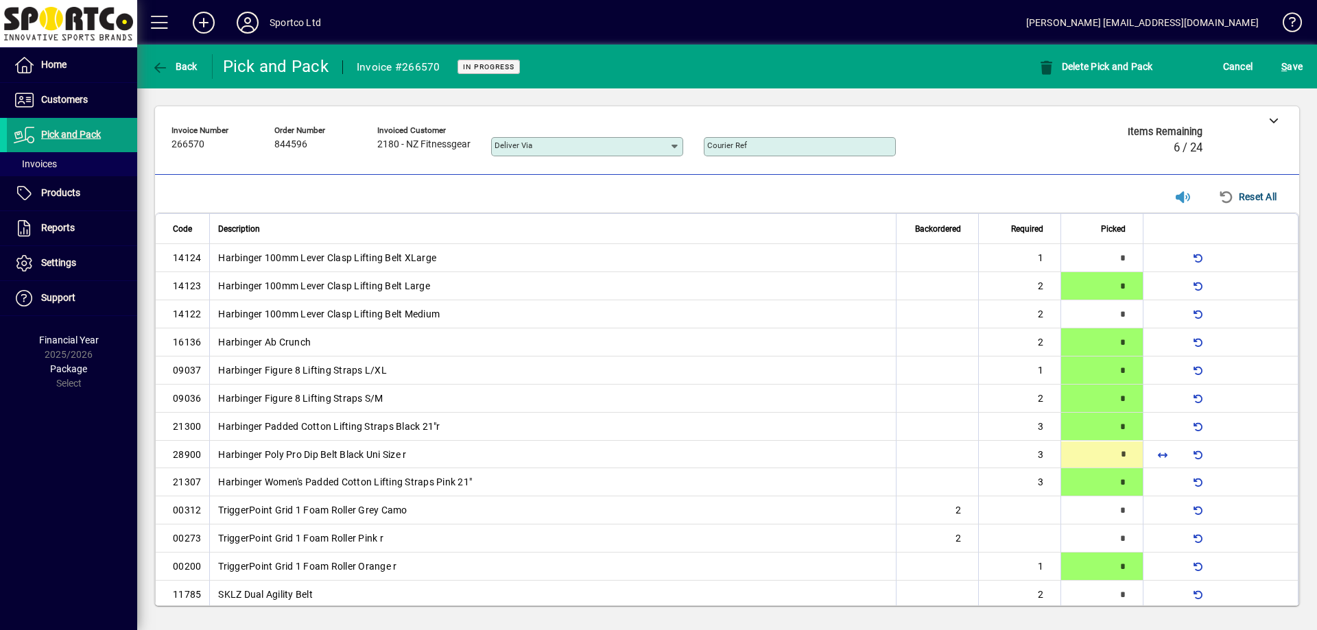
scroll to position [43, 0]
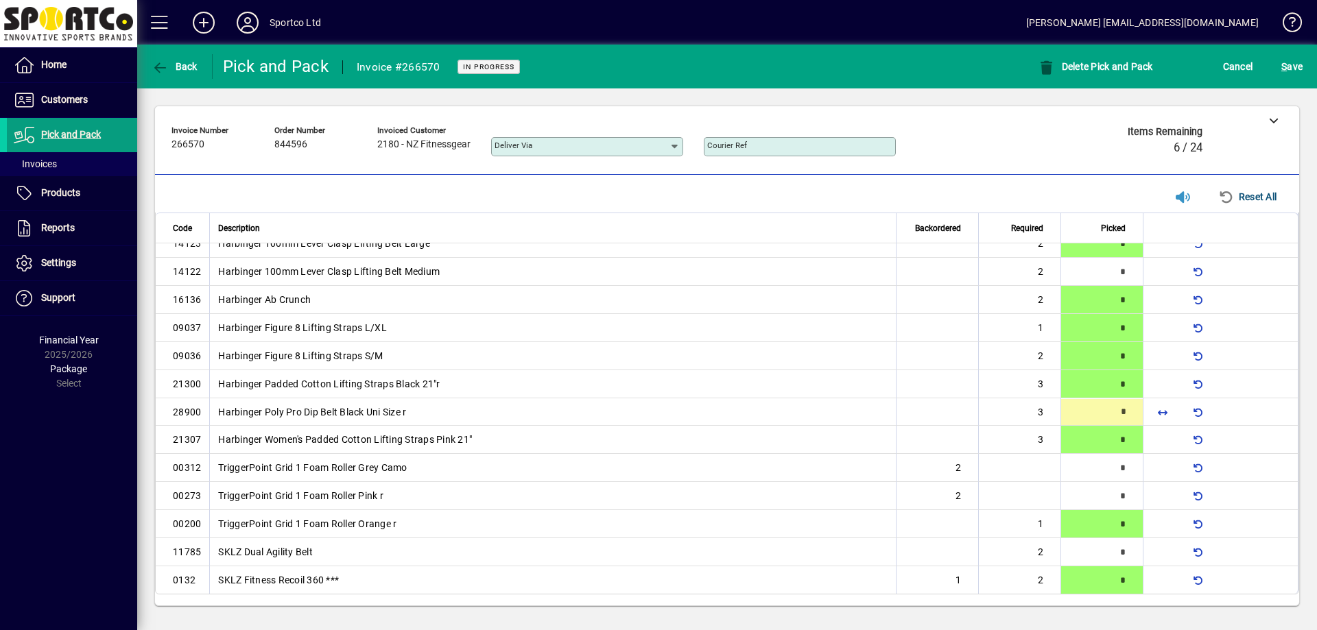
type input "*"
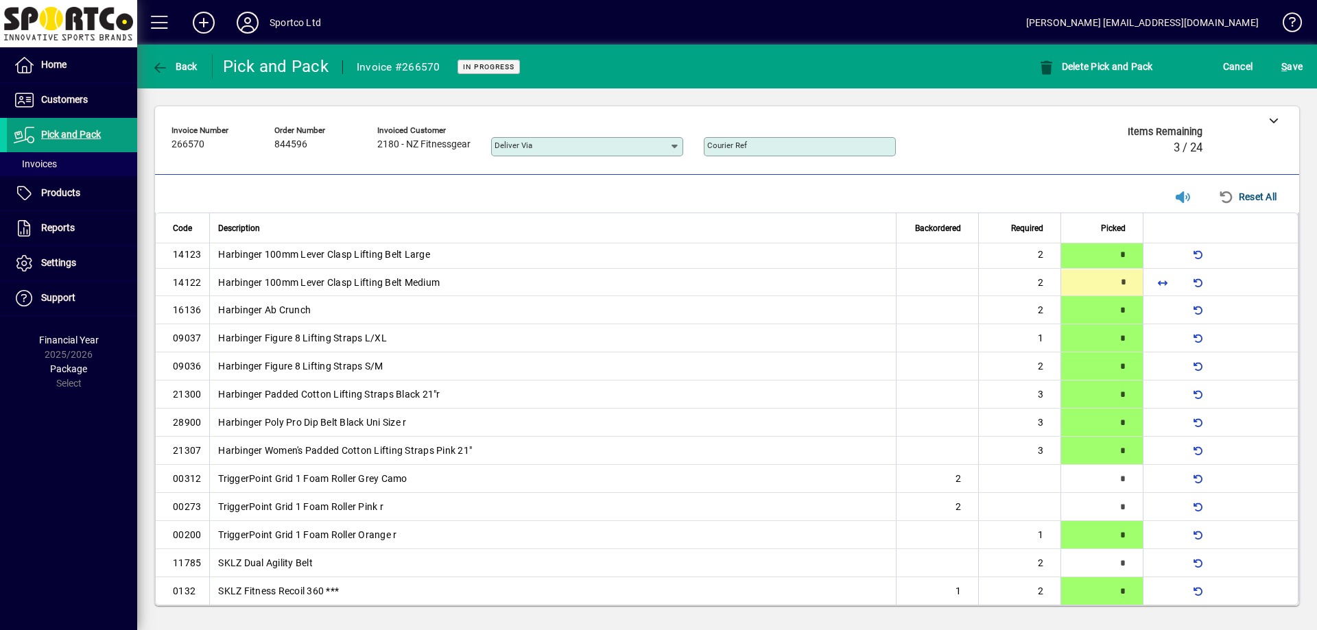
type input "*"
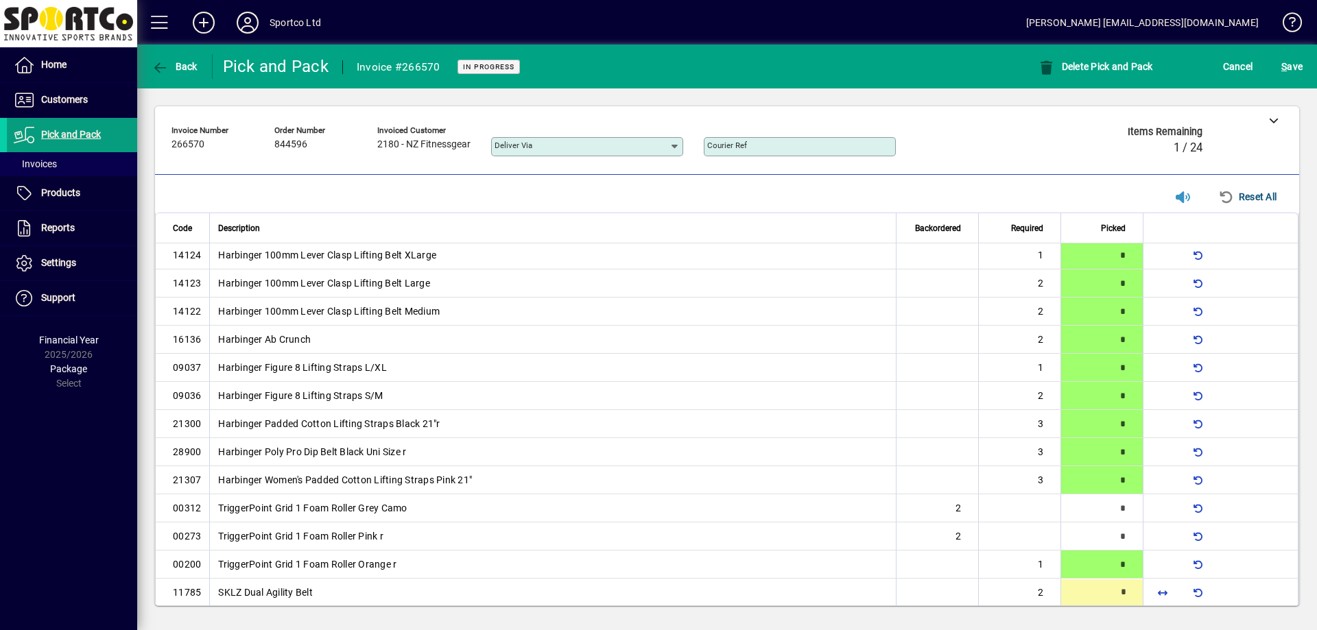
type input "*"
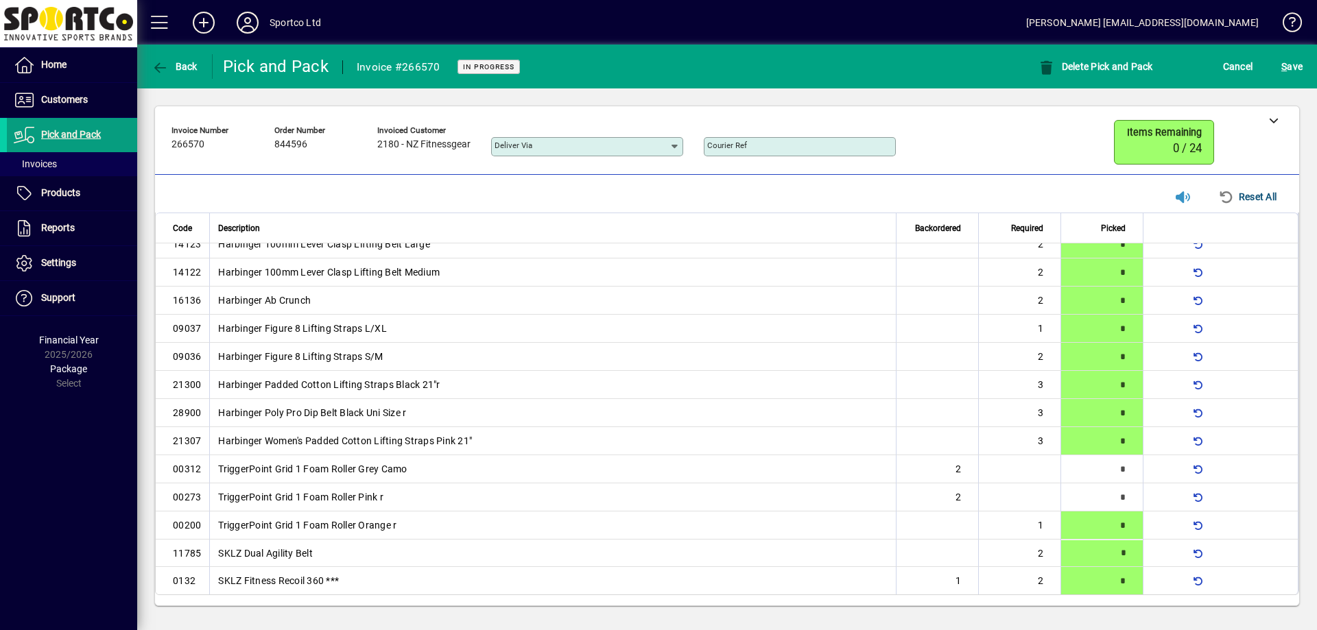
scroll to position [43, 0]
click at [1287, 58] on span "S ave" at bounding box center [1291, 67] width 21 height 22
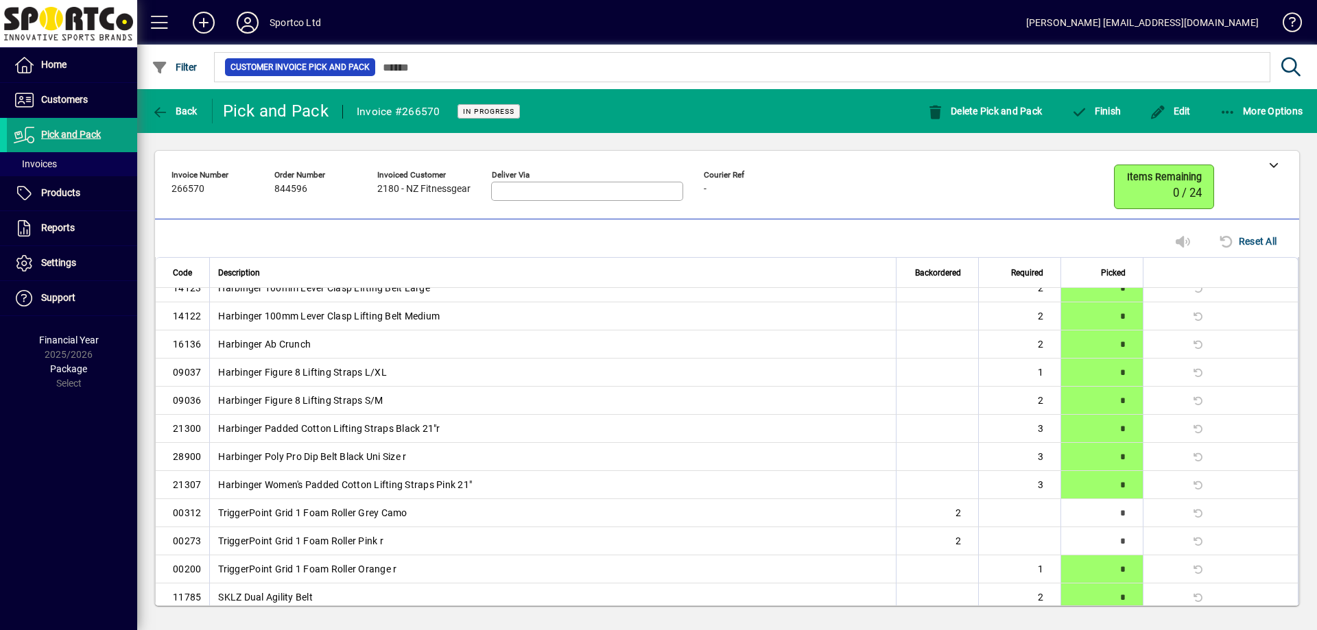
click at [1130, 121] on div "Finish" at bounding box center [1095, 111] width 79 height 25
click at [1110, 114] on span "Finish" at bounding box center [1096, 111] width 50 height 11
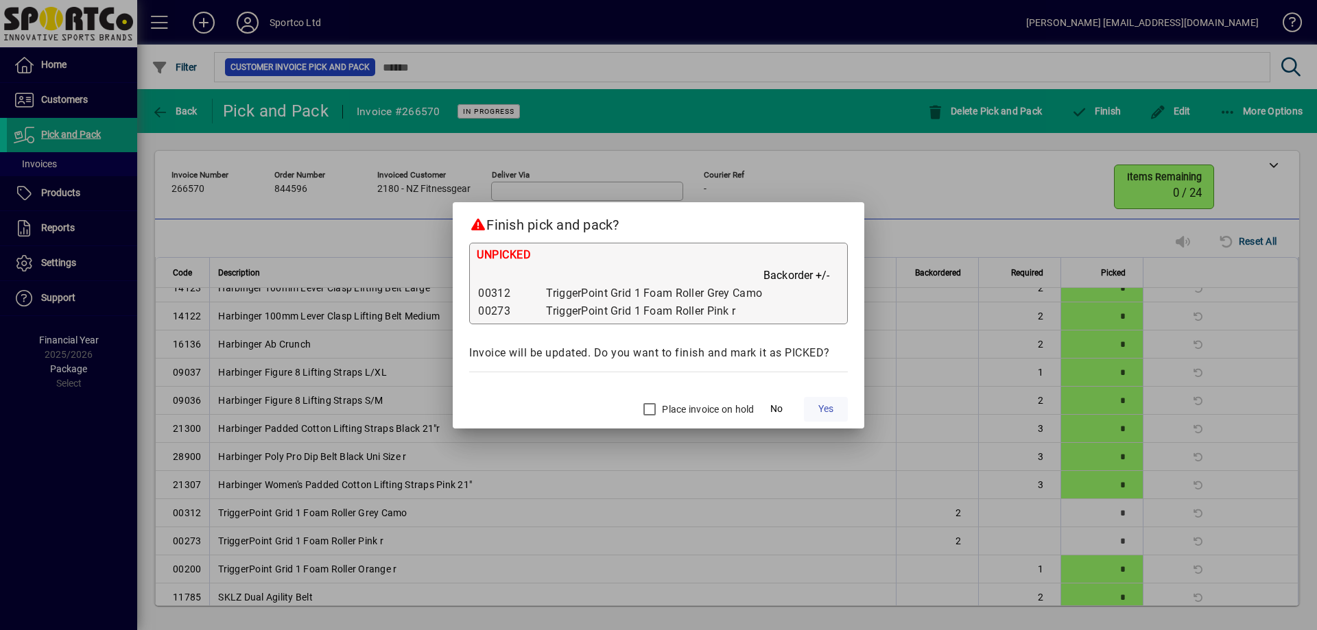
click at [824, 407] on span "Yes" at bounding box center [825, 409] width 15 height 14
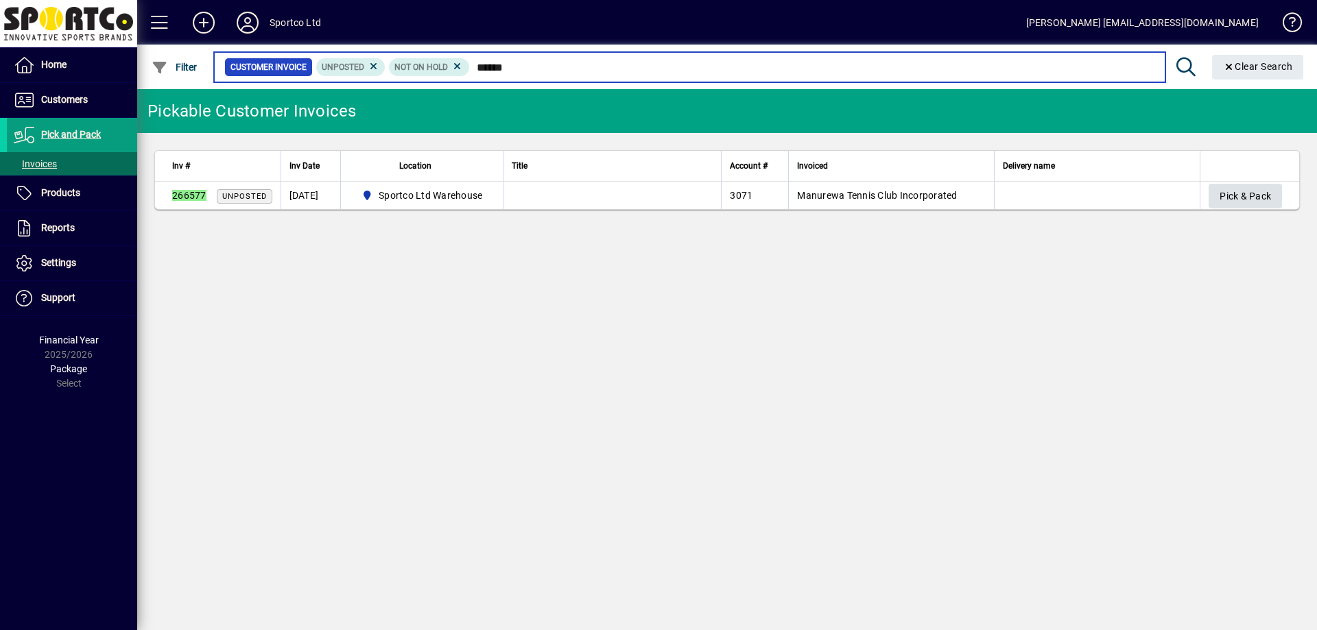
type input "******"
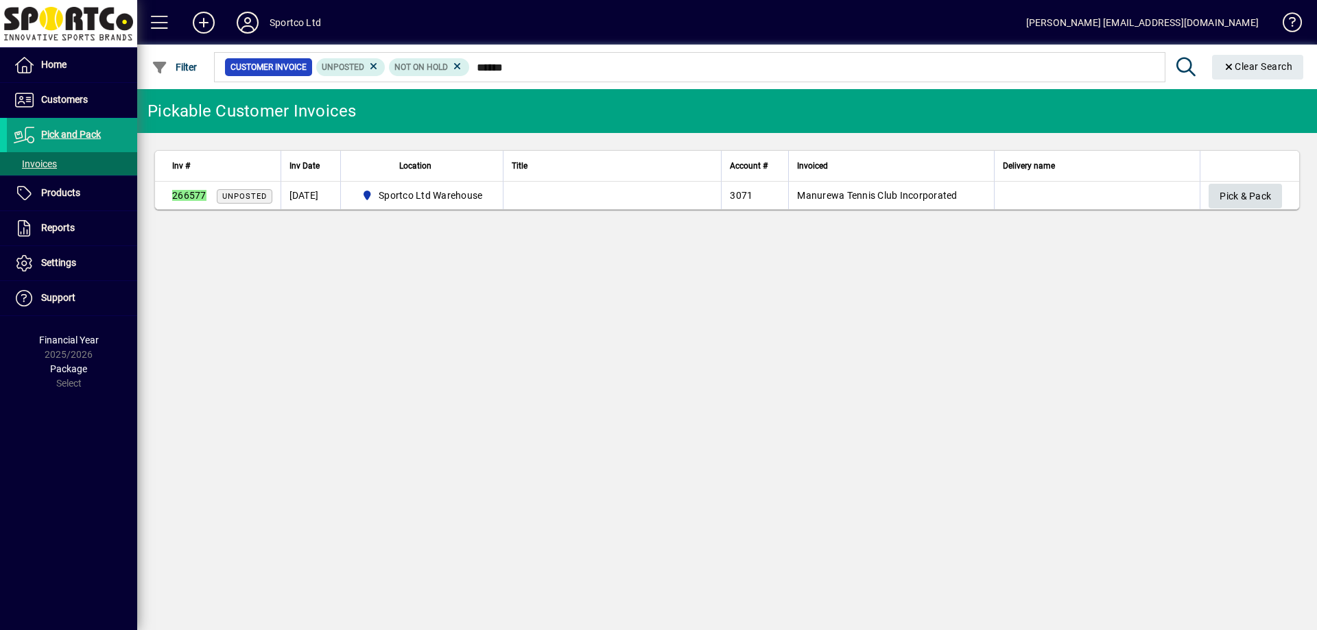
click at [1235, 196] on span "Pick & Pack" at bounding box center [1244, 196] width 51 height 23
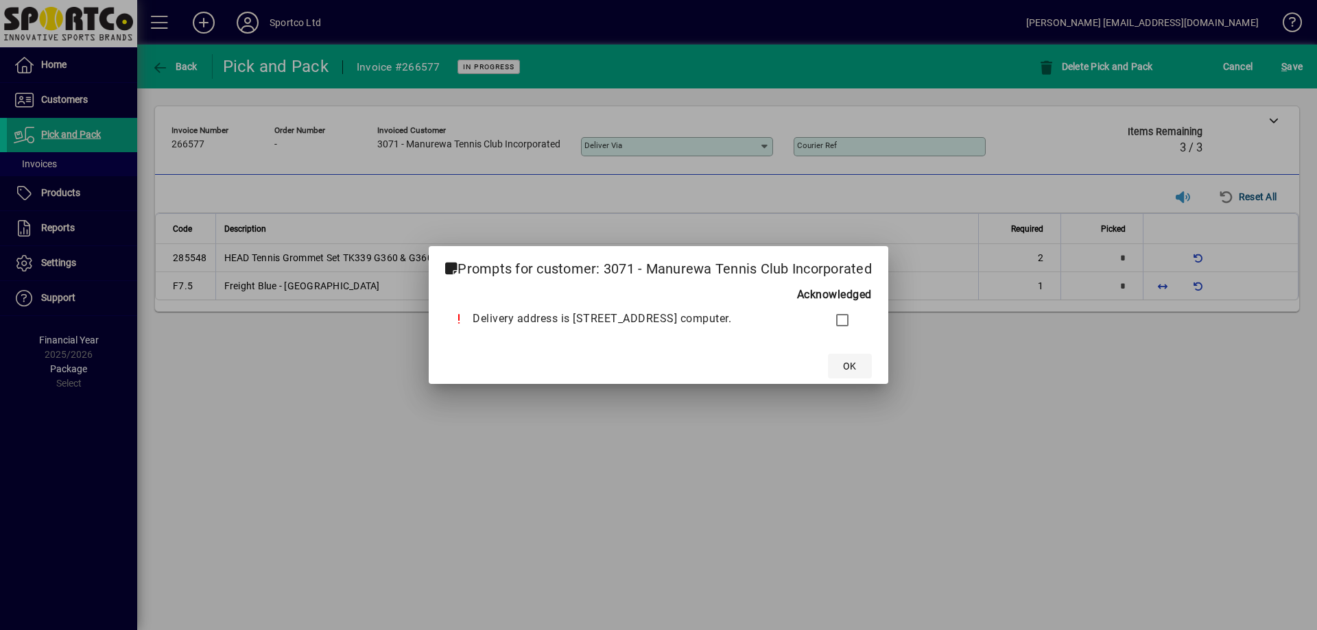
click at [846, 368] on span at bounding box center [850, 366] width 44 height 33
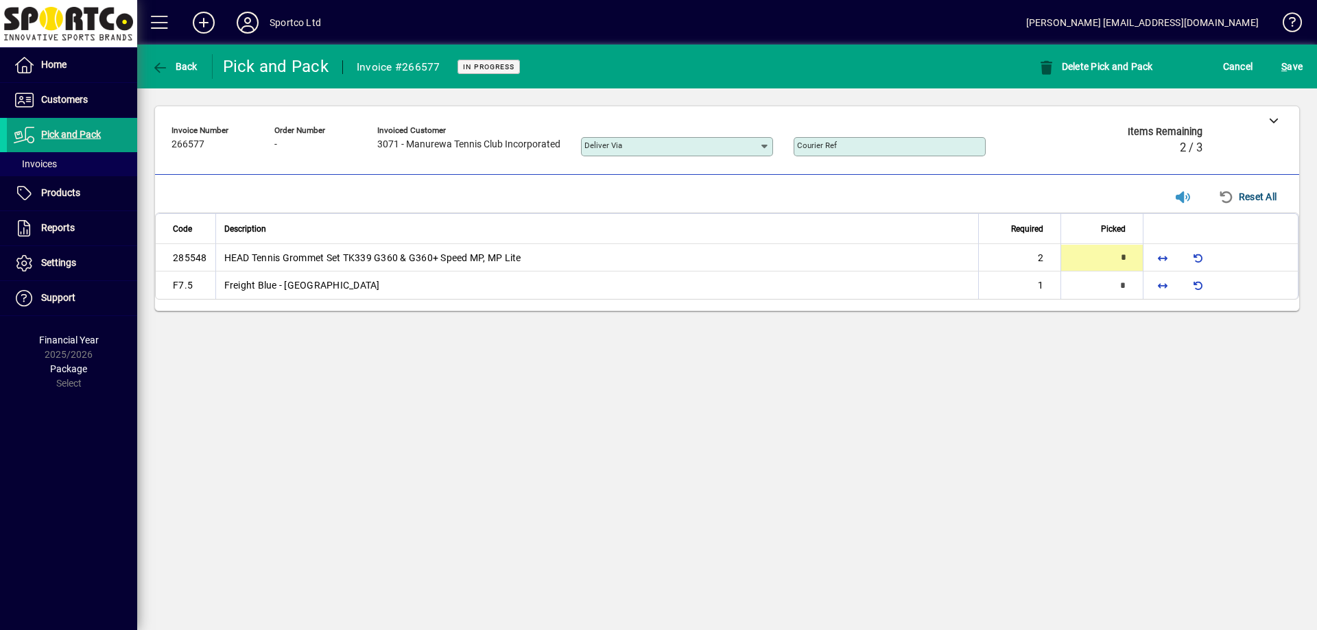
type input "*"
click at [1169, 288] on span "button" at bounding box center [1162, 285] width 33 height 33
type input "*"
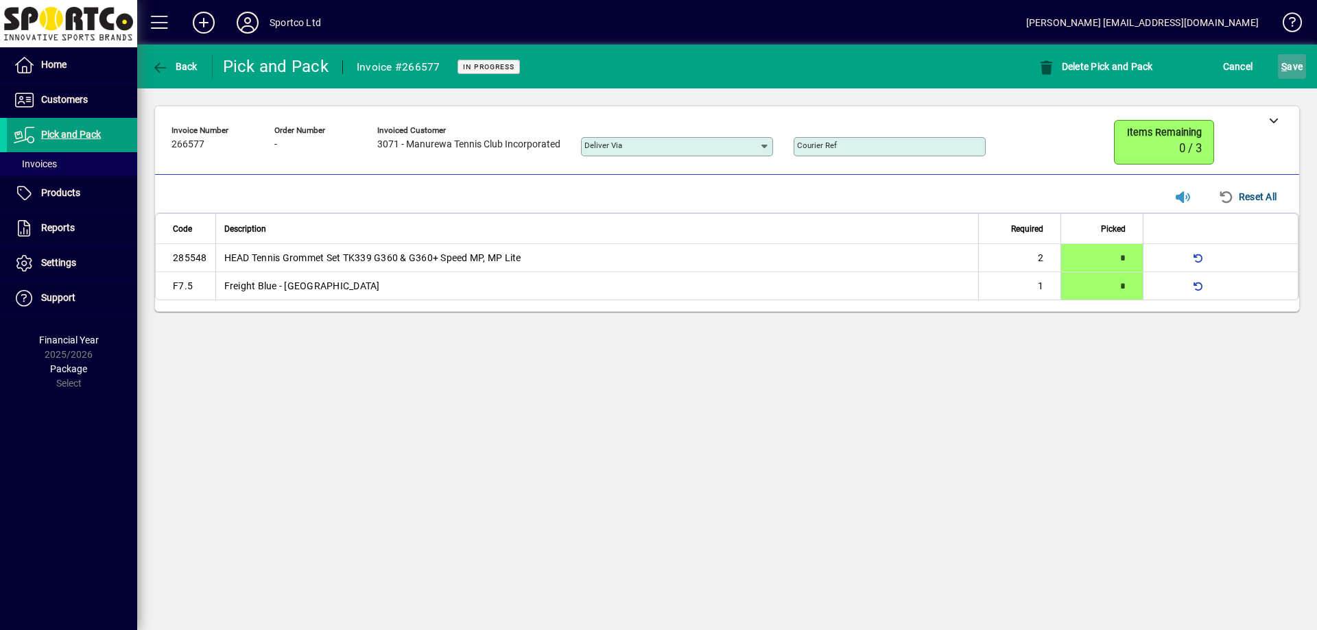
click at [1294, 71] on span "S ave" at bounding box center [1291, 67] width 21 height 22
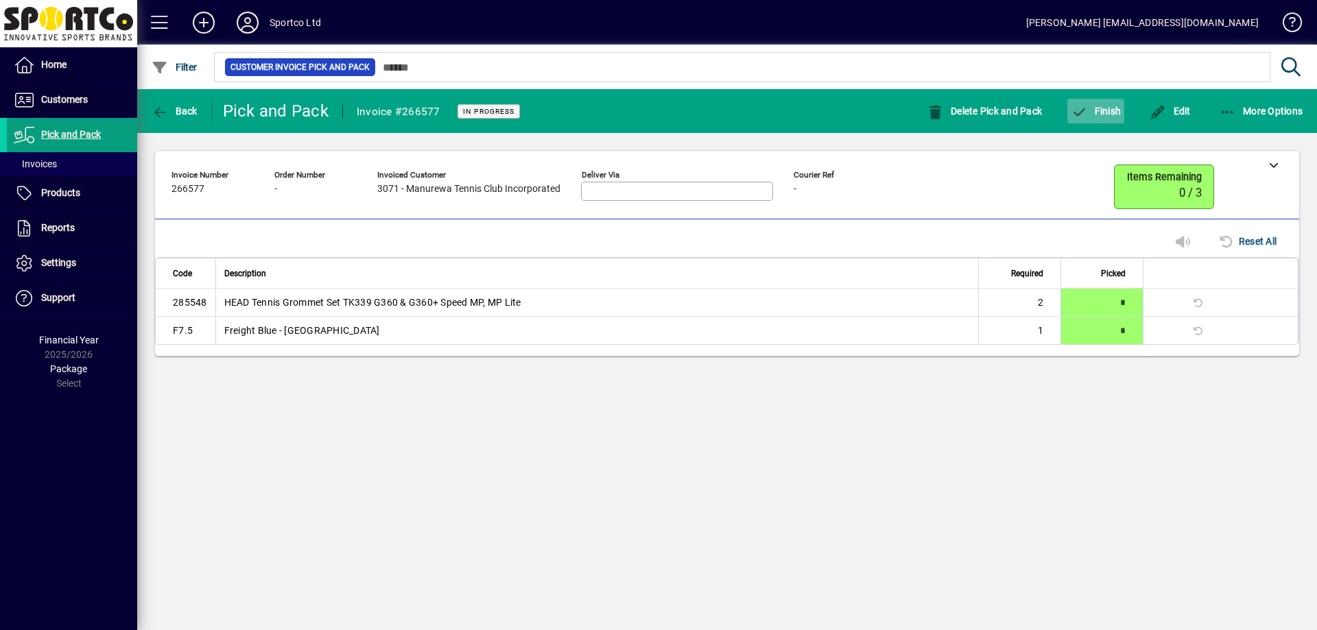
click at [1104, 106] on span "Finish" at bounding box center [1096, 111] width 50 height 11
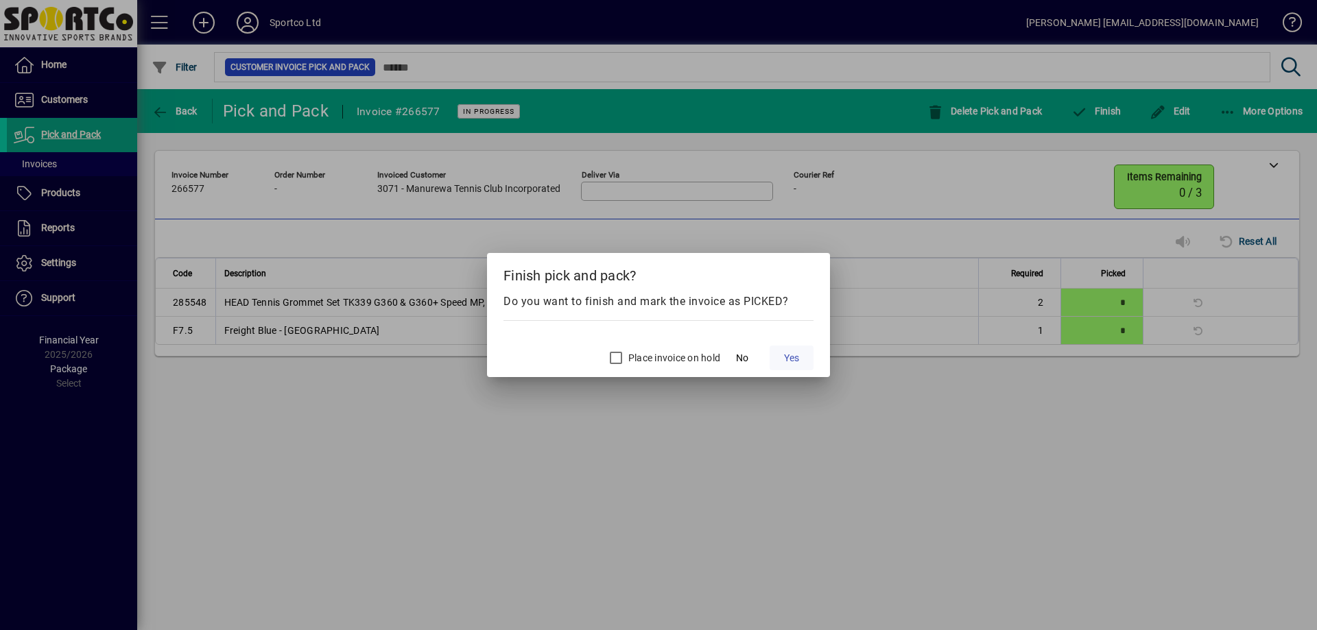
click at [794, 354] on span "Yes" at bounding box center [791, 358] width 15 height 14
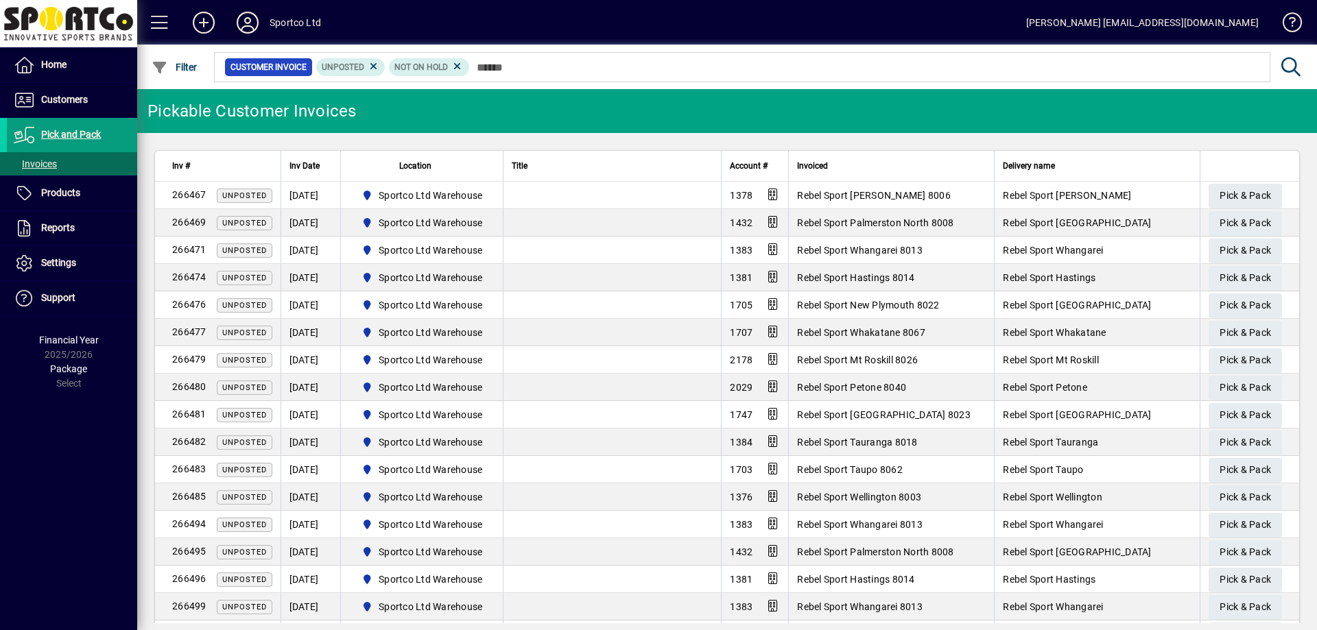
click at [253, 20] on icon at bounding box center [247, 23] width 27 height 22
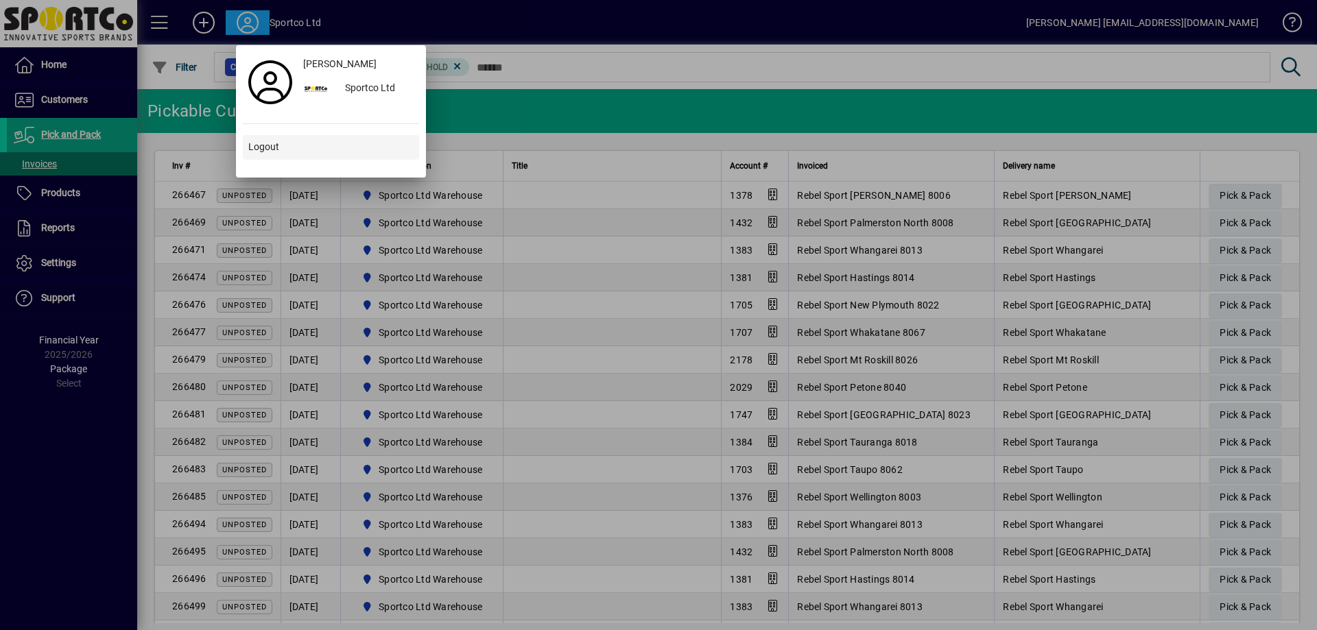
click at [270, 148] on span "Logout" at bounding box center [263, 147] width 31 height 14
